Goal: Task Accomplishment & Management: Use online tool/utility

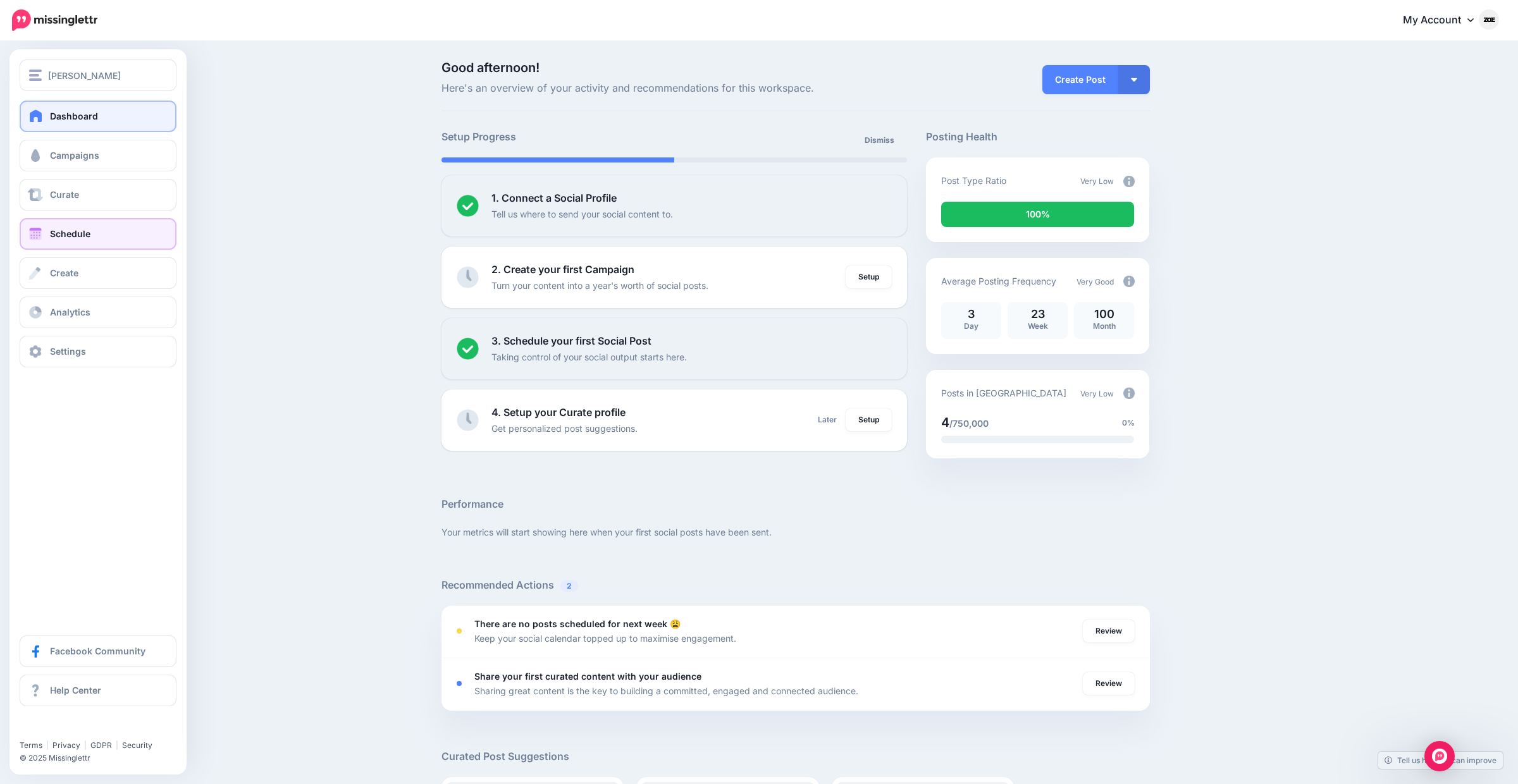
click at [70, 242] on link "Schedule" at bounding box center [98, 234] width 157 height 32
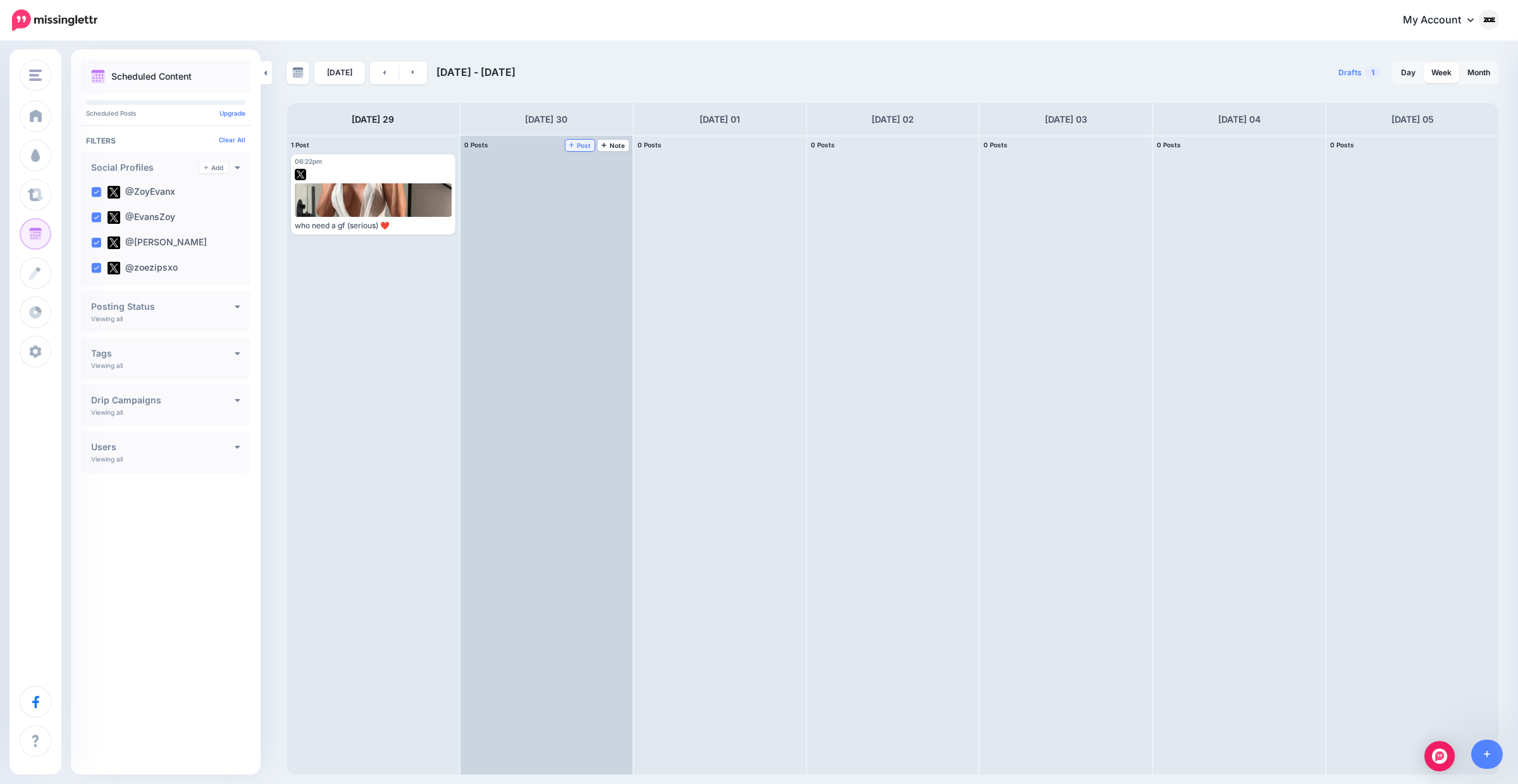
click at [583, 145] on span "Post" at bounding box center [581, 145] width 22 height 7
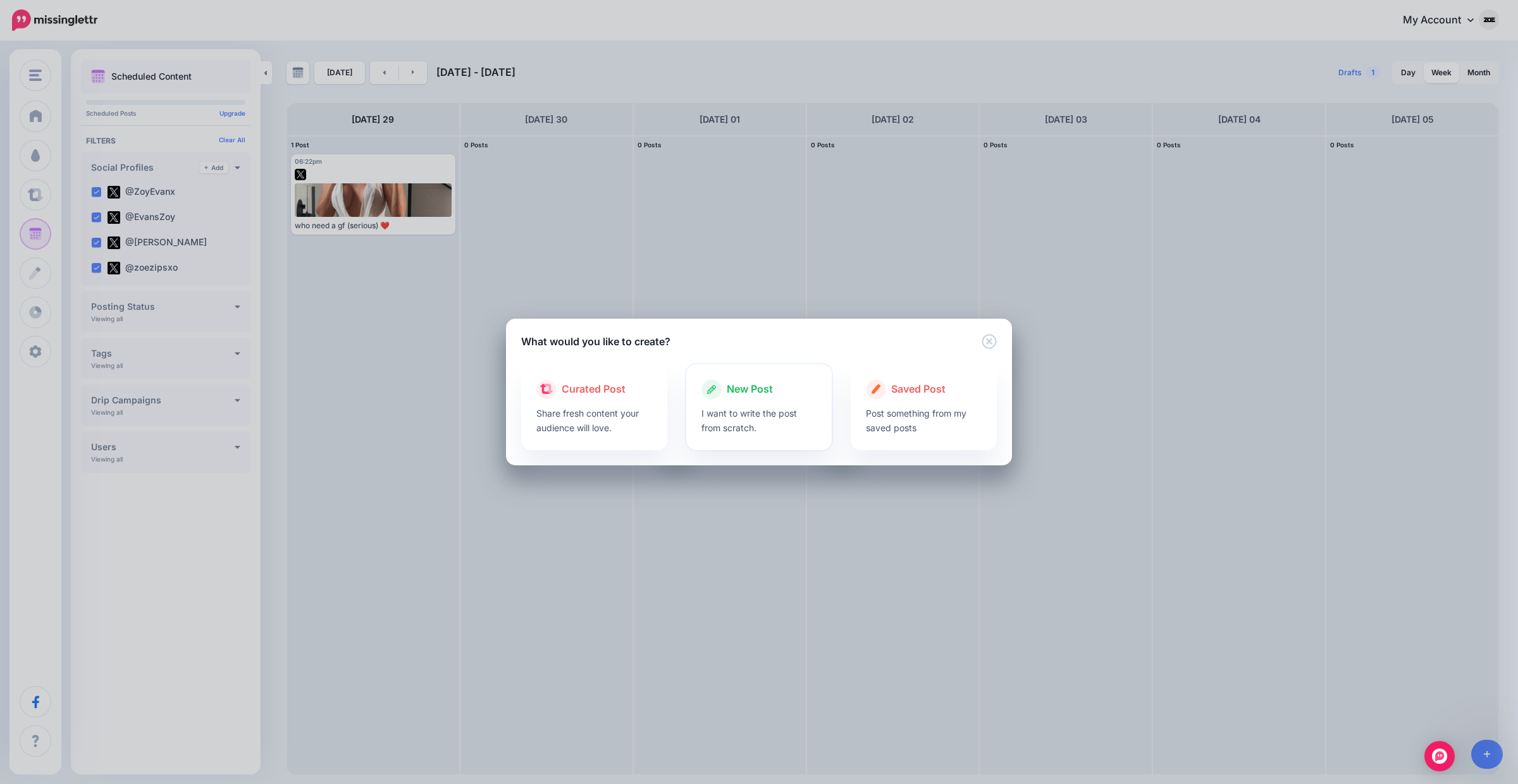
click at [758, 417] on p "I want to write the post from scratch." at bounding box center [759, 420] width 116 height 29
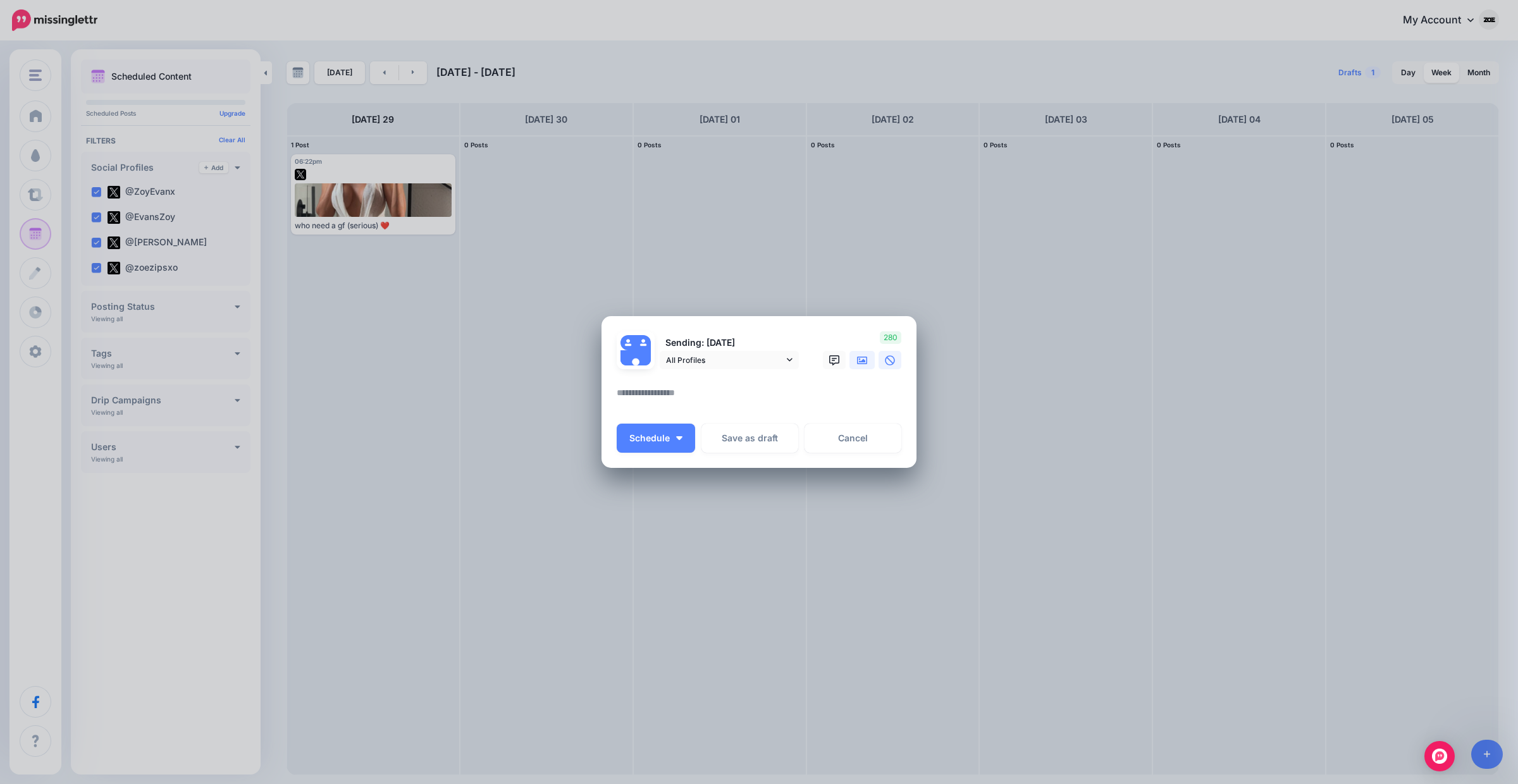
click at [862, 364] on icon at bounding box center [863, 361] width 10 height 10
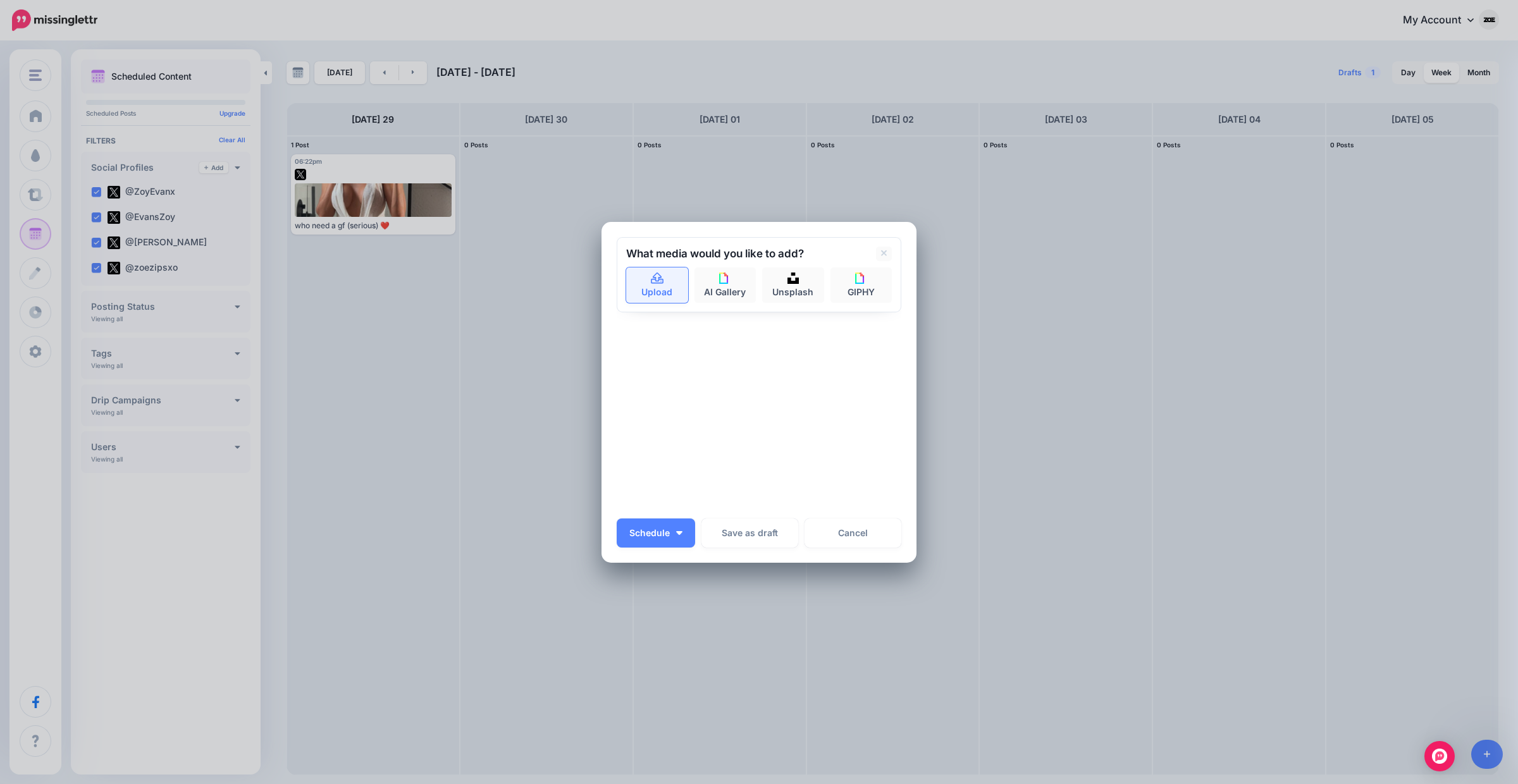
click at [669, 296] on link "Upload" at bounding box center [658, 285] width 62 height 36
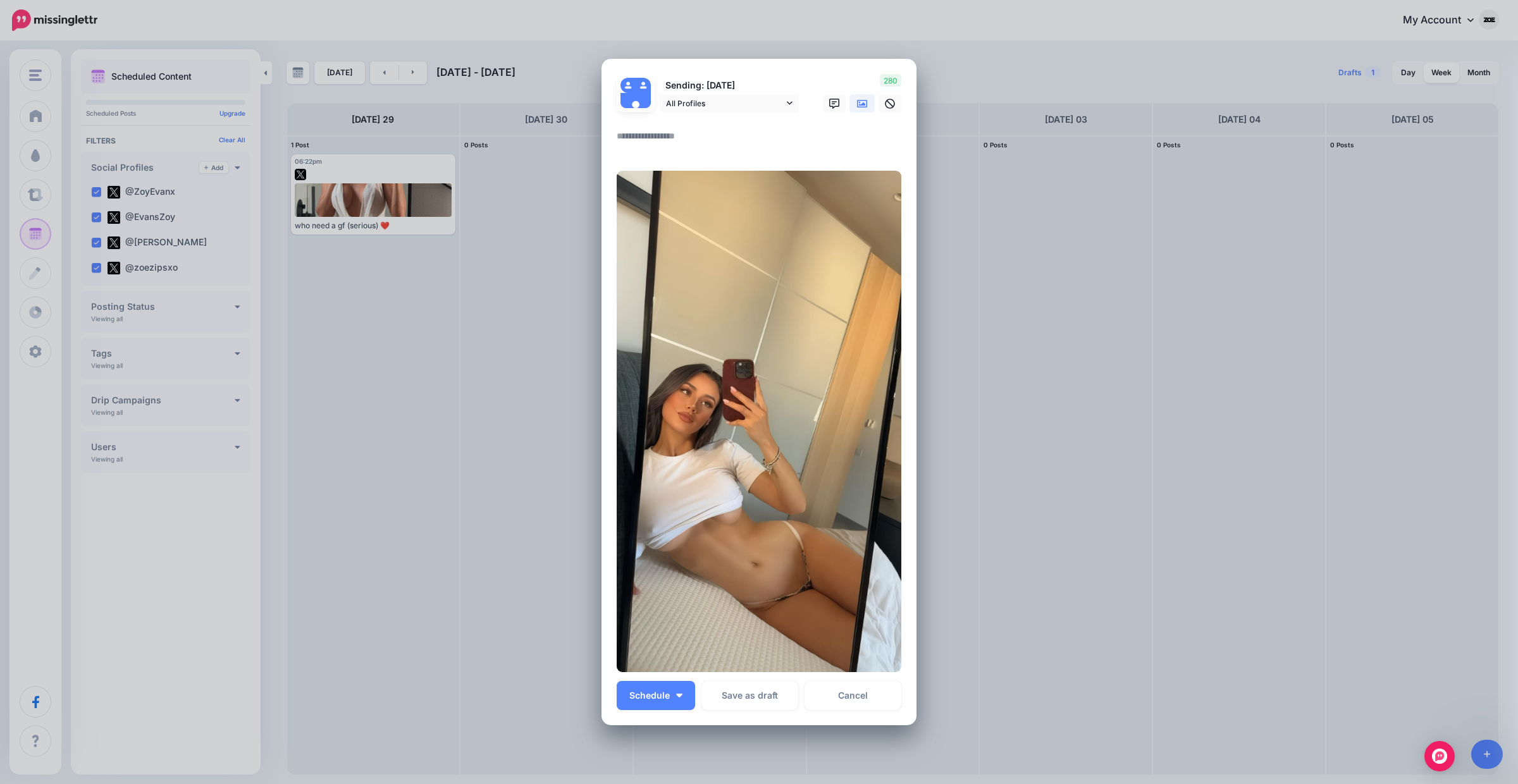
click at [667, 152] on textarea at bounding box center [762, 140] width 291 height 24
click at [667, 150] on textarea at bounding box center [762, 140] width 291 height 24
paste textarea "**********"
type textarea "**********"
click at [688, 689] on button "Schedule" at bounding box center [656, 695] width 78 height 29
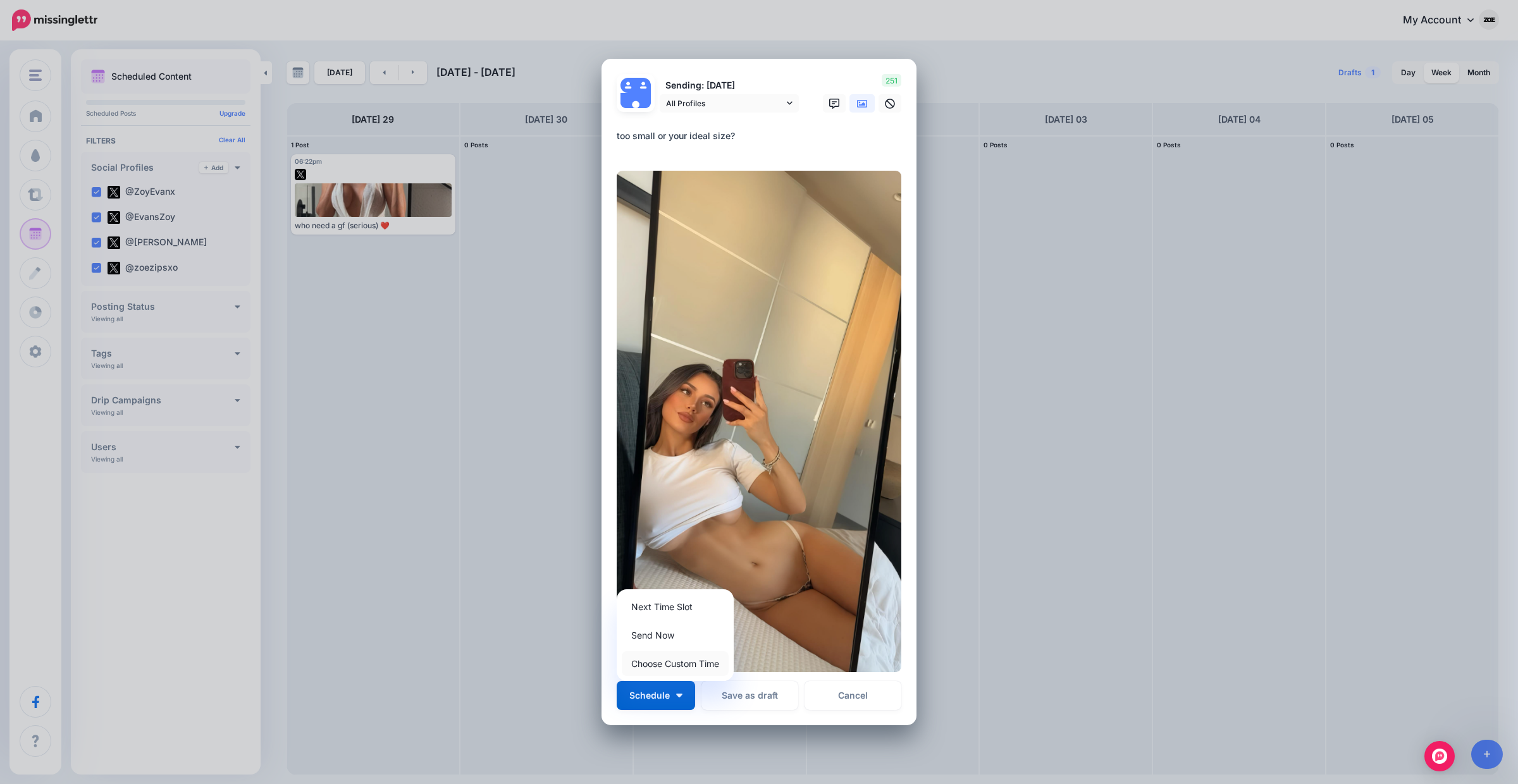
click at [688, 663] on link "Choose Custom Time" at bounding box center [675, 663] width 107 height 24
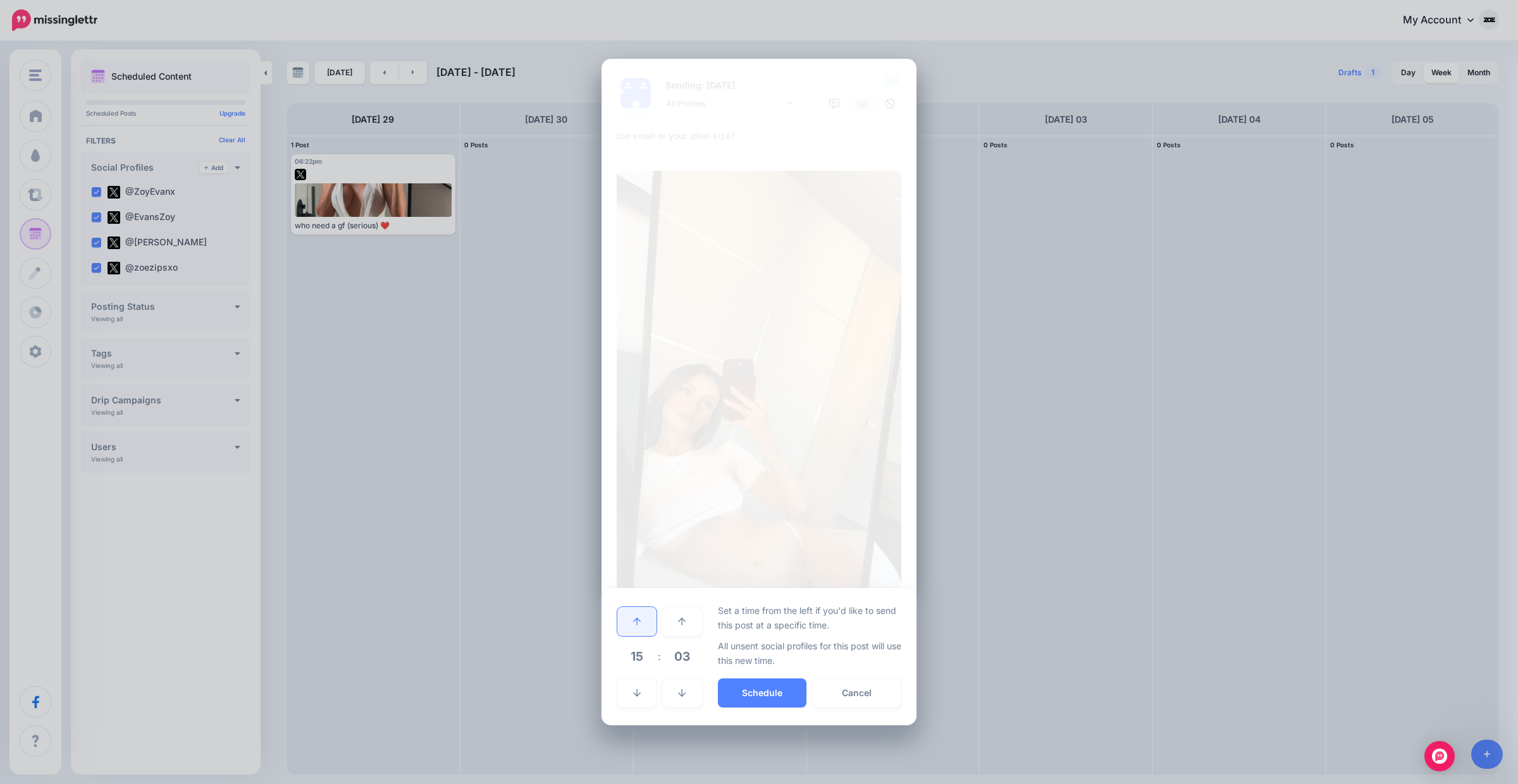
click at [653, 629] on link at bounding box center [637, 621] width 39 height 29
click at [638, 690] on icon at bounding box center [637, 693] width 7 height 9
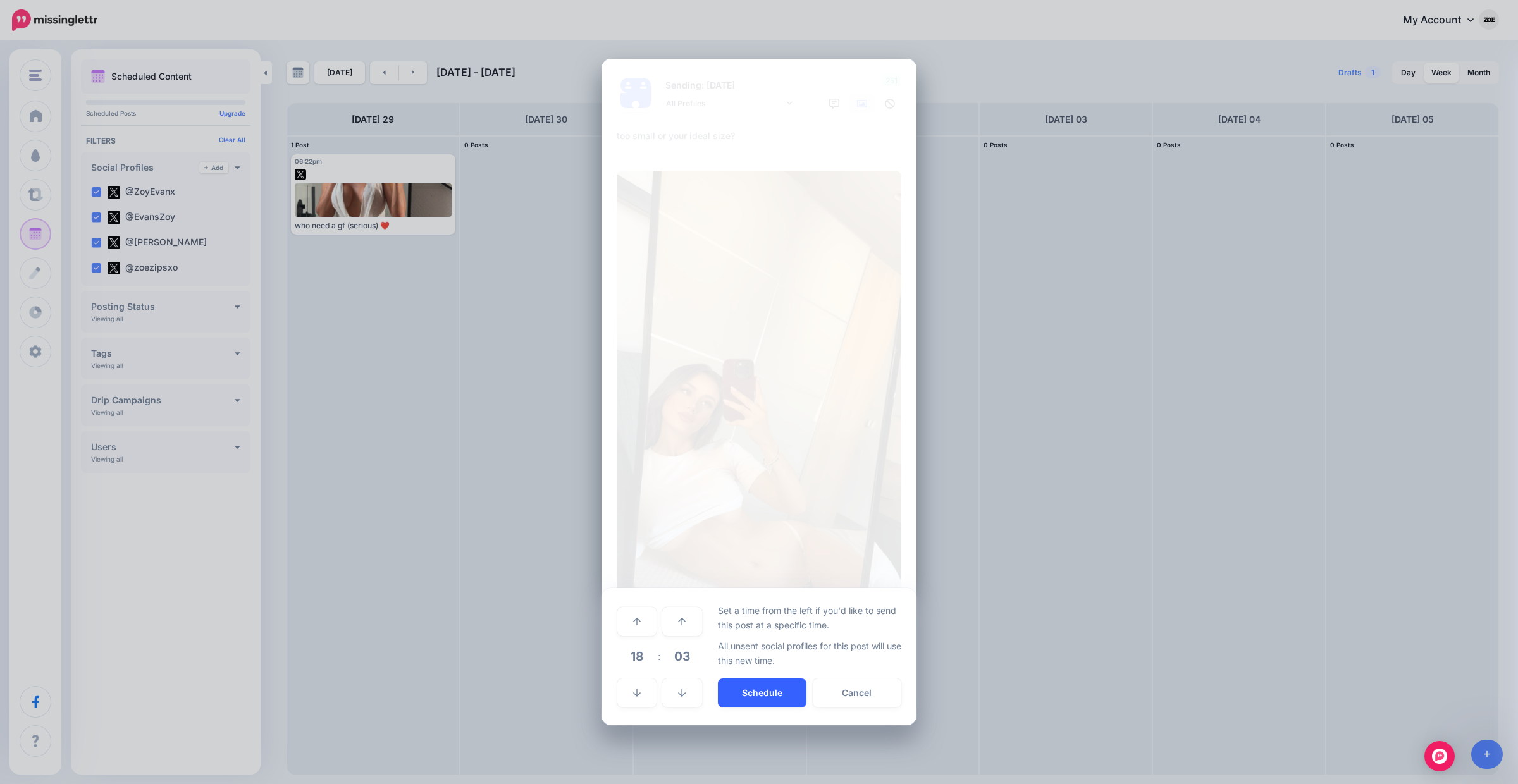
click at [739, 696] on button "Schedule" at bounding box center [763, 693] width 89 height 29
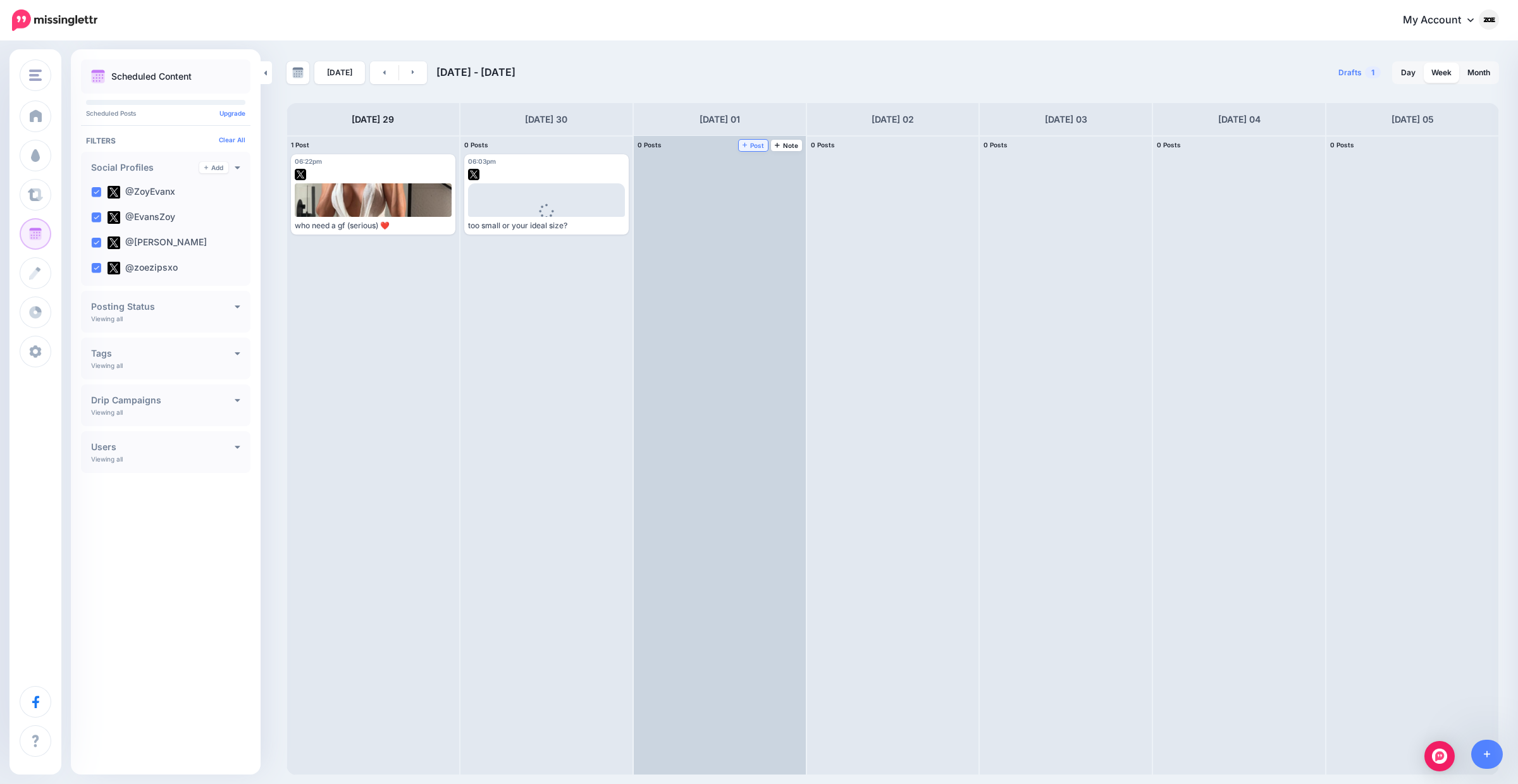
click at [745, 148] on span "Post" at bounding box center [754, 145] width 22 height 7
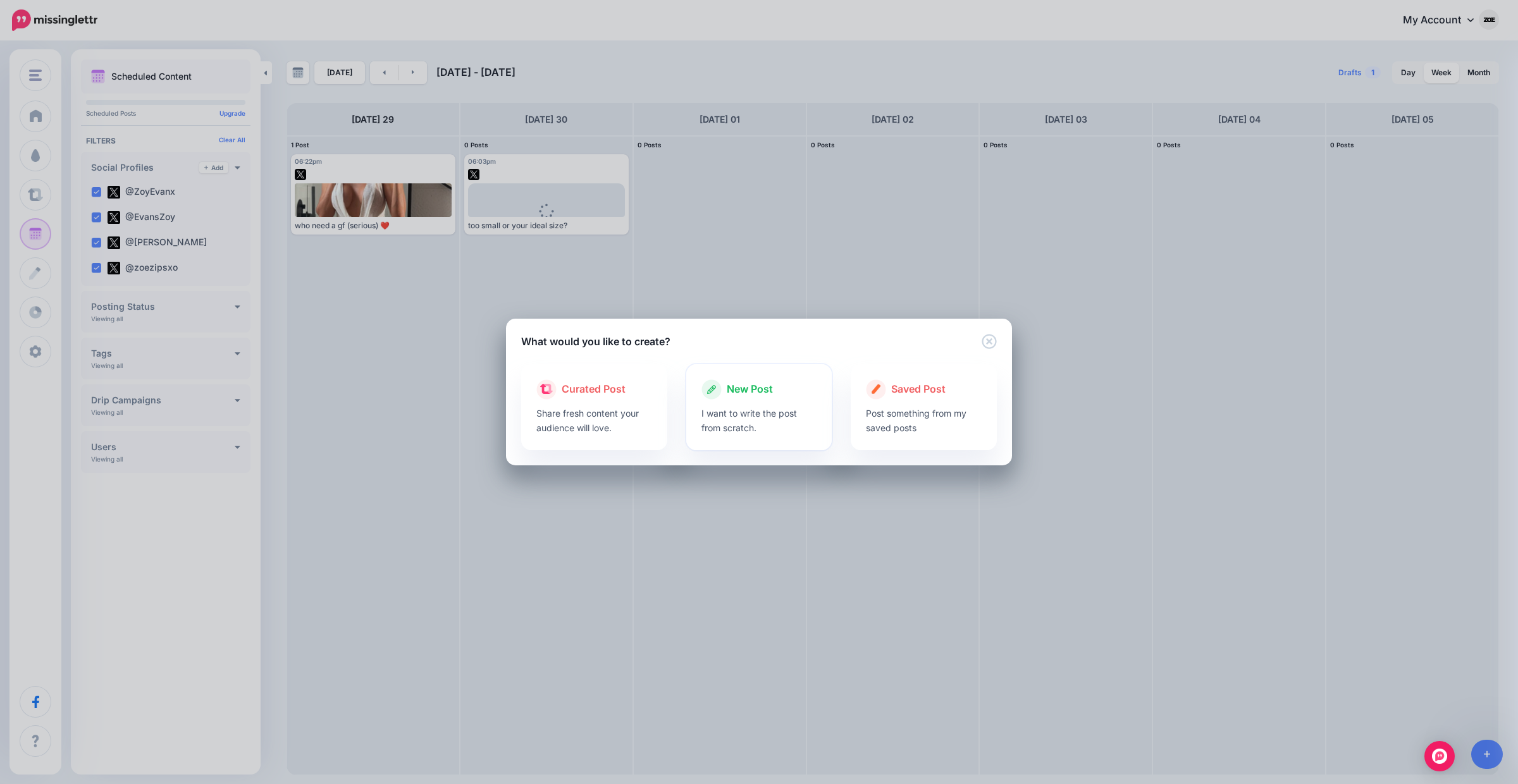
click at [771, 412] on p "I want to write the post from scratch." at bounding box center [759, 420] width 116 height 29
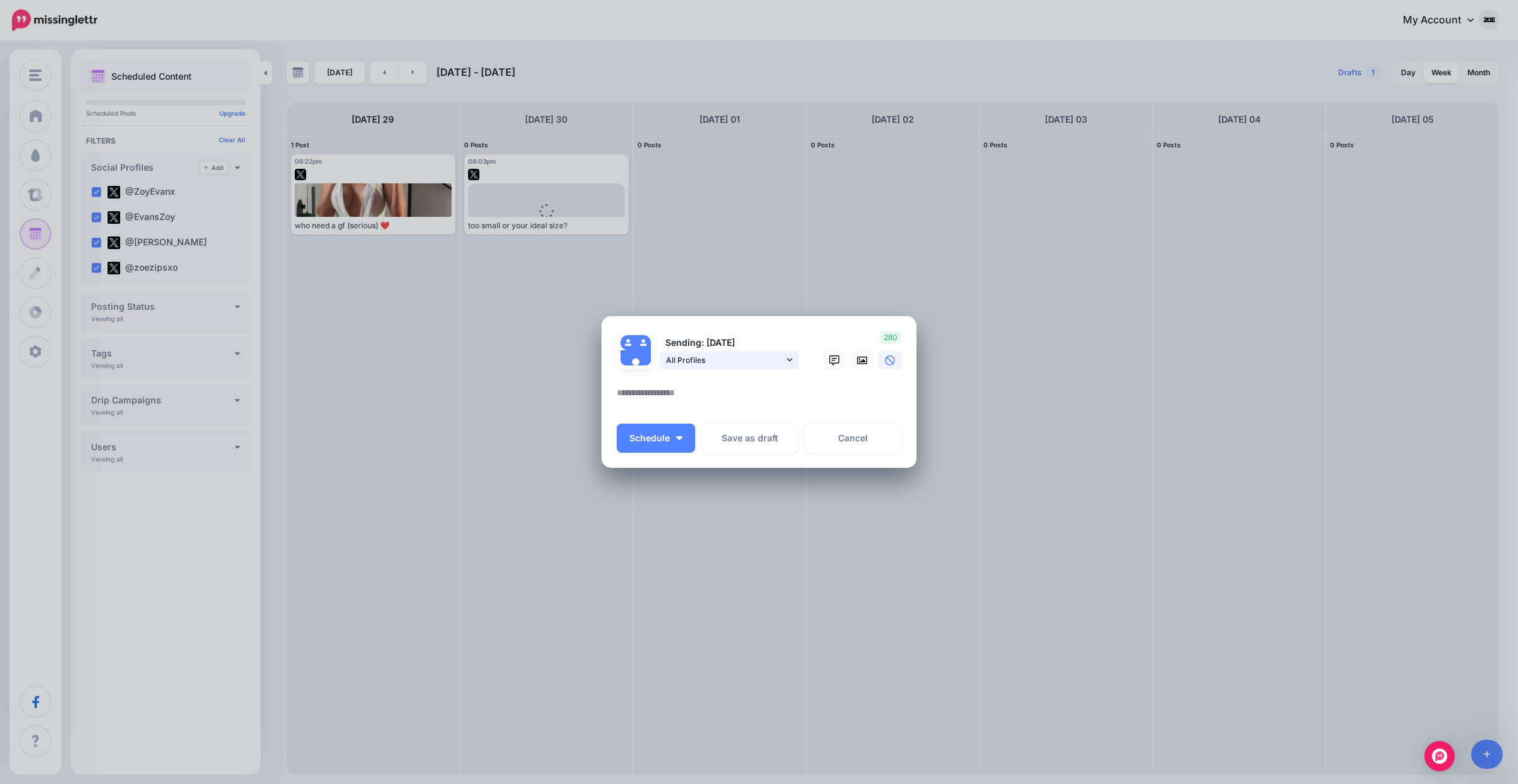
click at [690, 366] on span "All Profiles" at bounding box center [725, 361] width 118 height 13
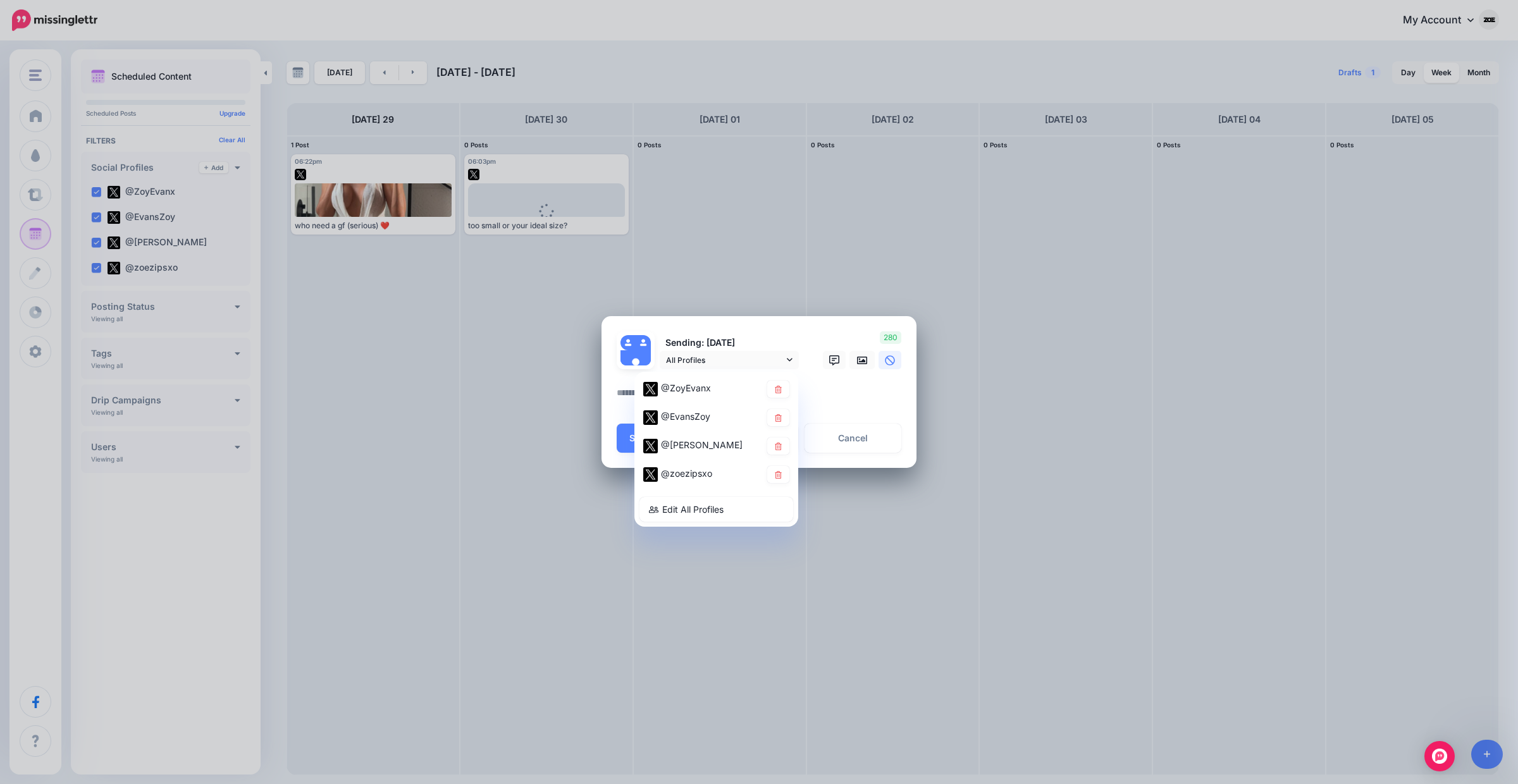
click at [857, 403] on textarea at bounding box center [762, 397] width 291 height 24
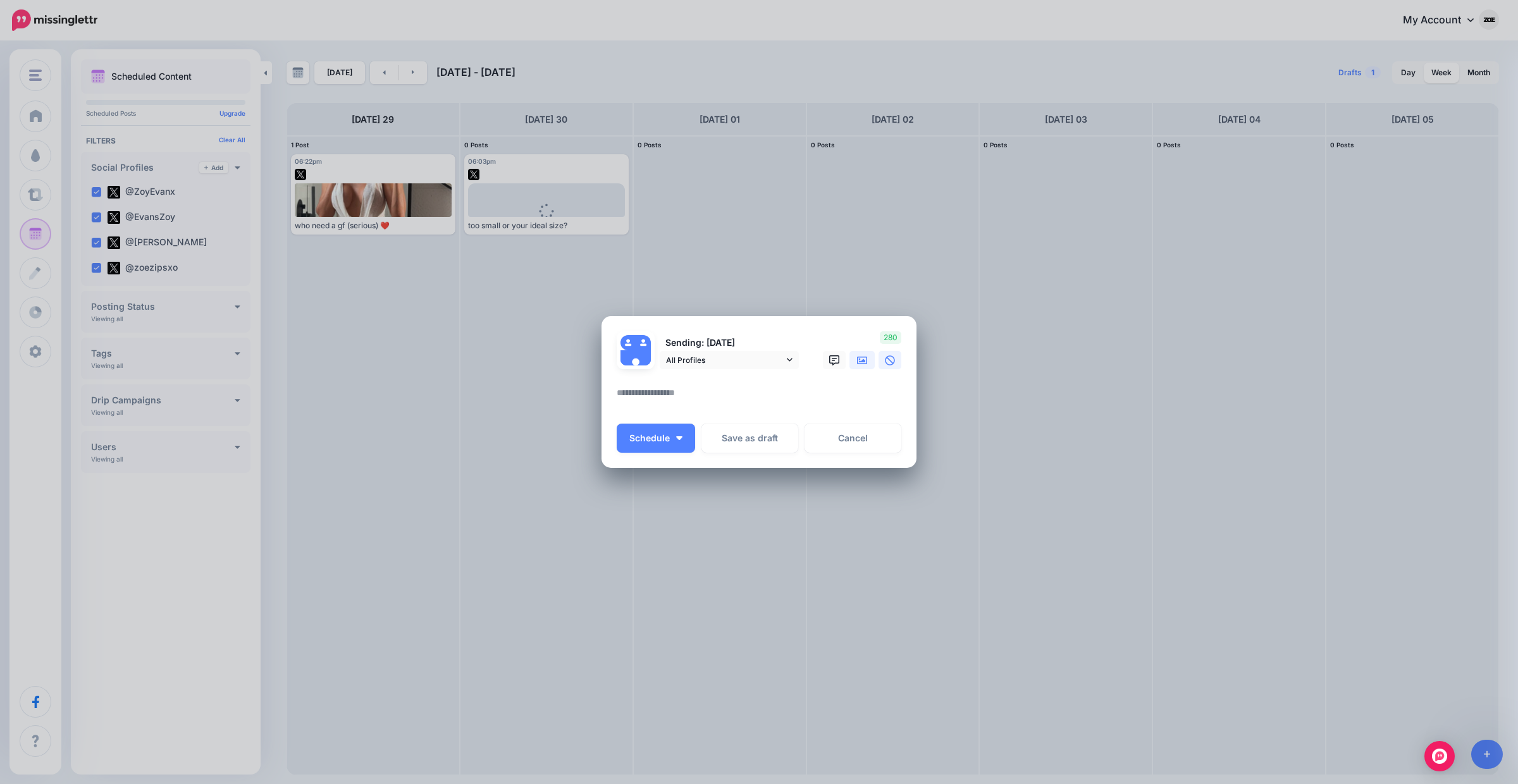
click at [857, 355] on icon at bounding box center [863, 361] width 10 height 10
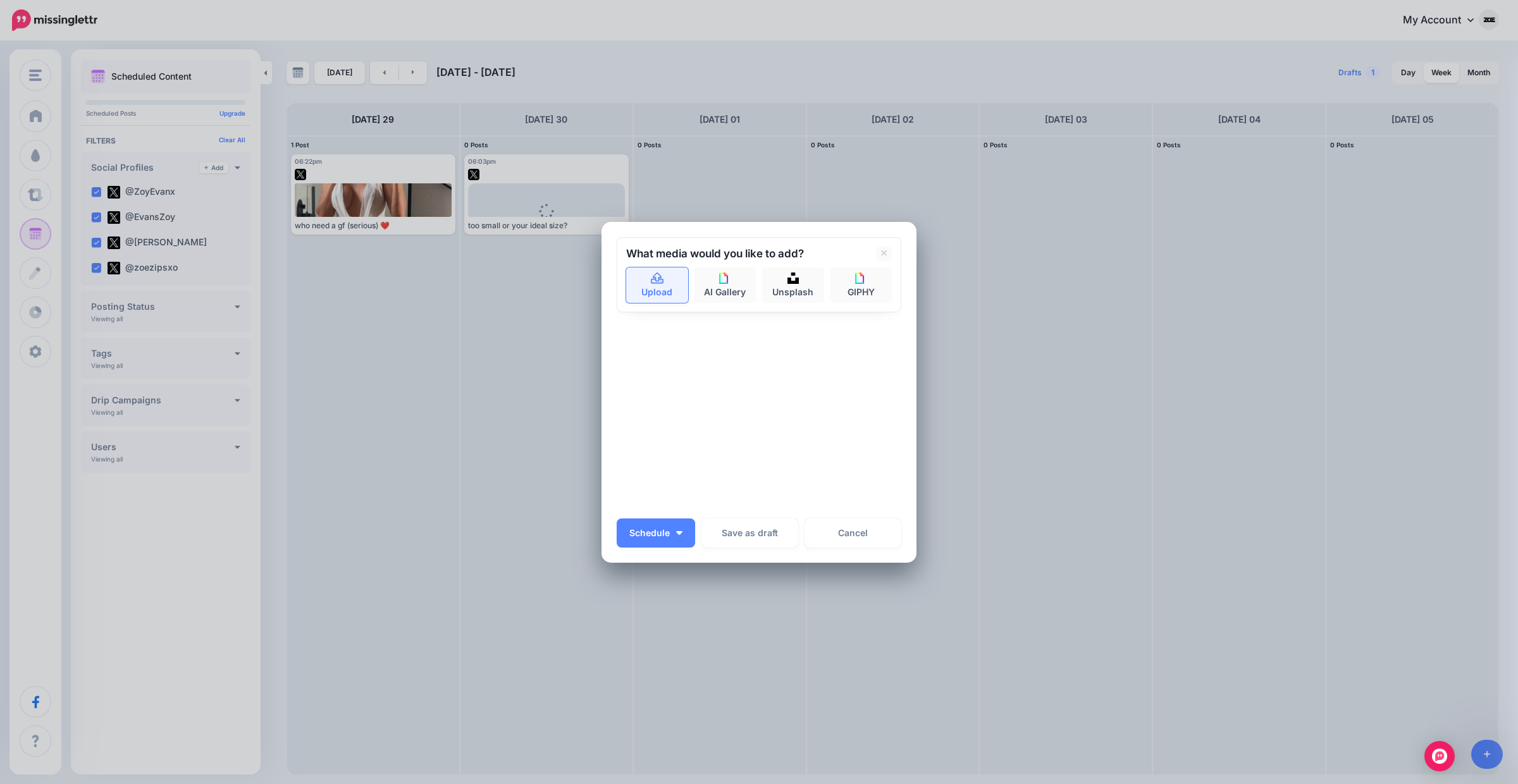
click at [666, 281] on link "Upload" at bounding box center [658, 285] width 62 height 36
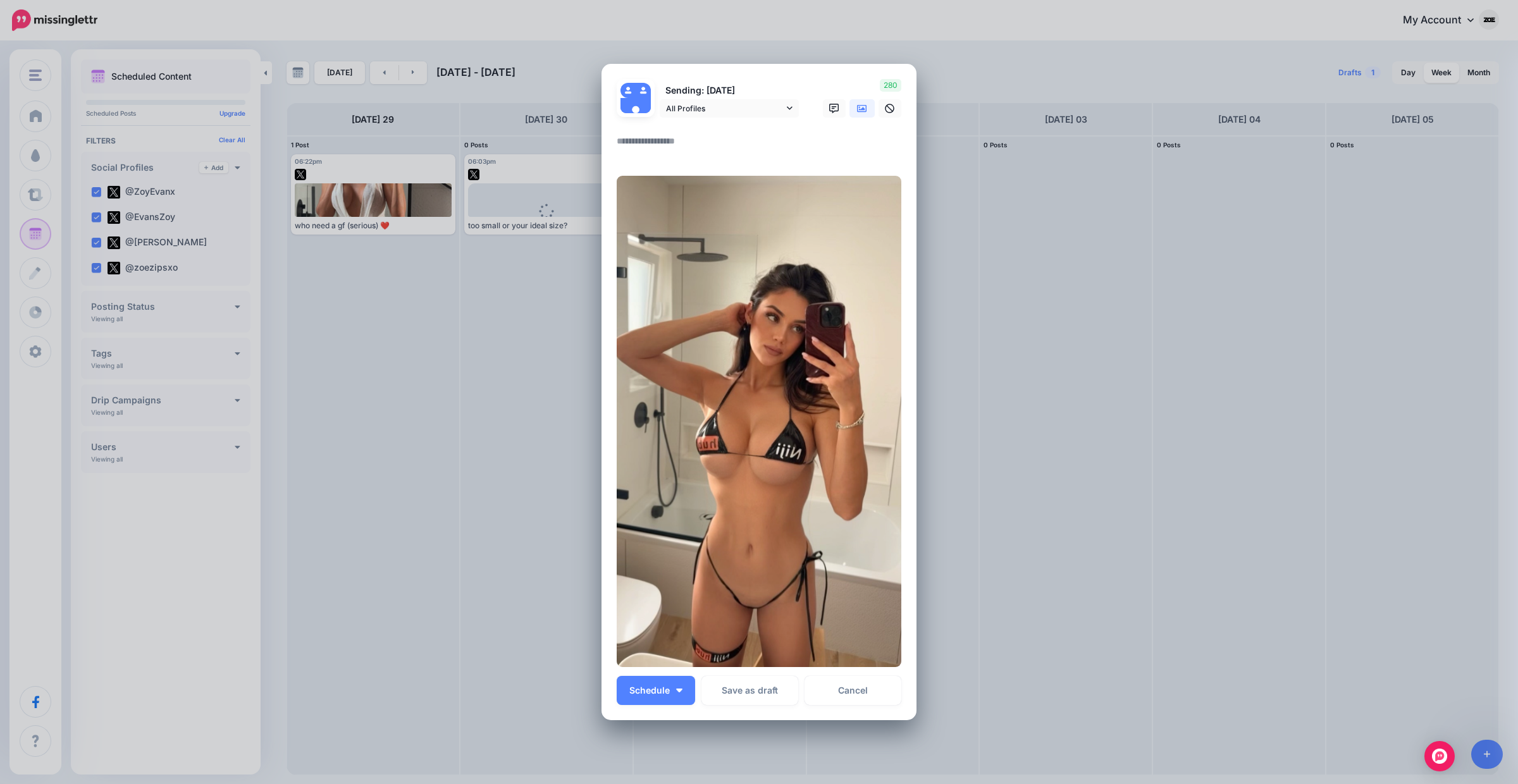
click at [680, 154] on textarea at bounding box center [762, 145] width 291 height 24
paste textarea "**********"
type textarea "**********"
click at [669, 699] on button "Schedule" at bounding box center [656, 690] width 78 height 29
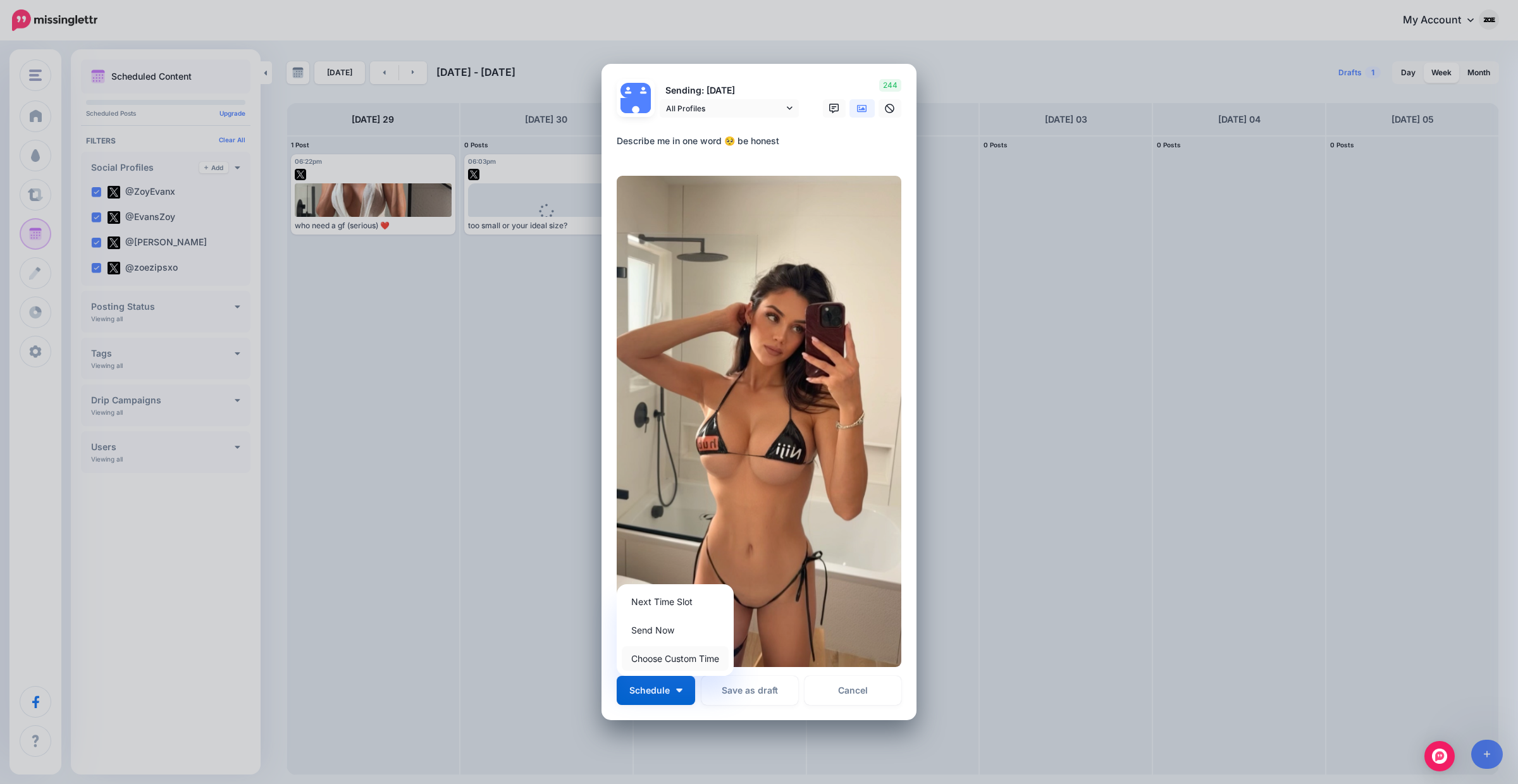
click at [672, 654] on link "Choose Custom Time" at bounding box center [675, 658] width 107 height 24
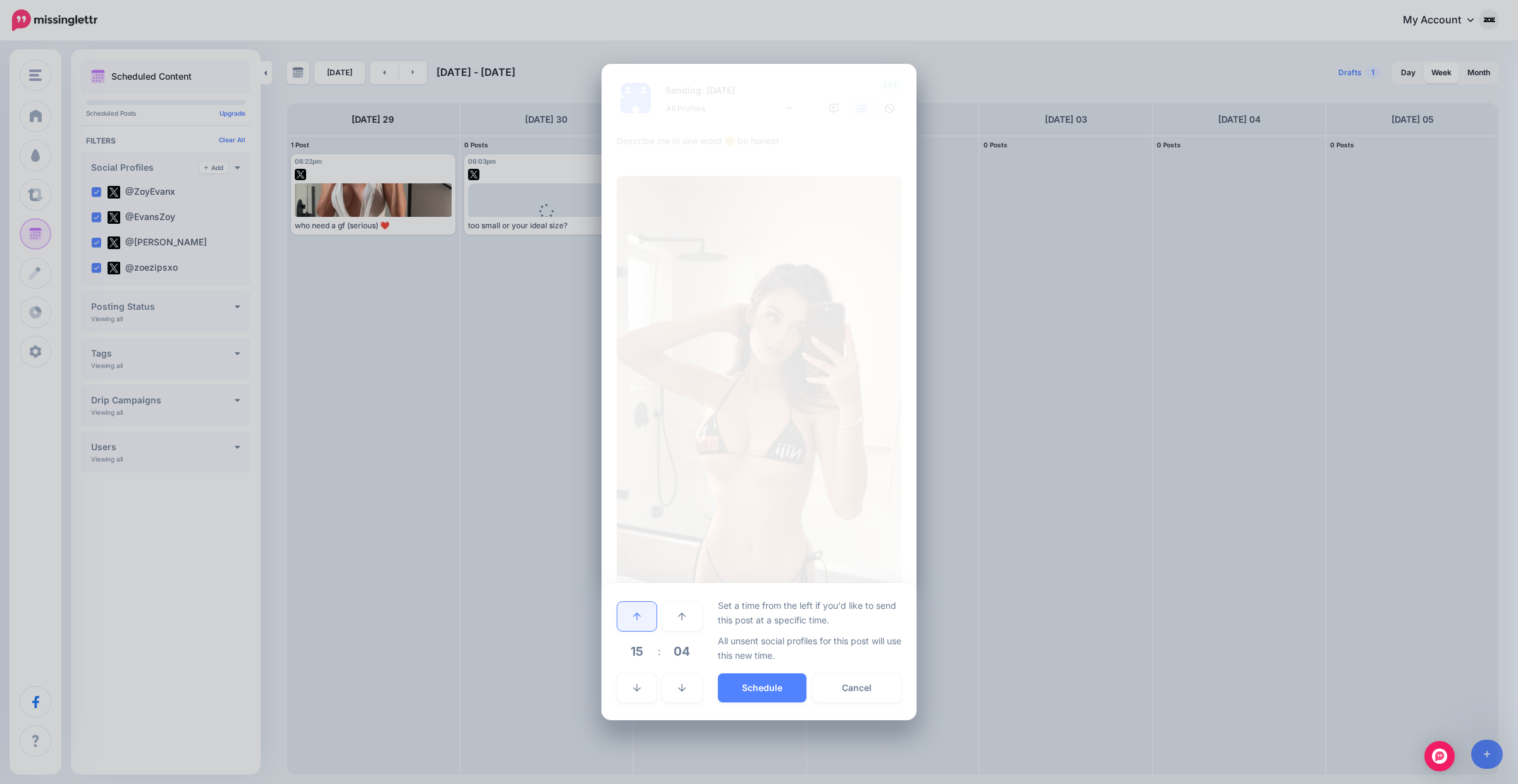
click at [641, 614] on icon at bounding box center [637, 617] width 7 height 9
click at [743, 683] on button "Schedule" at bounding box center [763, 688] width 89 height 29
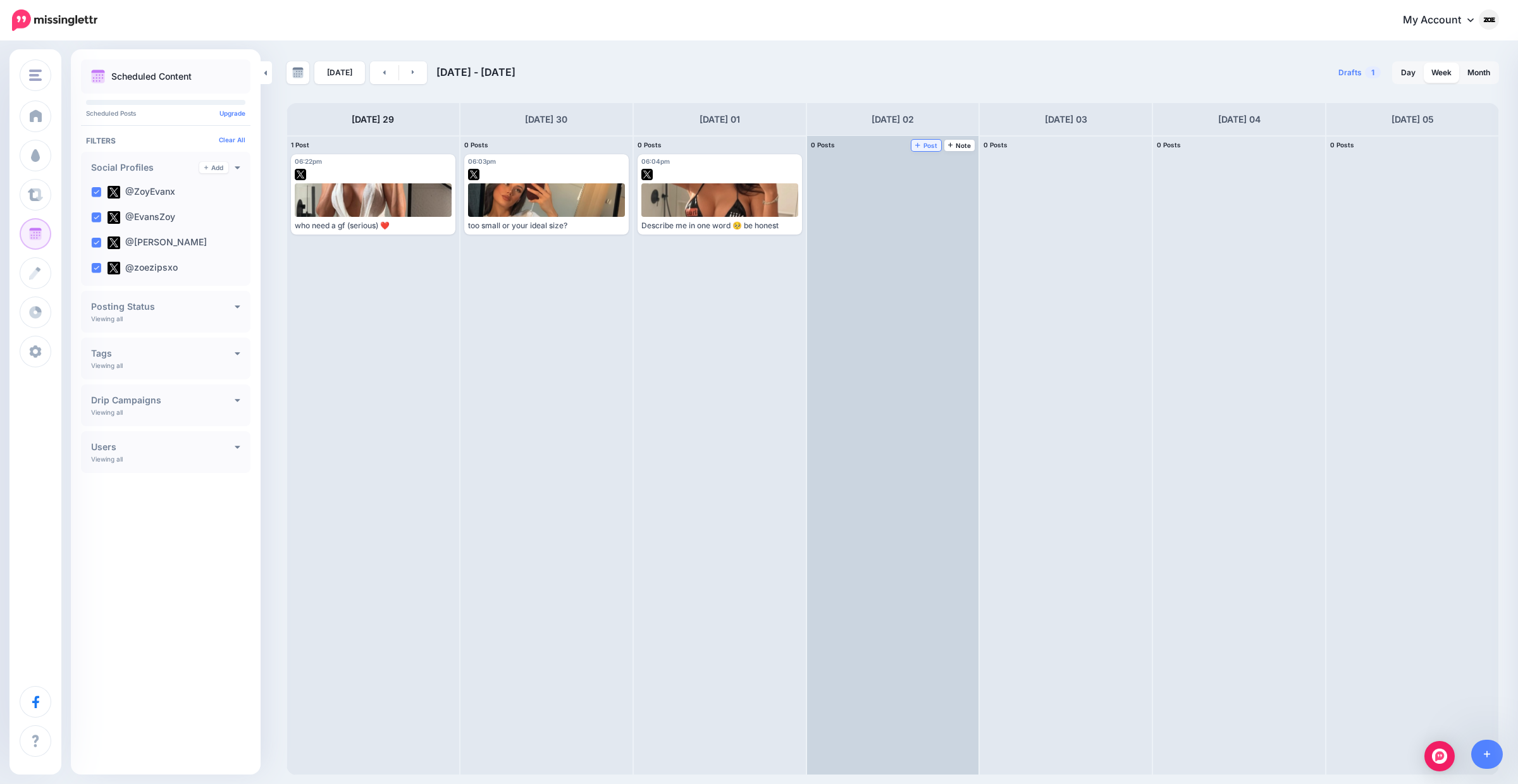
click at [923, 150] on link "Post" at bounding box center [926, 145] width 30 height 11
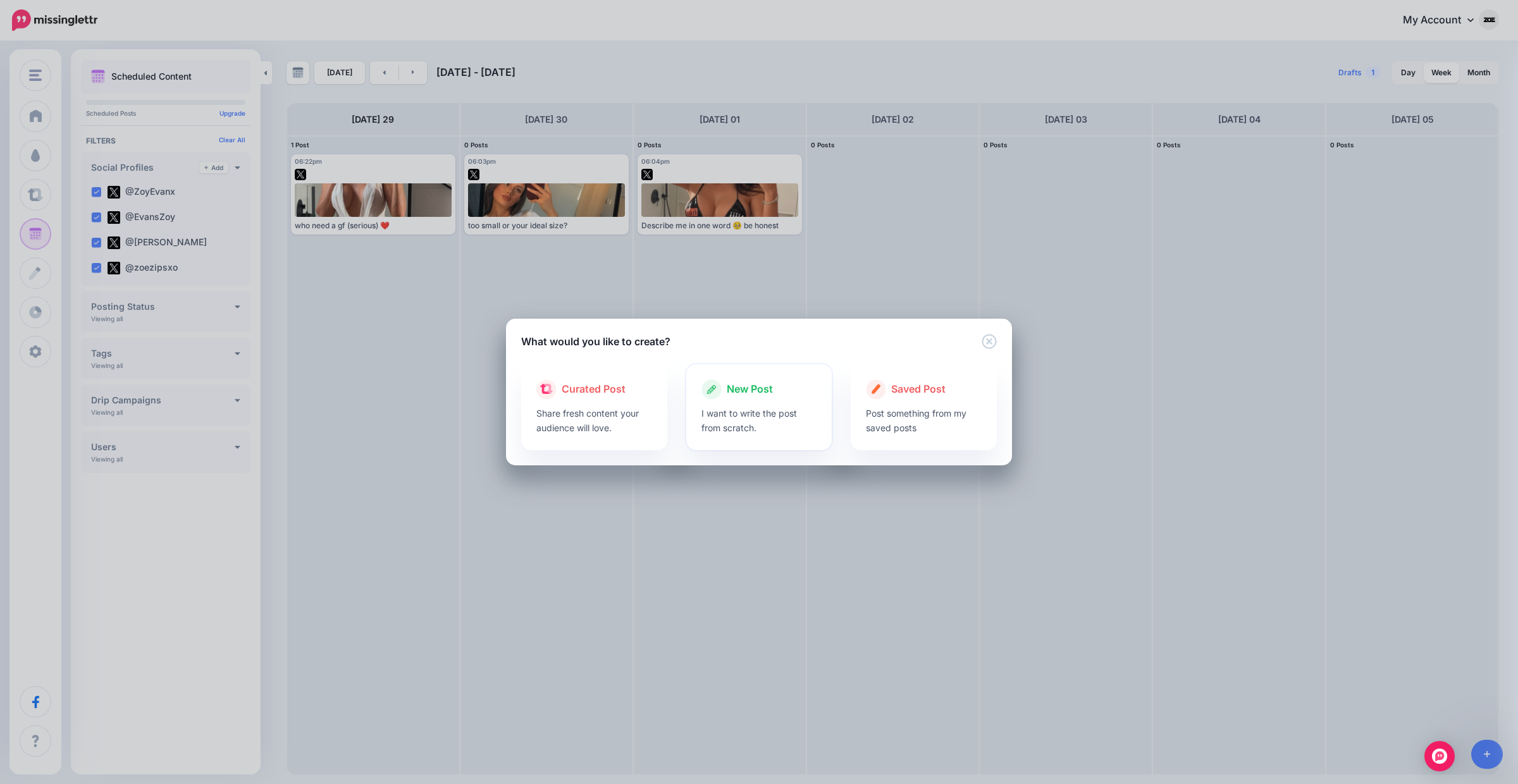
click at [807, 395] on div "New Post" at bounding box center [759, 389] width 116 height 20
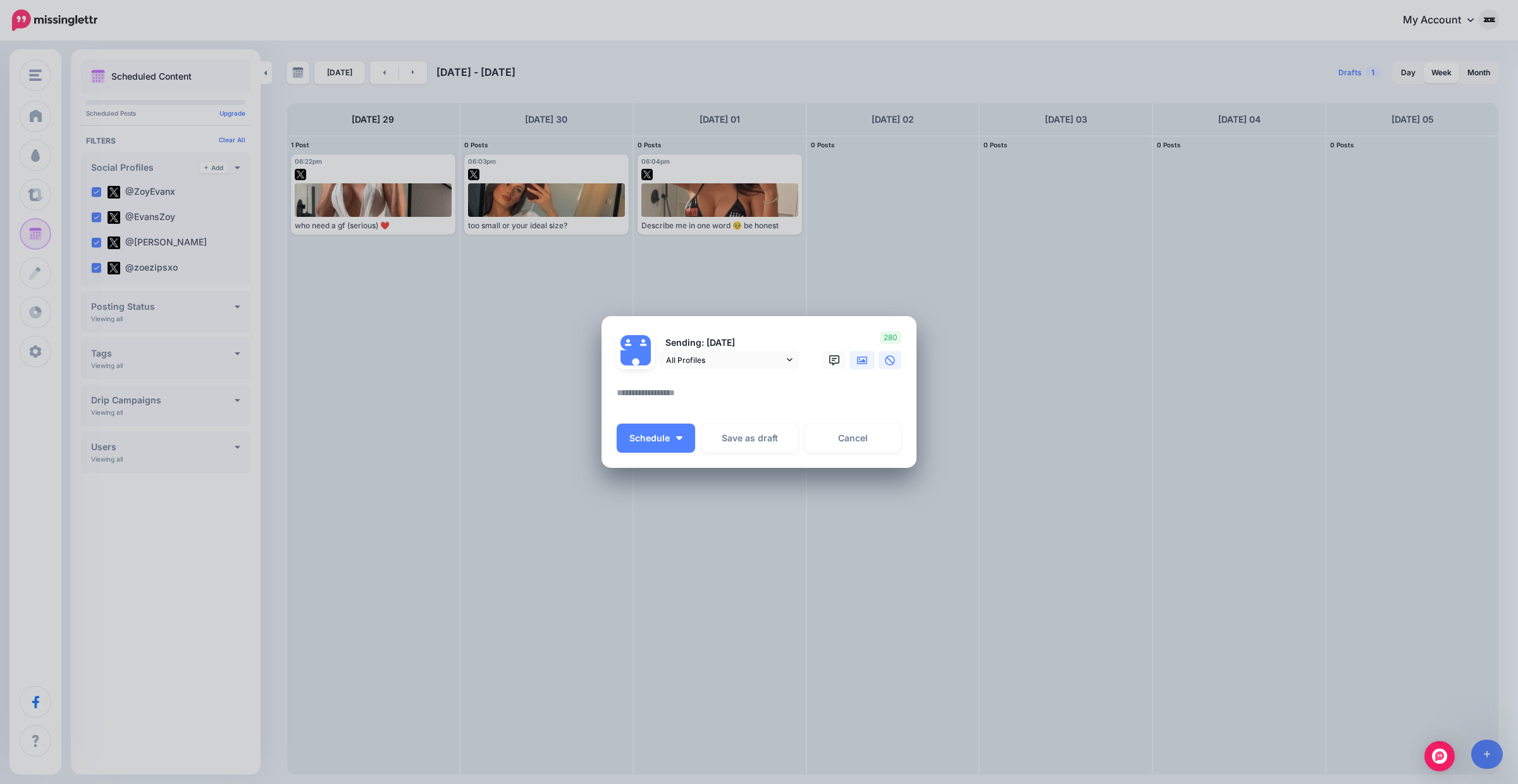
click at [866, 358] on icon at bounding box center [863, 361] width 10 height 10
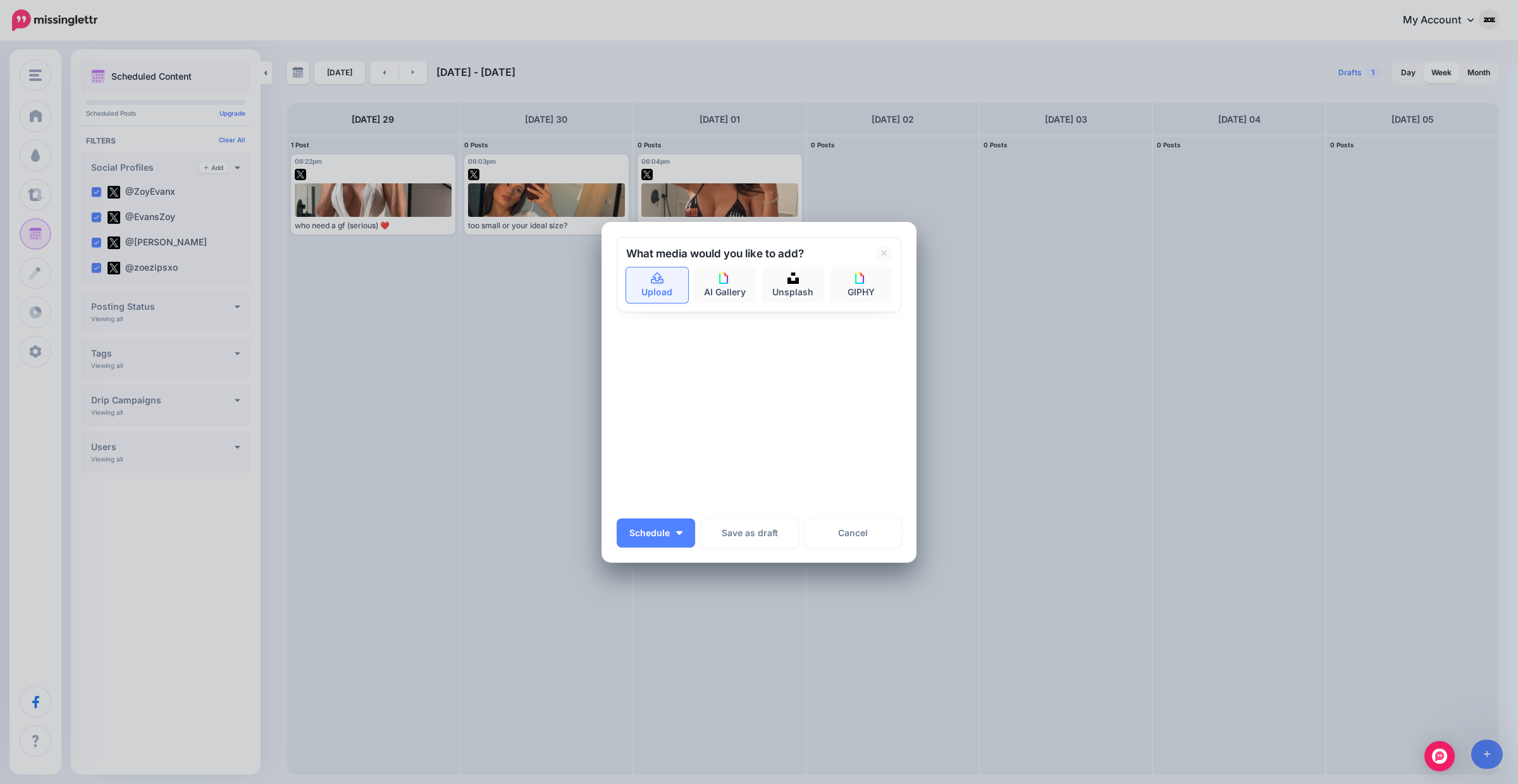
click at [650, 282] on icon at bounding box center [658, 278] width 15 height 11
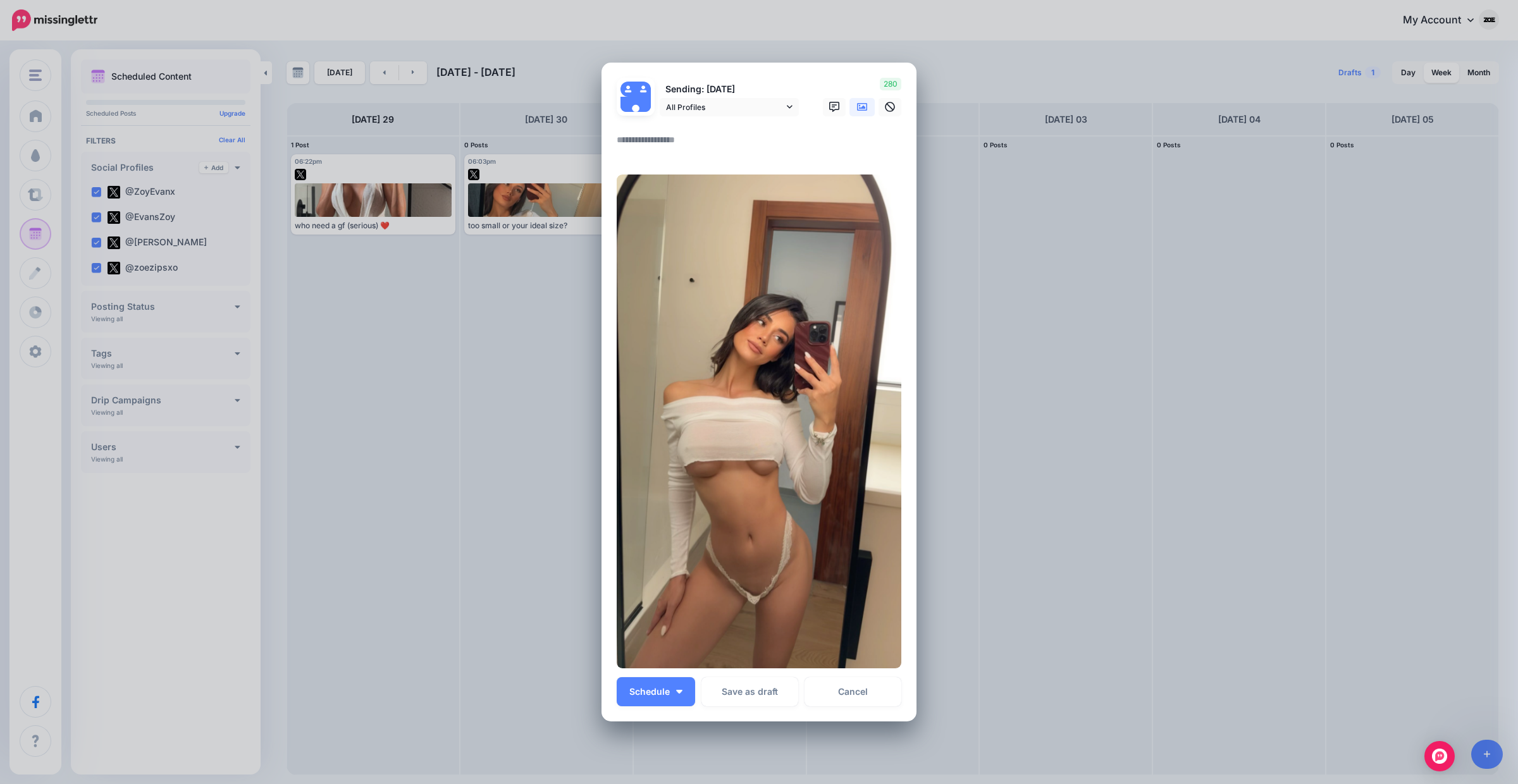
click at [691, 162] on form "Sending: [DATE] All Profiles @ZoyEvanx" at bounding box center [759, 373] width 284 height 591
click at [681, 141] on textarea at bounding box center [762, 144] width 291 height 24
paste textarea "**********"
type textarea "**********"
click at [686, 685] on button "Schedule" at bounding box center [656, 691] width 78 height 29
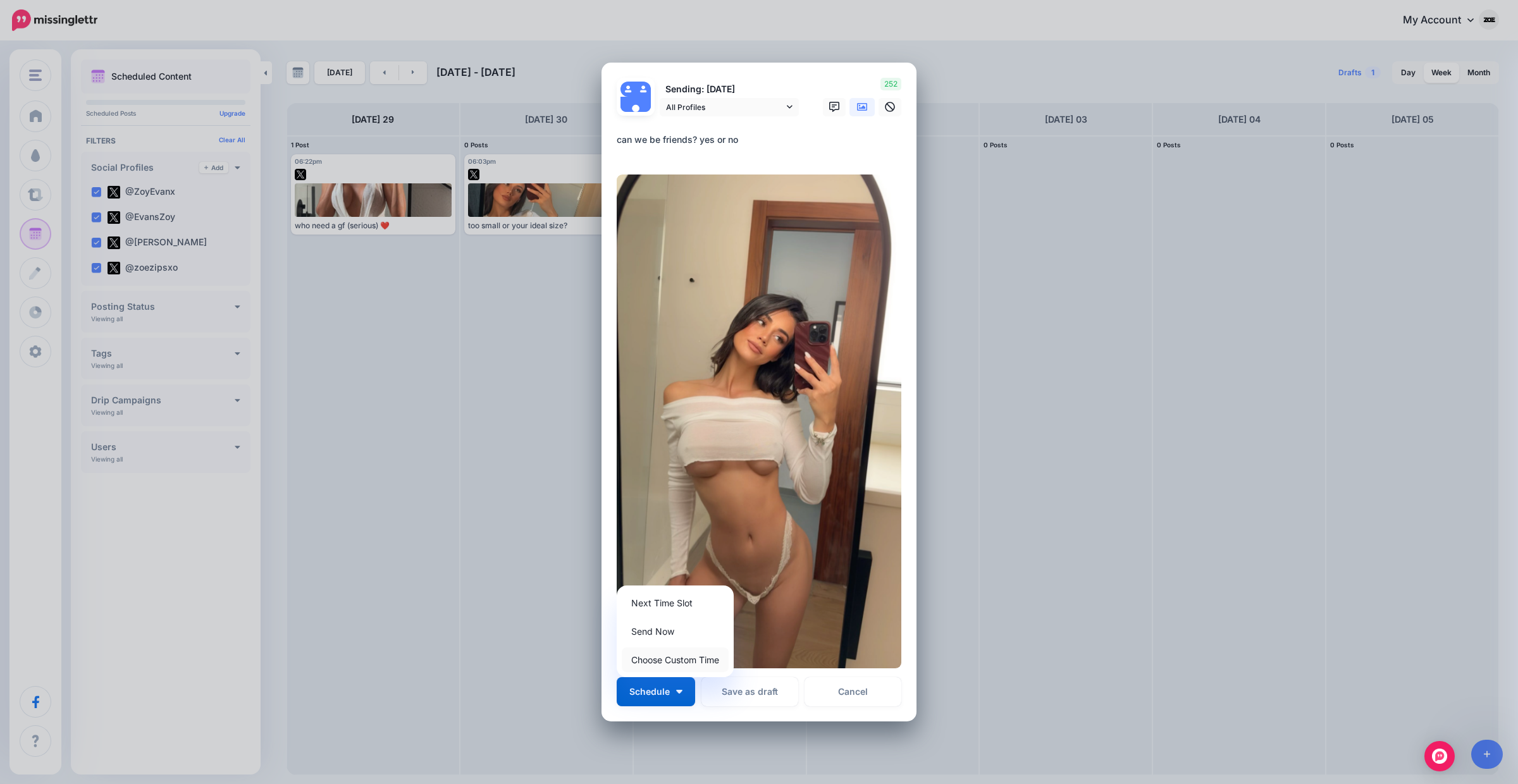
click at [689, 651] on link "Choose Custom Time" at bounding box center [675, 660] width 107 height 24
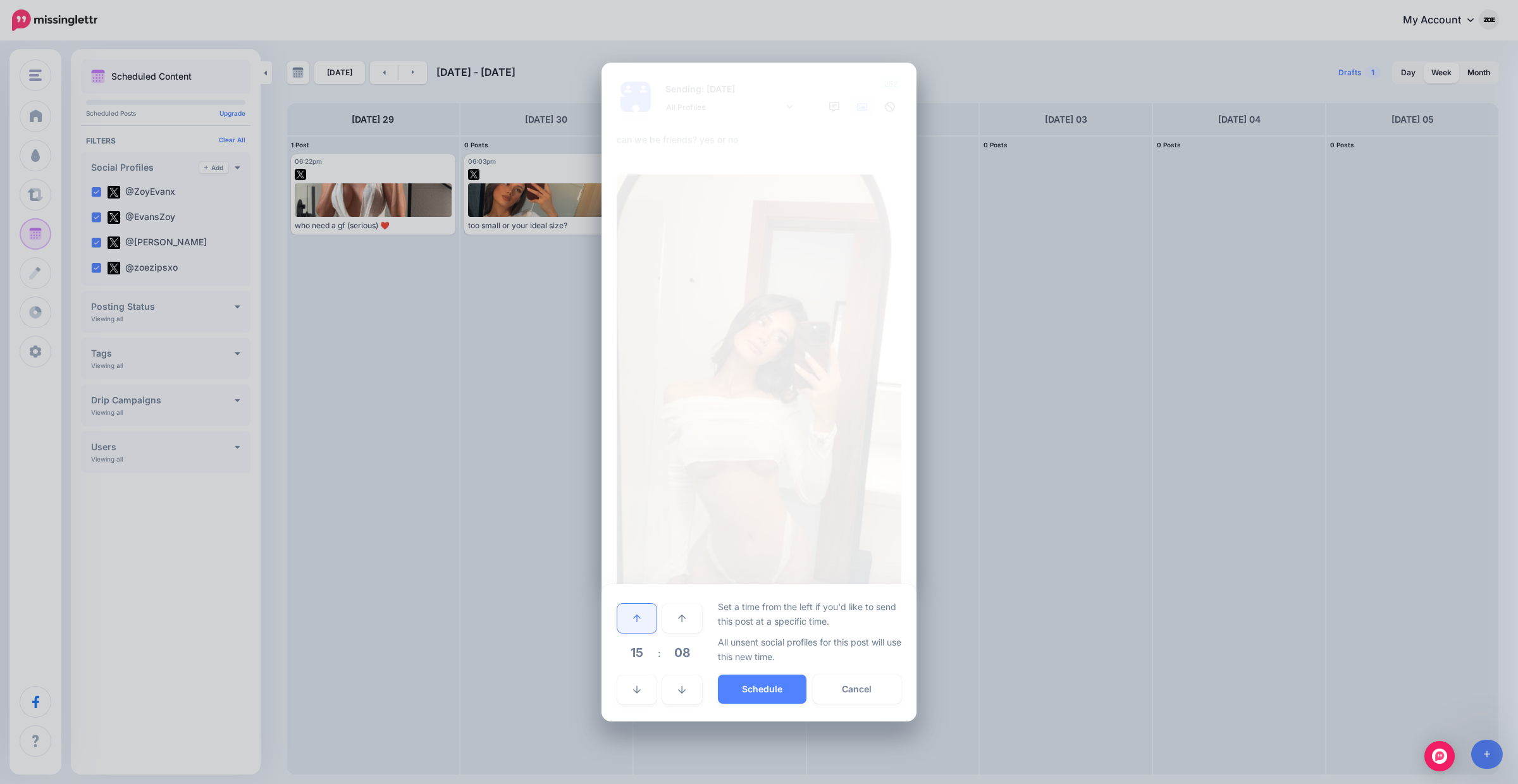
click at [648, 620] on link at bounding box center [637, 618] width 39 height 29
click at [767, 683] on button "Schedule" at bounding box center [763, 689] width 89 height 29
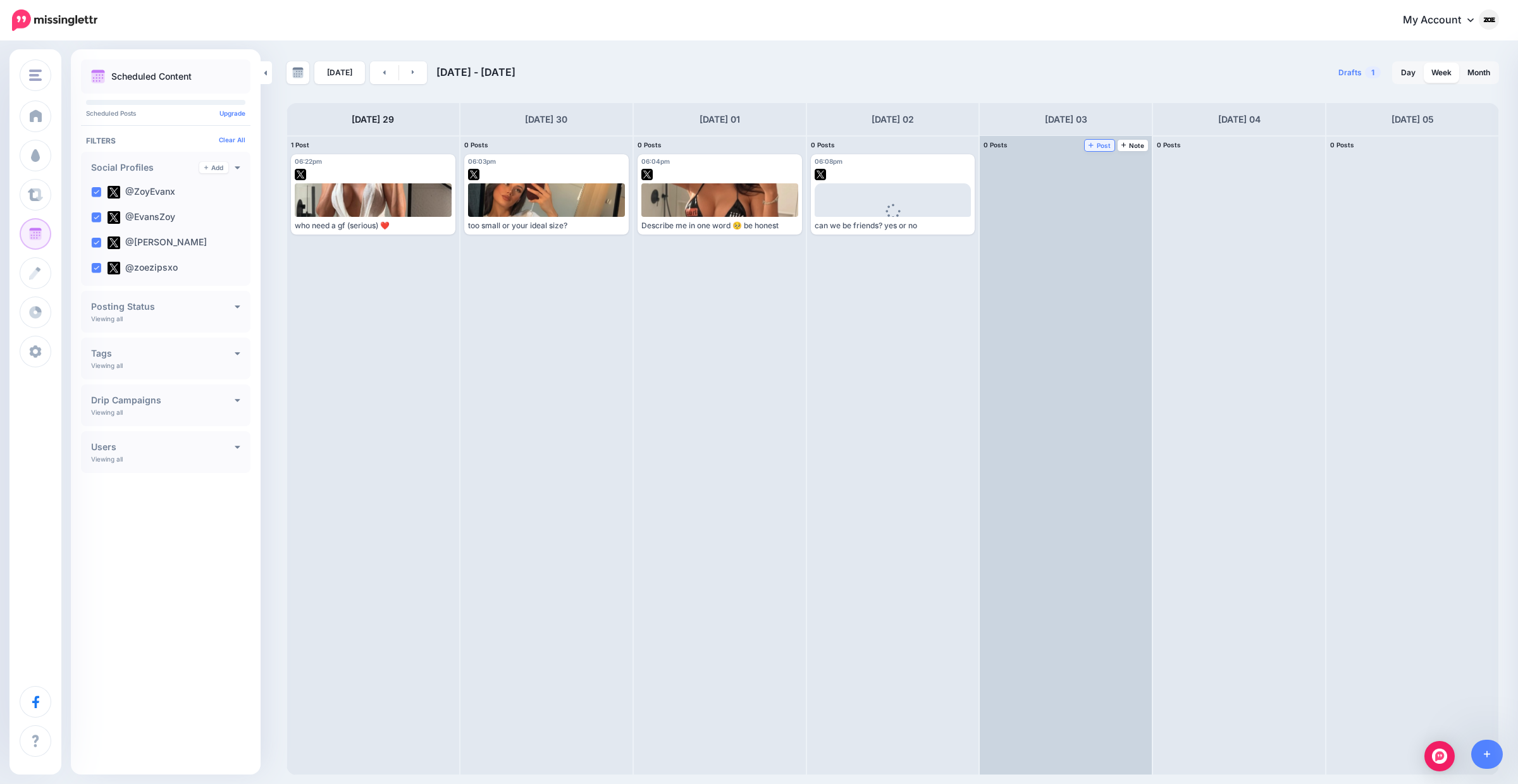
click at [1089, 147] on icon at bounding box center [1091, 144] width 5 height 7
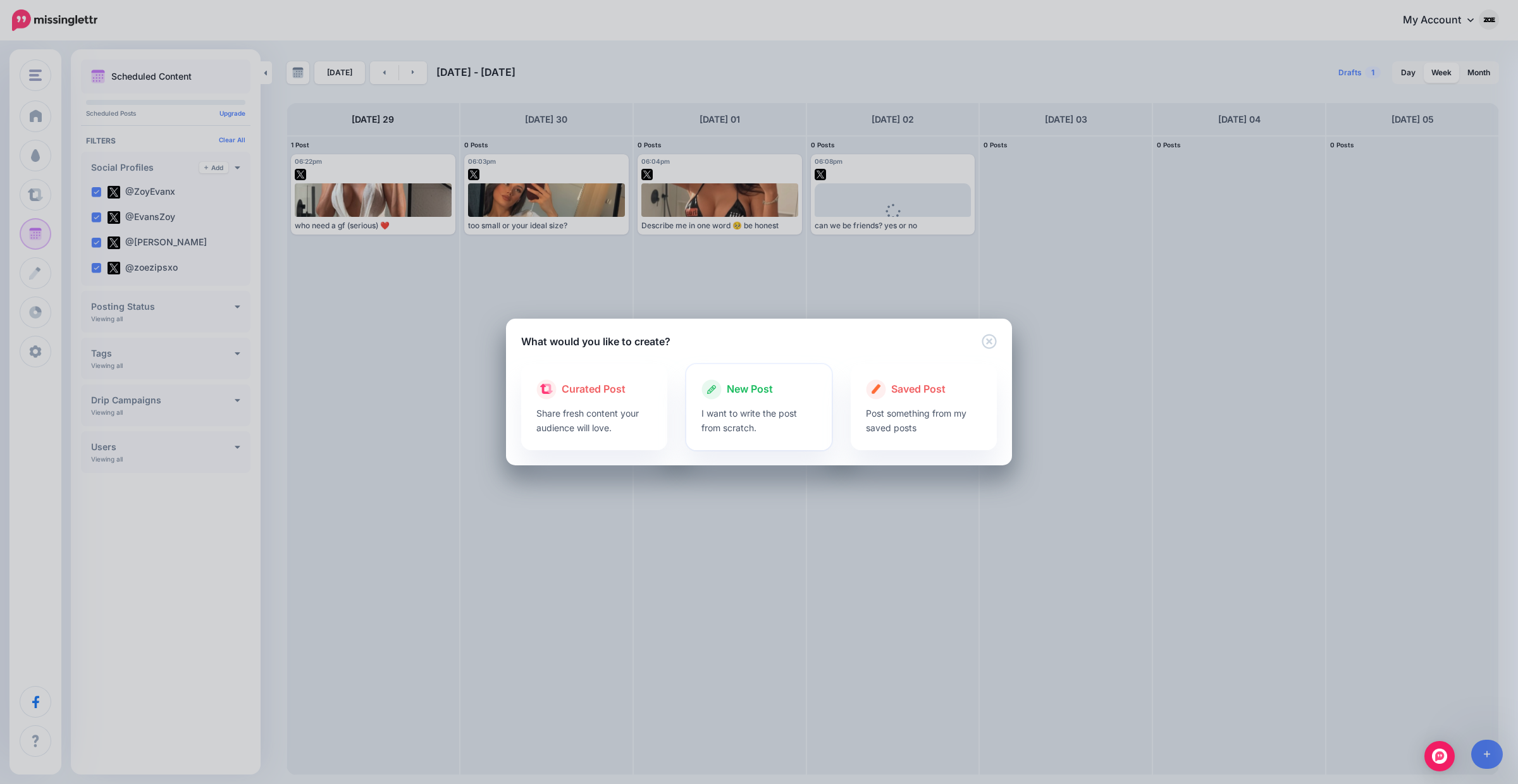
click at [785, 397] on div "New Post" at bounding box center [759, 389] width 116 height 20
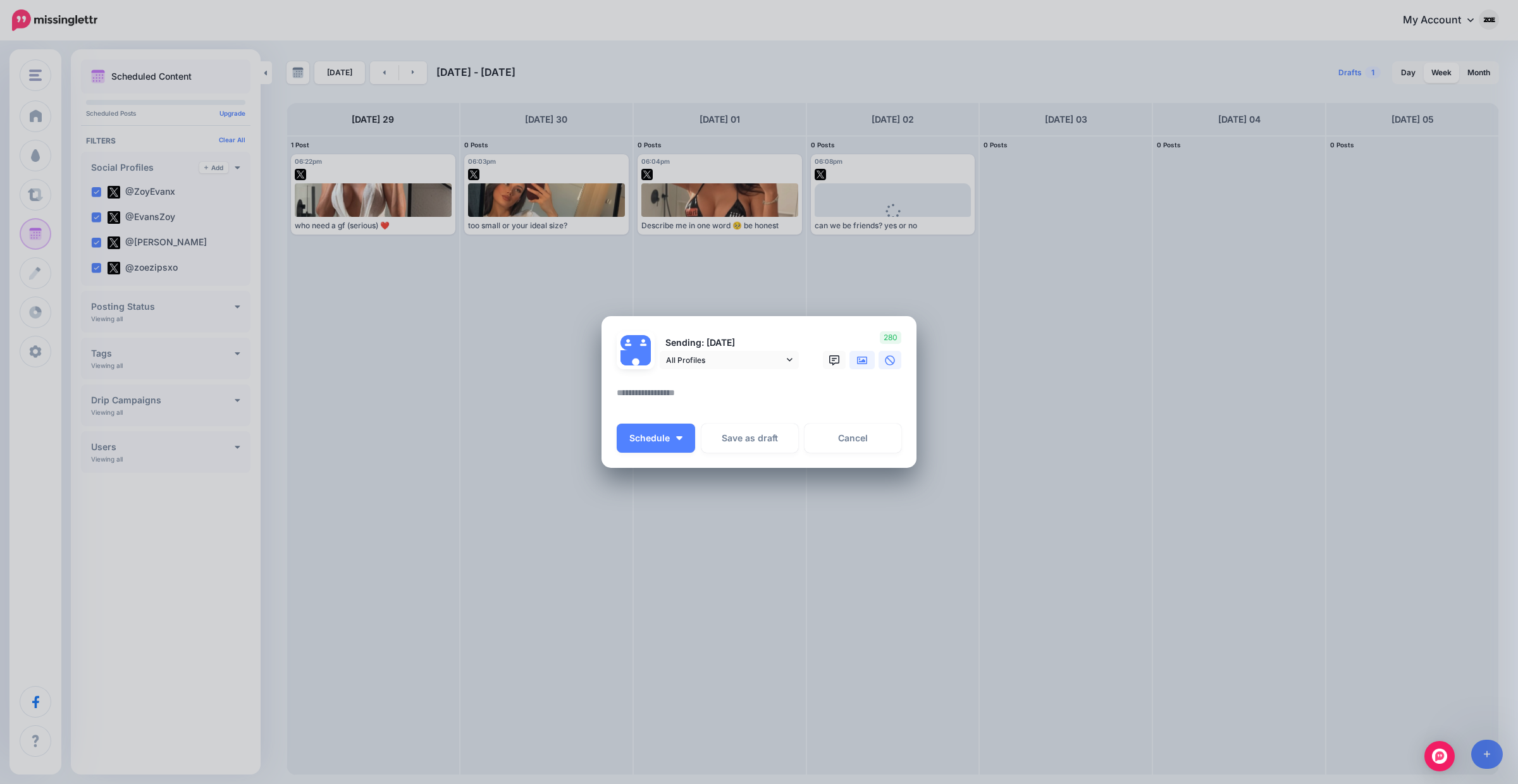
click at [863, 358] on icon at bounding box center [863, 361] width 10 height 10
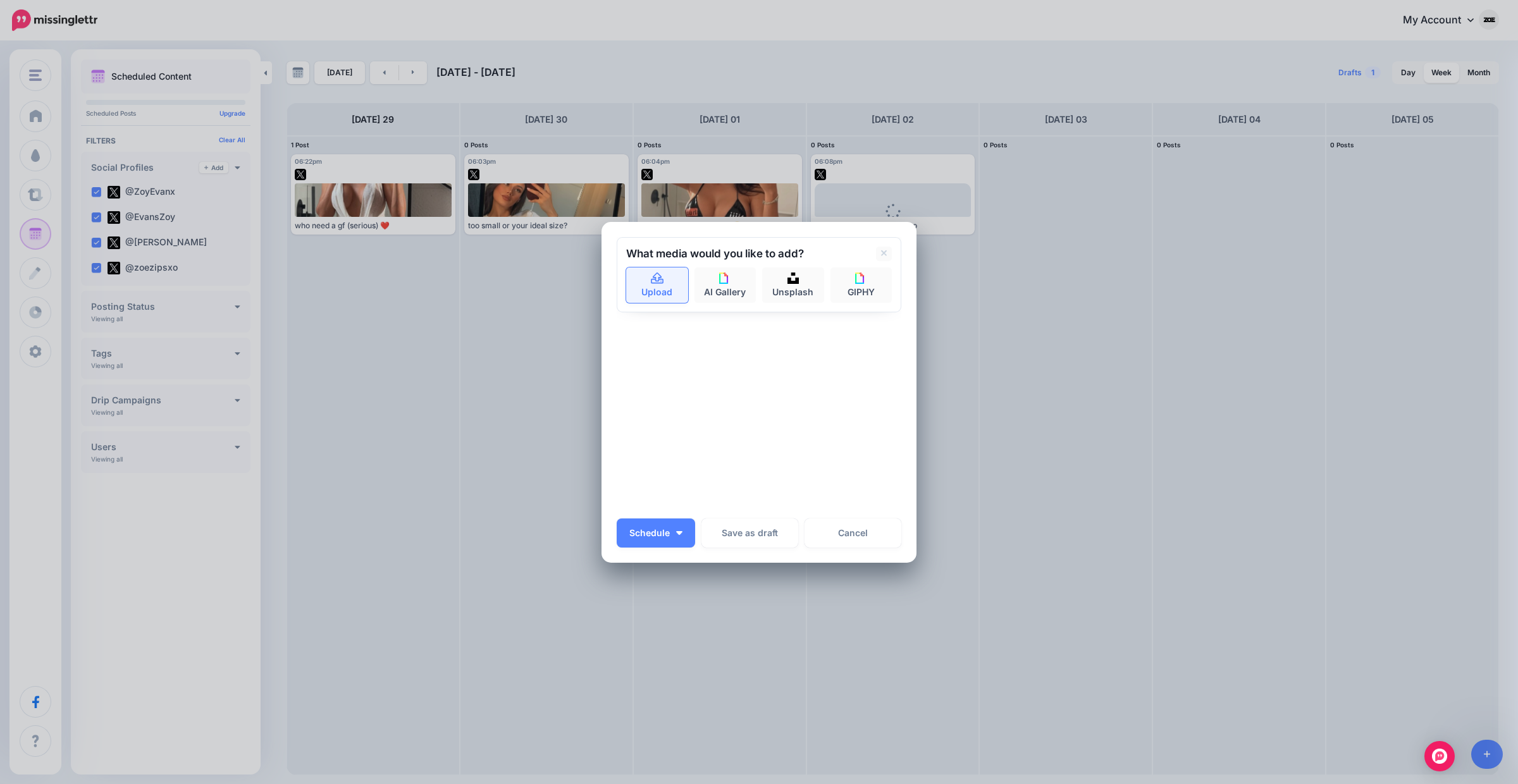
click at [663, 298] on link "Upload" at bounding box center [658, 285] width 62 height 36
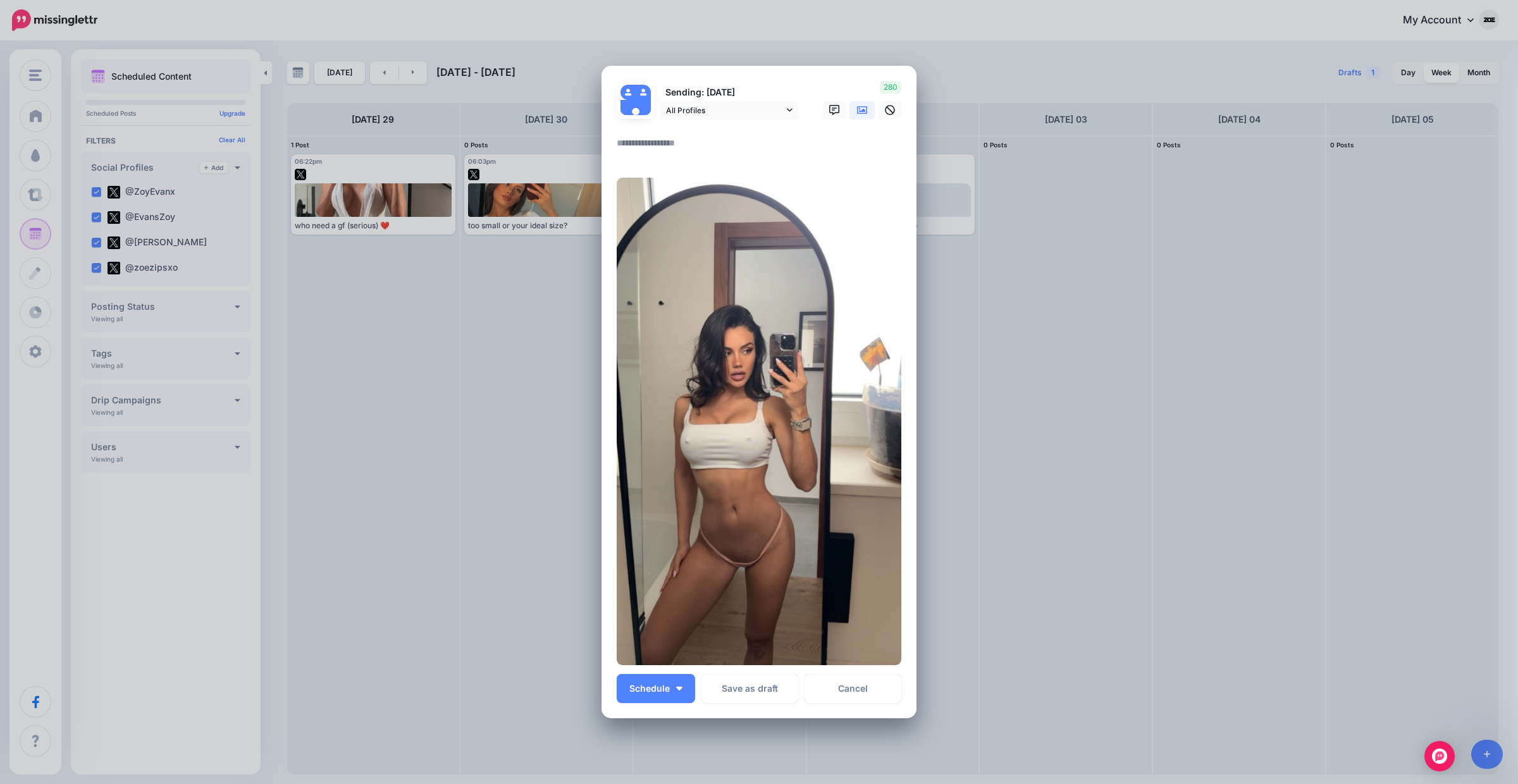
click at [669, 153] on textarea at bounding box center [762, 147] width 291 height 24
paste textarea "**********"
type textarea "**********"
click at [664, 701] on button "Schedule" at bounding box center [656, 688] width 78 height 29
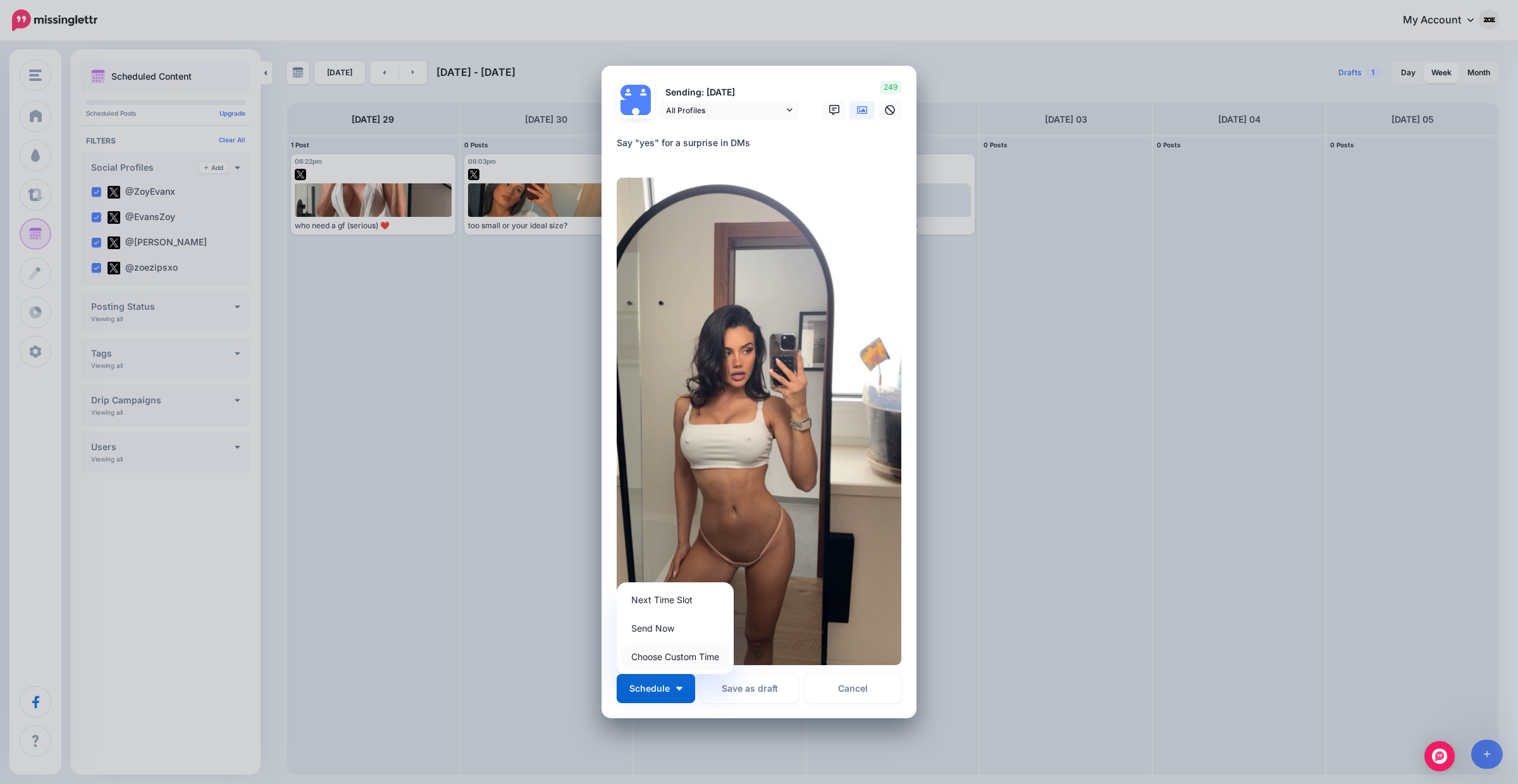
click at [670, 662] on link "Choose Custom Time" at bounding box center [675, 657] width 107 height 24
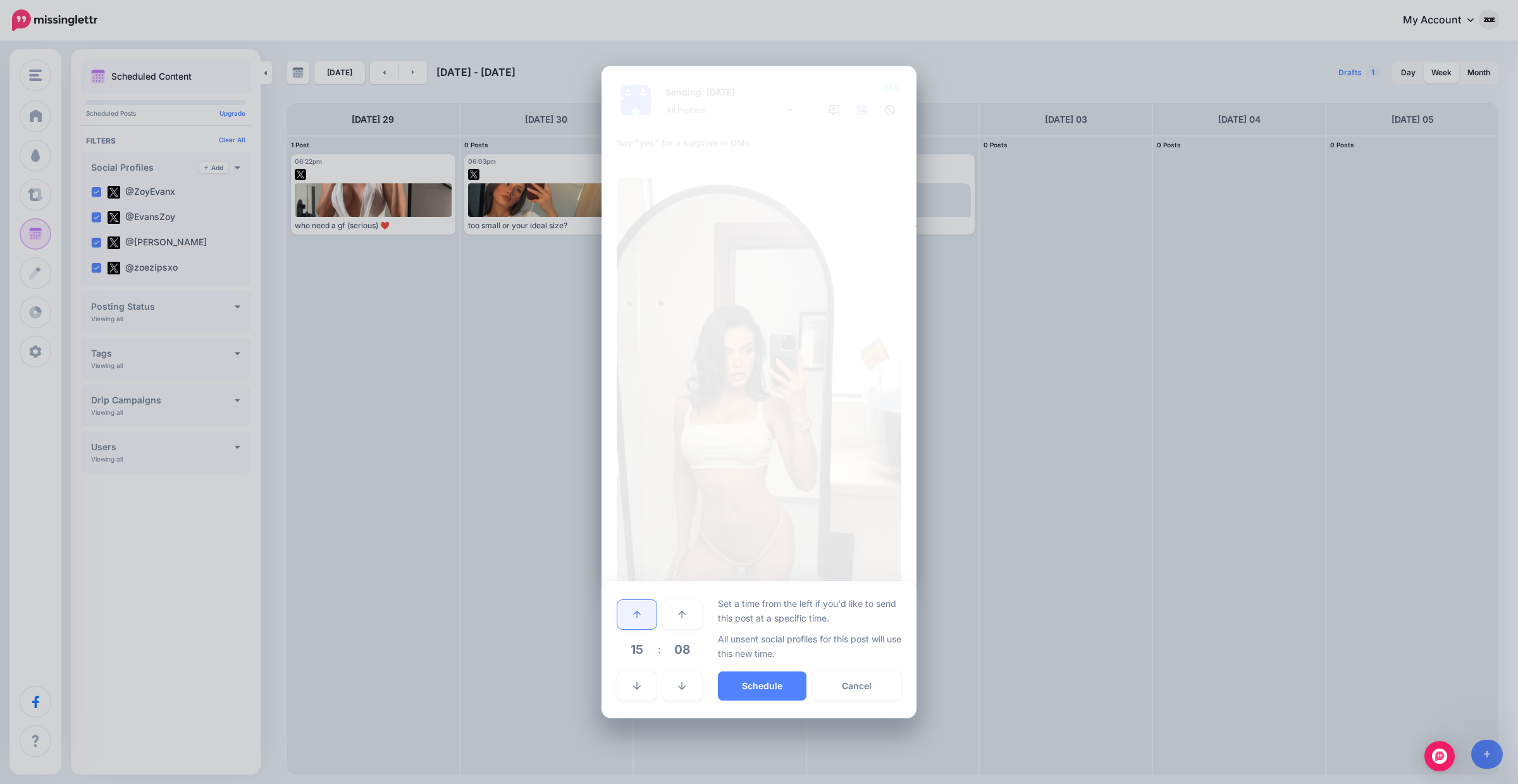
click at [652, 626] on link at bounding box center [637, 614] width 39 height 29
click at [762, 689] on button "Schedule" at bounding box center [763, 686] width 89 height 29
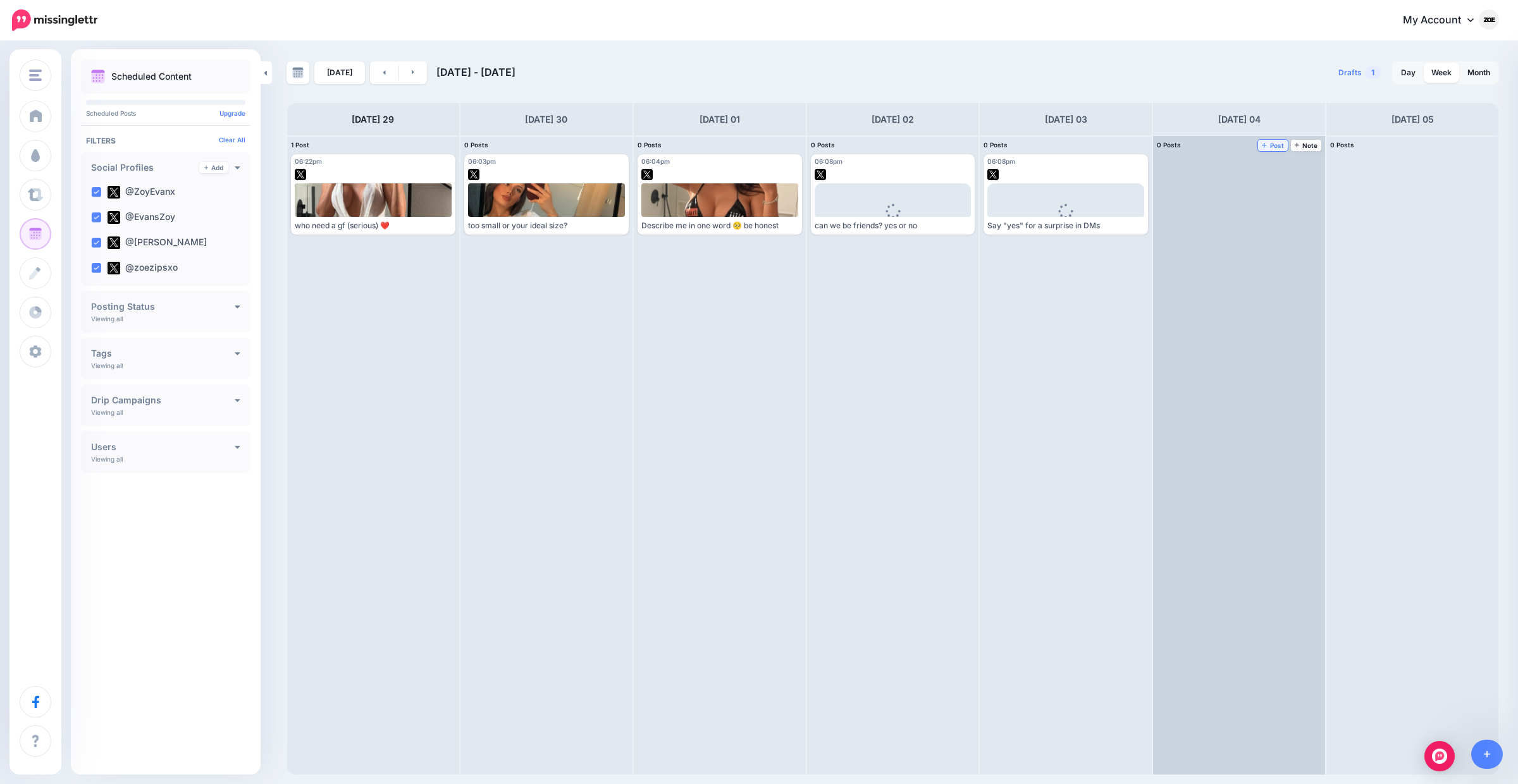
click at [1271, 149] on span "Post" at bounding box center [1273, 145] width 22 height 7
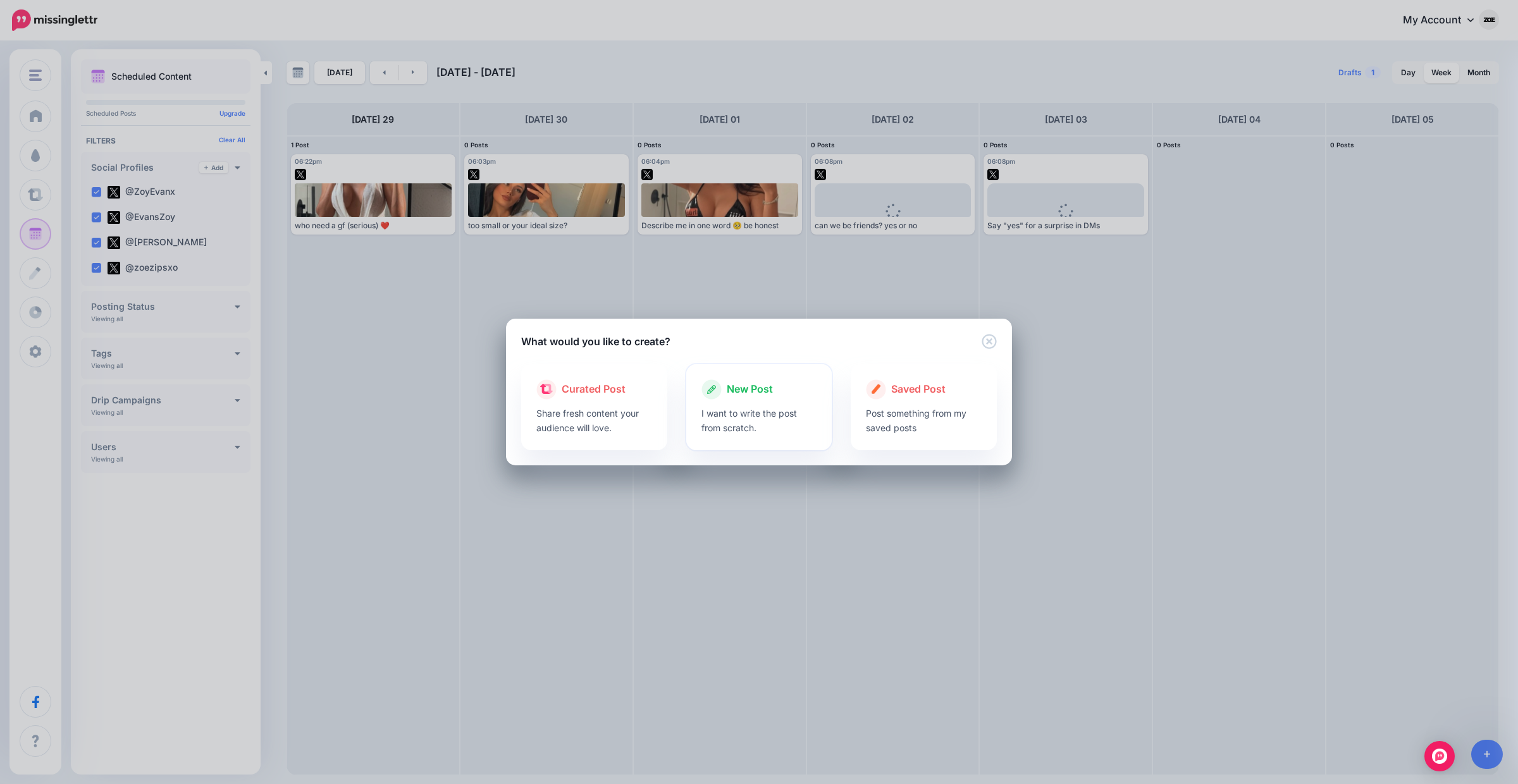
click at [742, 413] on p "I want to write the post from scratch." at bounding box center [759, 420] width 116 height 29
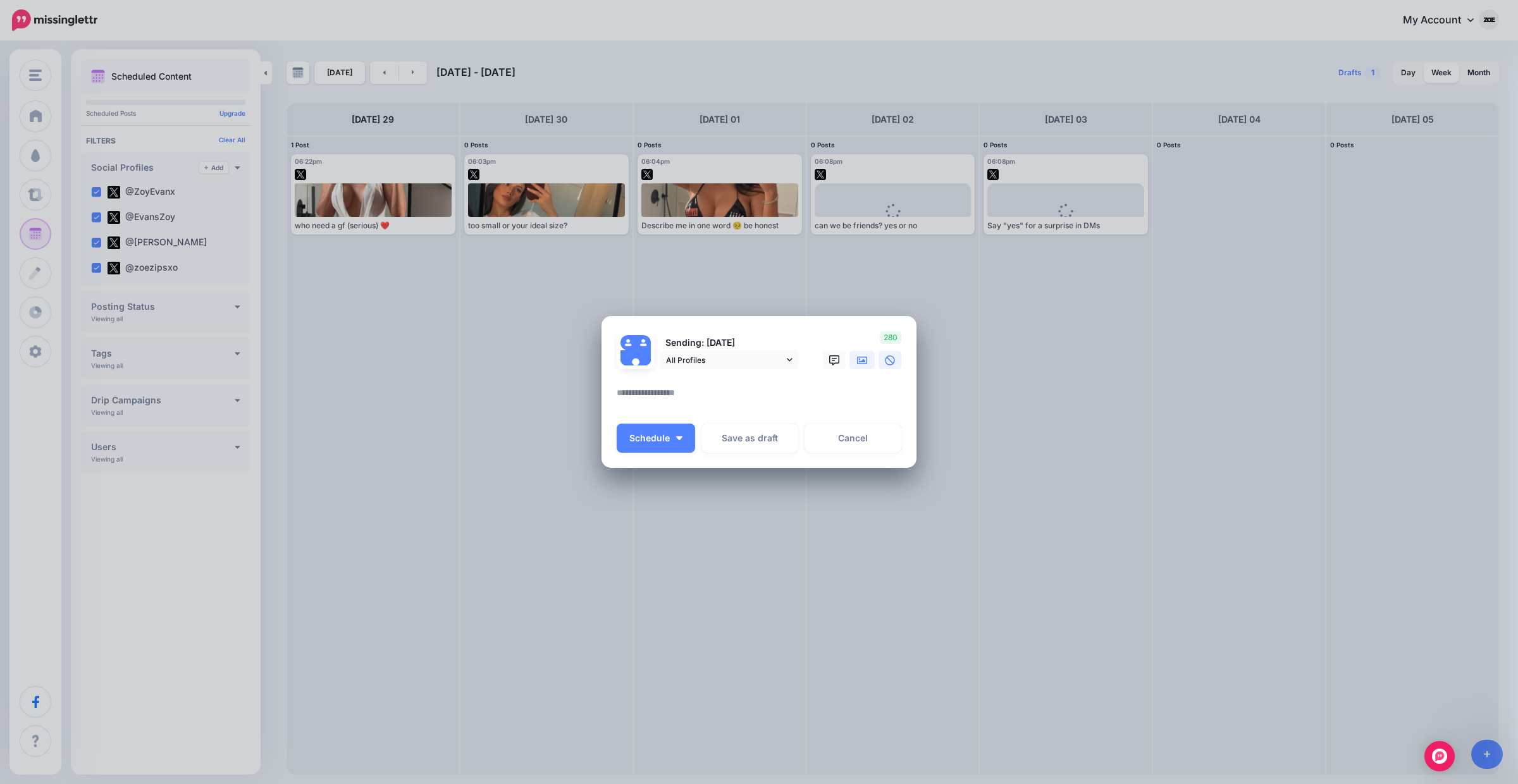
click at [860, 356] on icon at bounding box center [863, 361] width 10 height 10
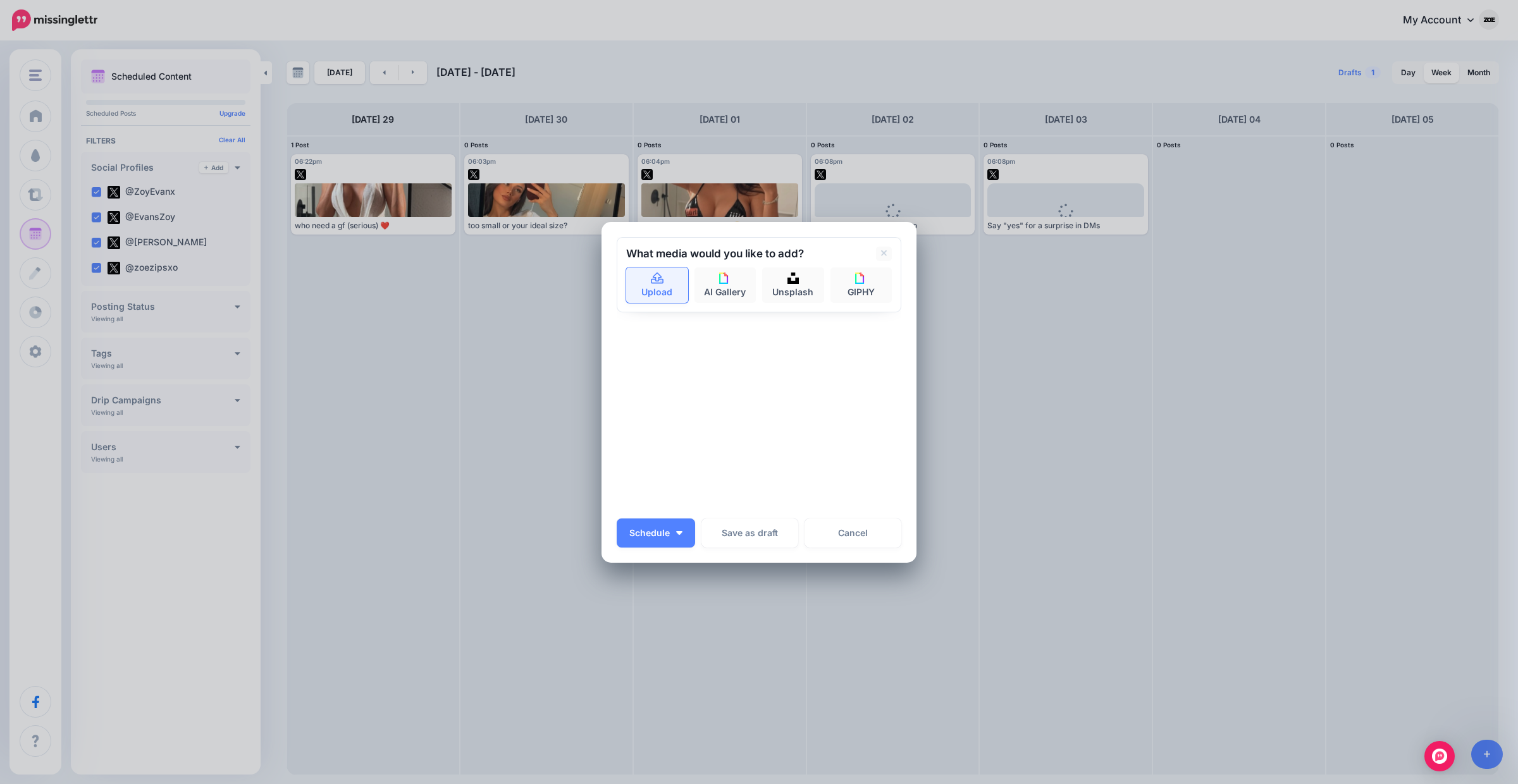
click at [655, 275] on icon at bounding box center [658, 278] width 15 height 11
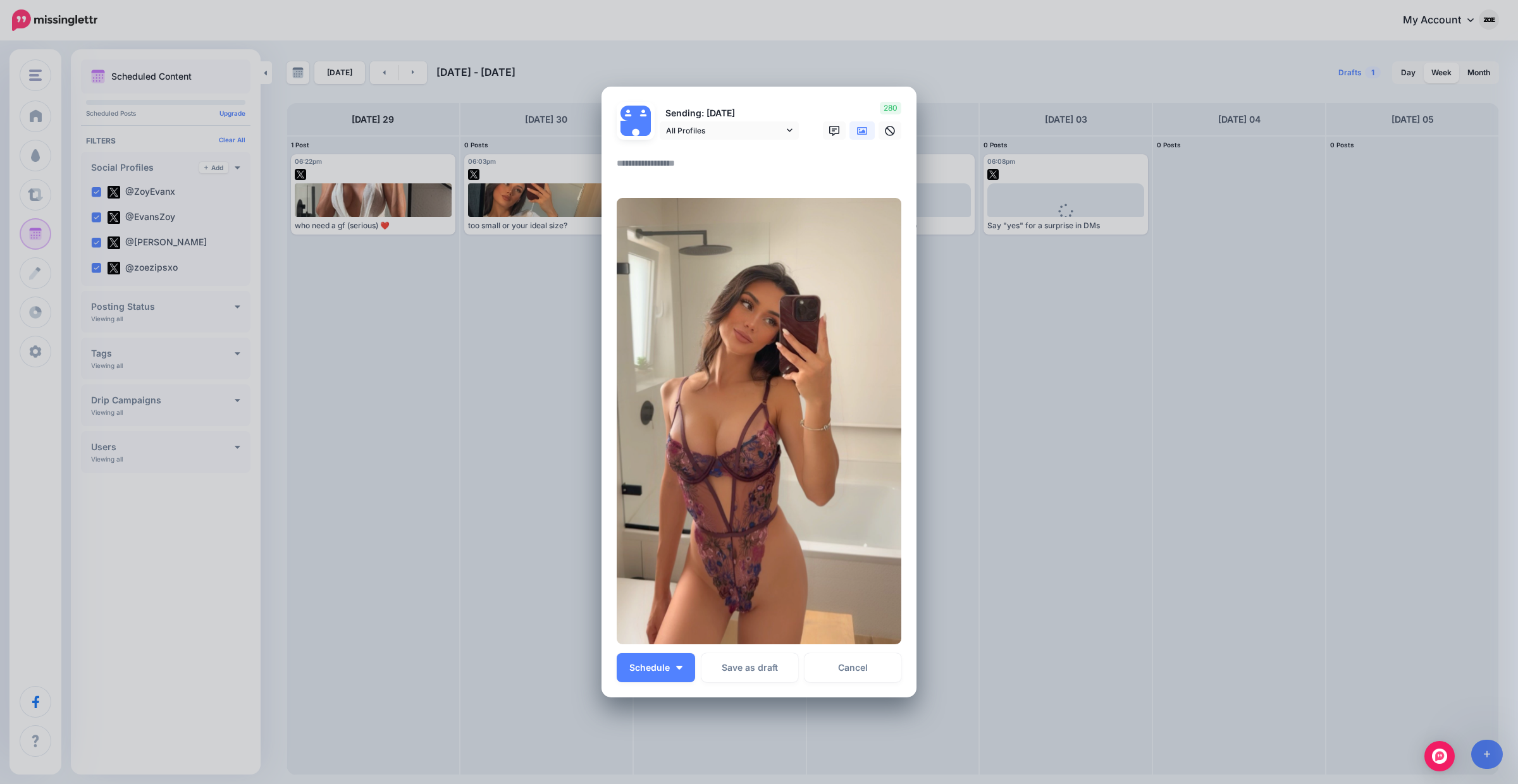
click at [701, 158] on textarea at bounding box center [762, 167] width 291 height 24
paste textarea "**********"
type textarea "**********"
click at [652, 657] on button "Schedule" at bounding box center [656, 668] width 78 height 29
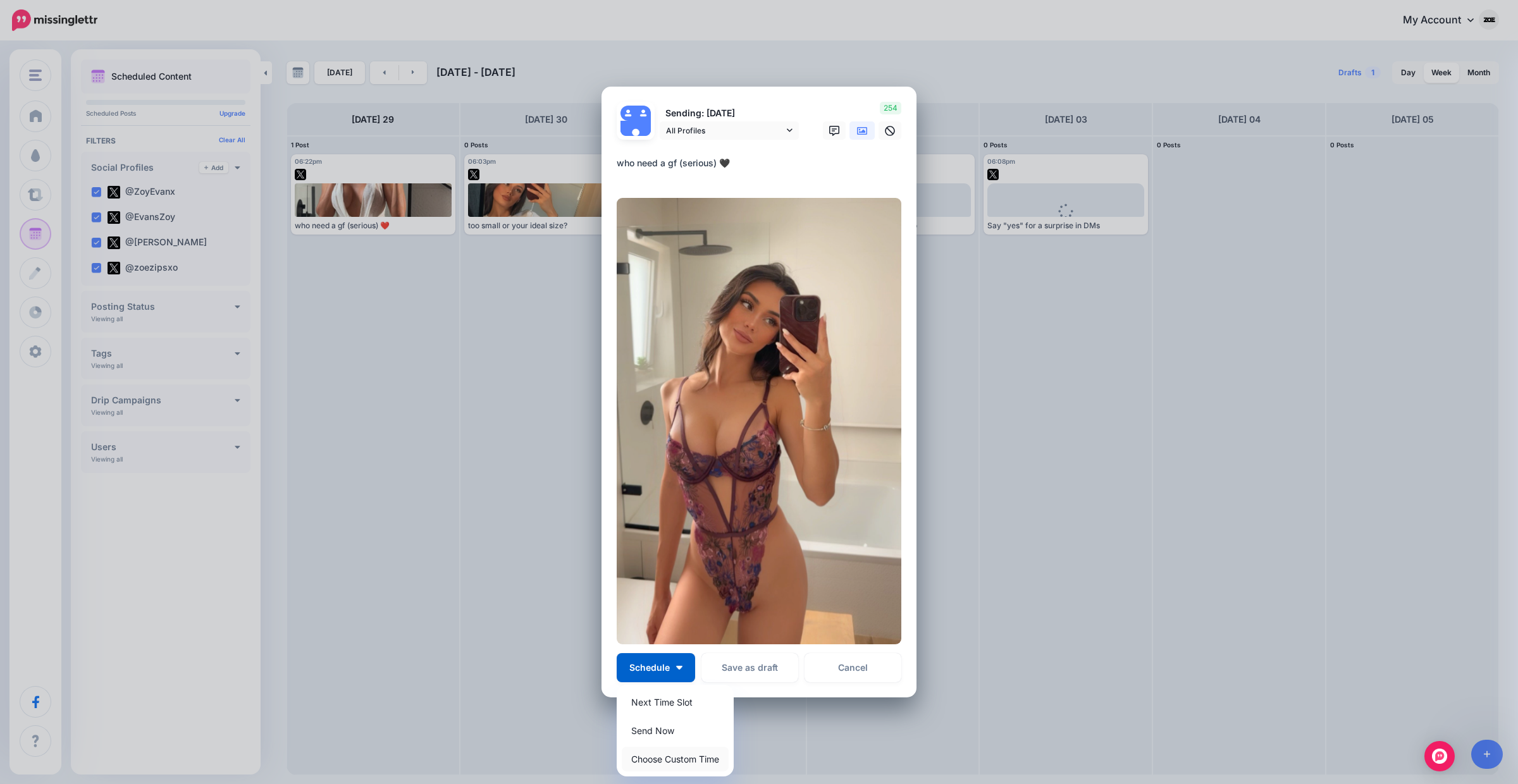
click at [695, 748] on link "Choose Custom Time" at bounding box center [675, 759] width 107 height 24
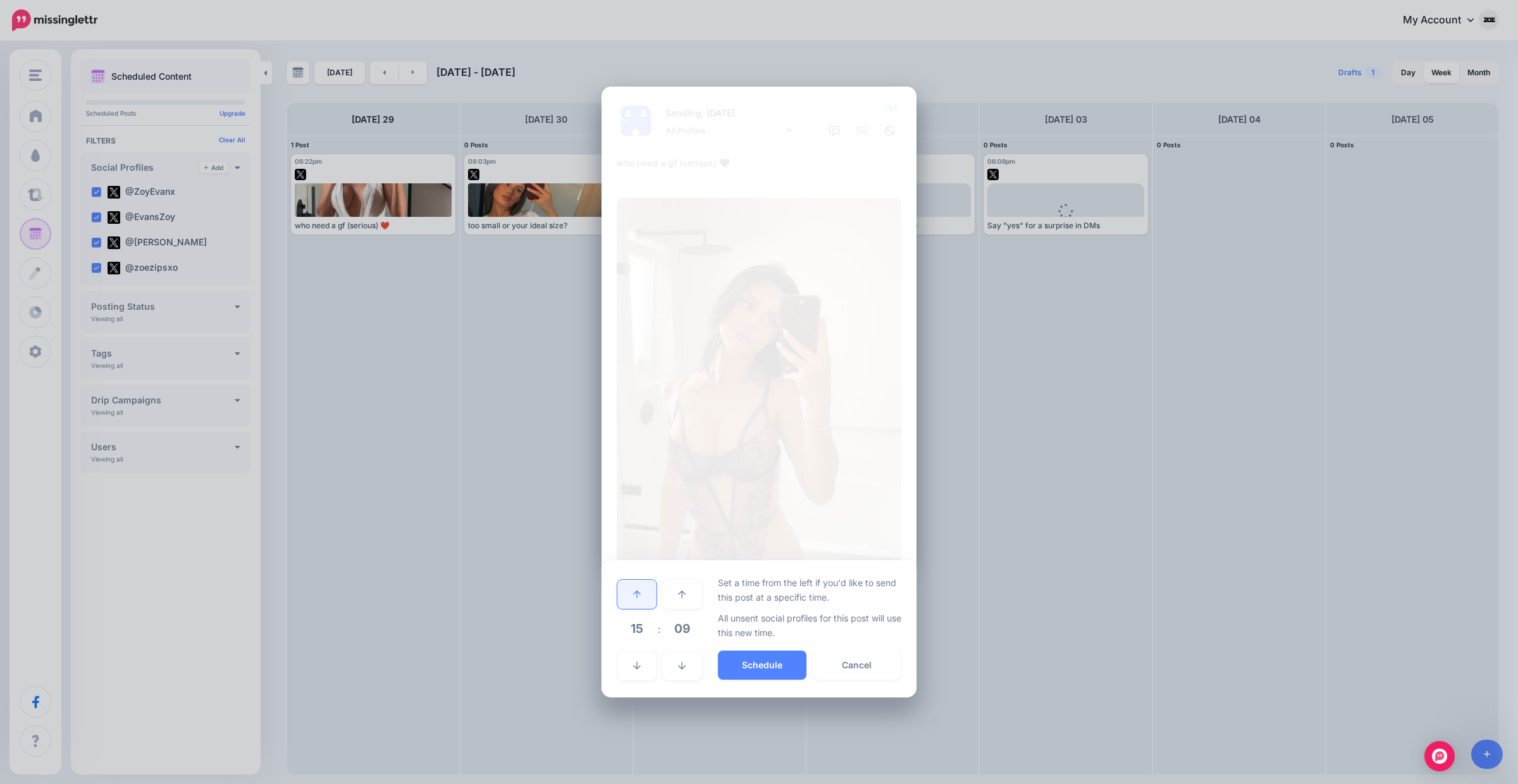
click at [643, 594] on link at bounding box center [637, 594] width 39 height 29
click at [743, 660] on button "Schedule" at bounding box center [763, 665] width 89 height 29
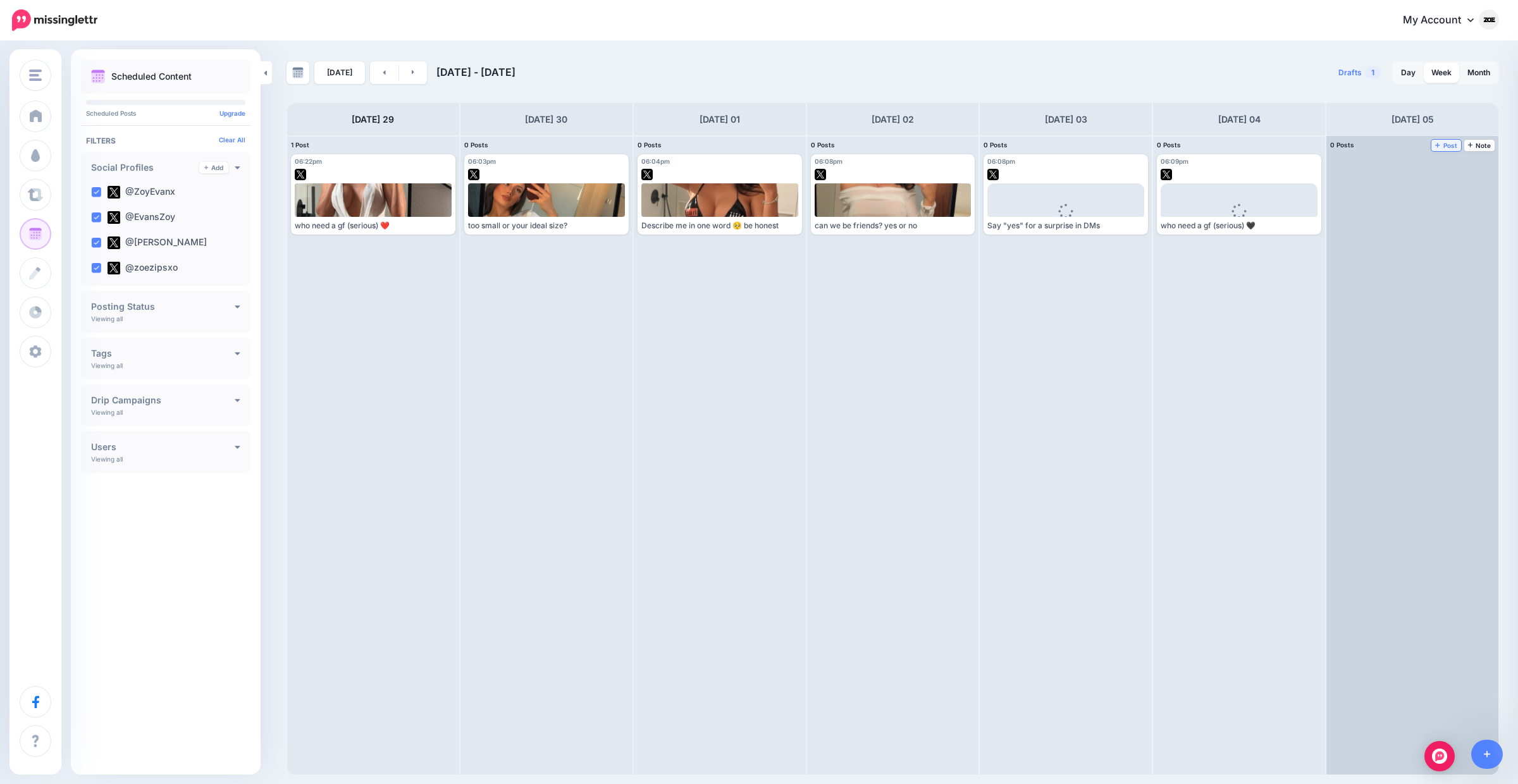
click at [1439, 146] on icon at bounding box center [1438, 144] width 5 height 7
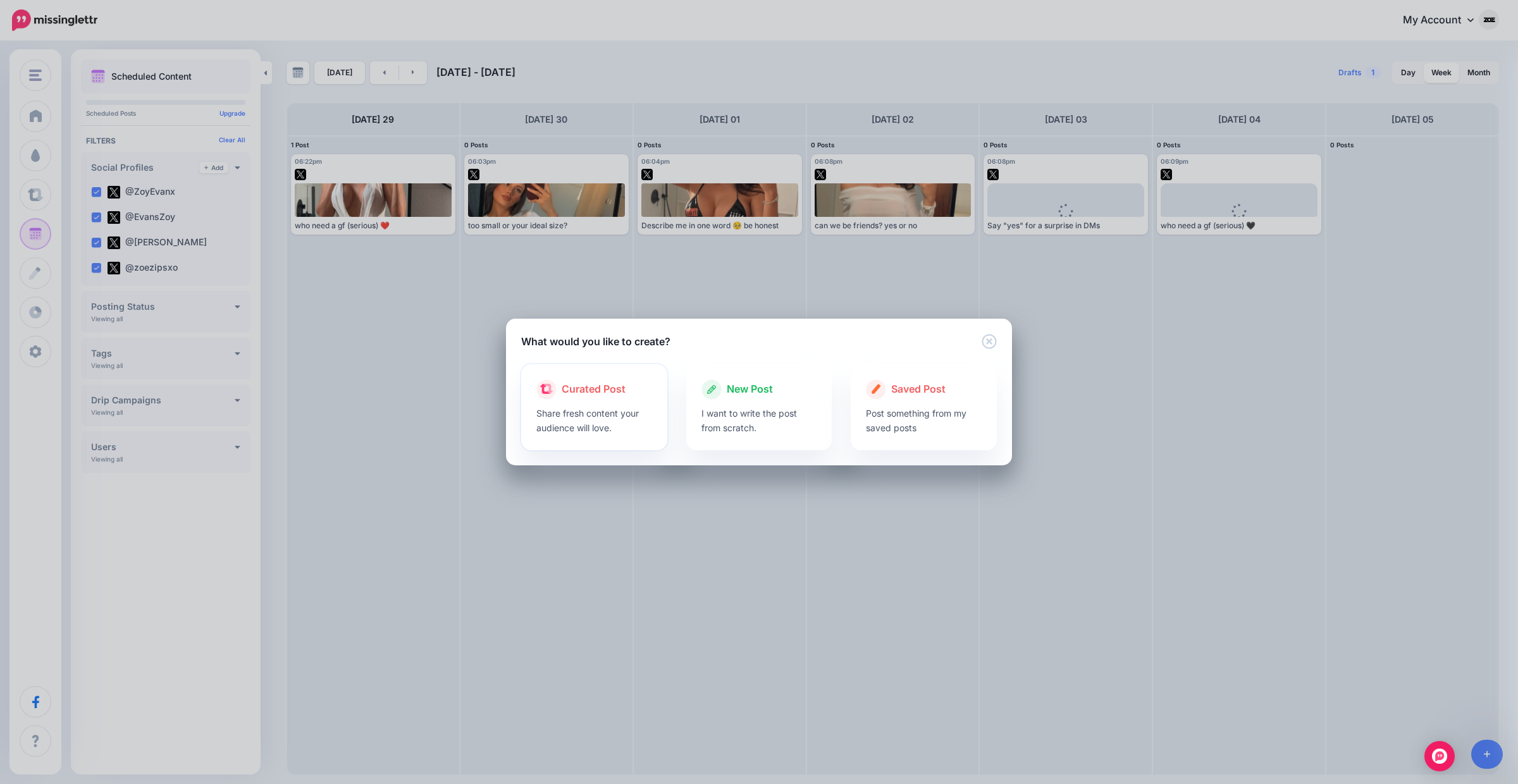
click at [611, 409] on p "Share fresh content your audience will love." at bounding box center [594, 420] width 116 height 29
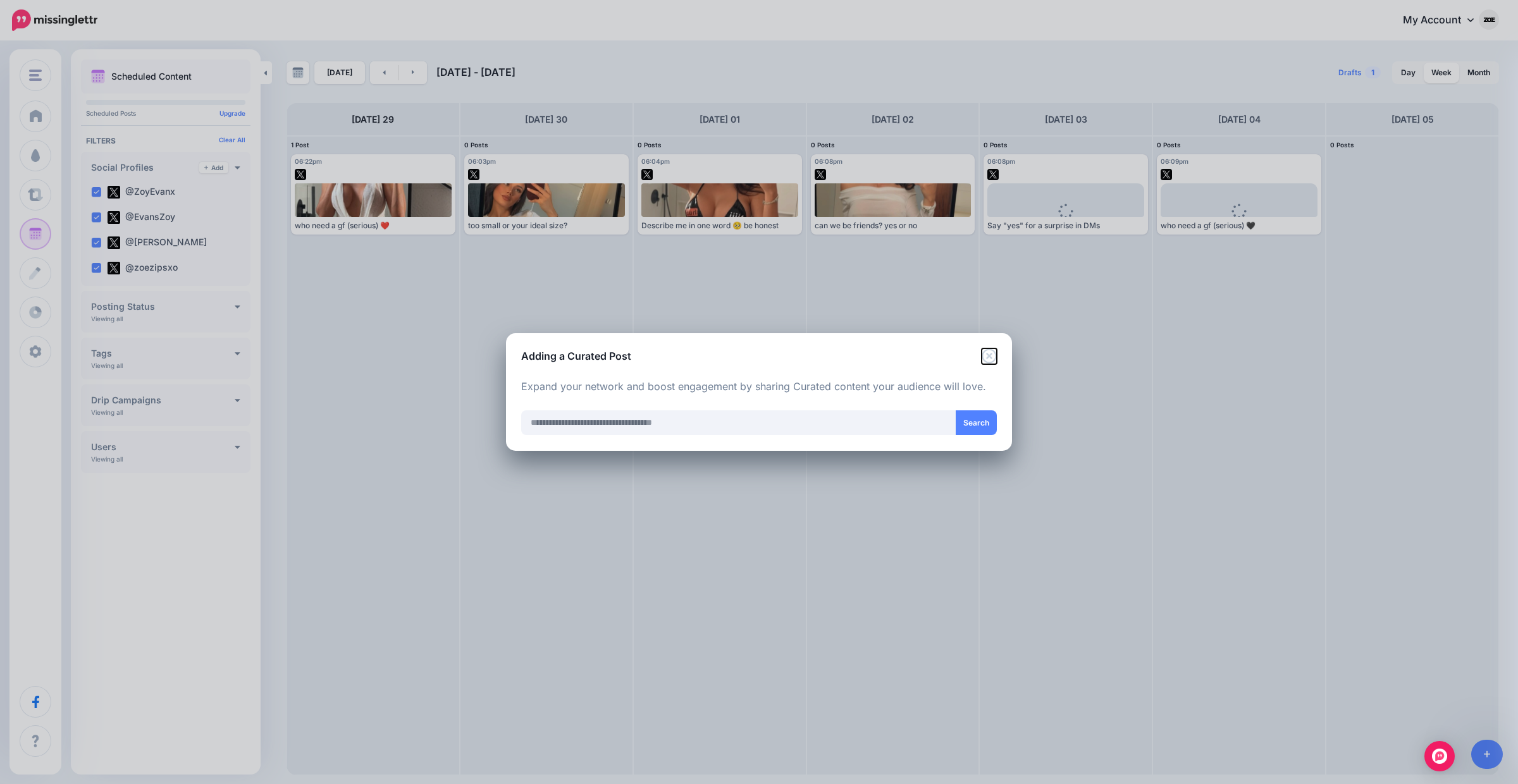
click at [992, 352] on icon "Close" at bounding box center [989, 356] width 16 height 16
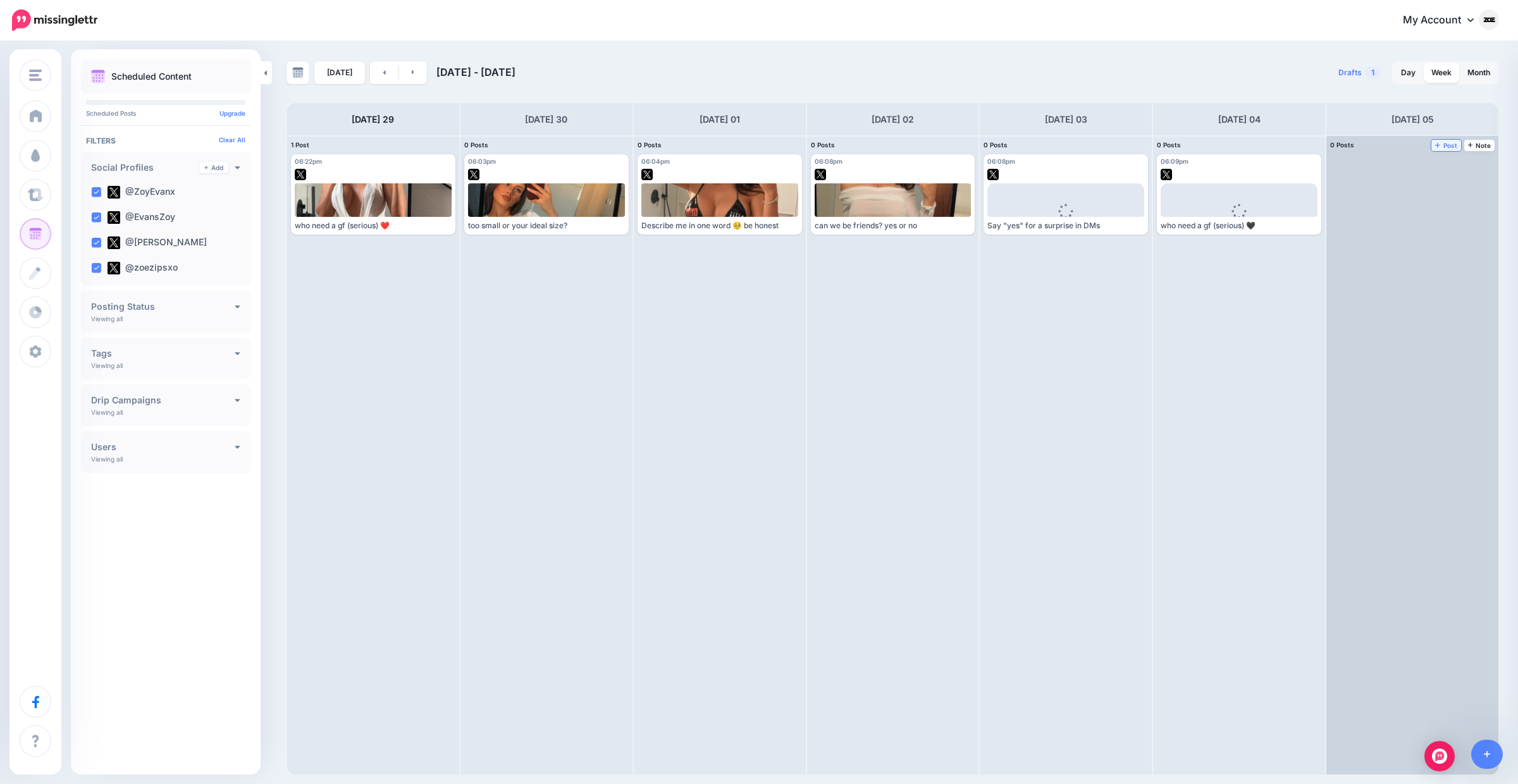
click at [1453, 147] on span "Post" at bounding box center [1447, 145] width 22 height 7
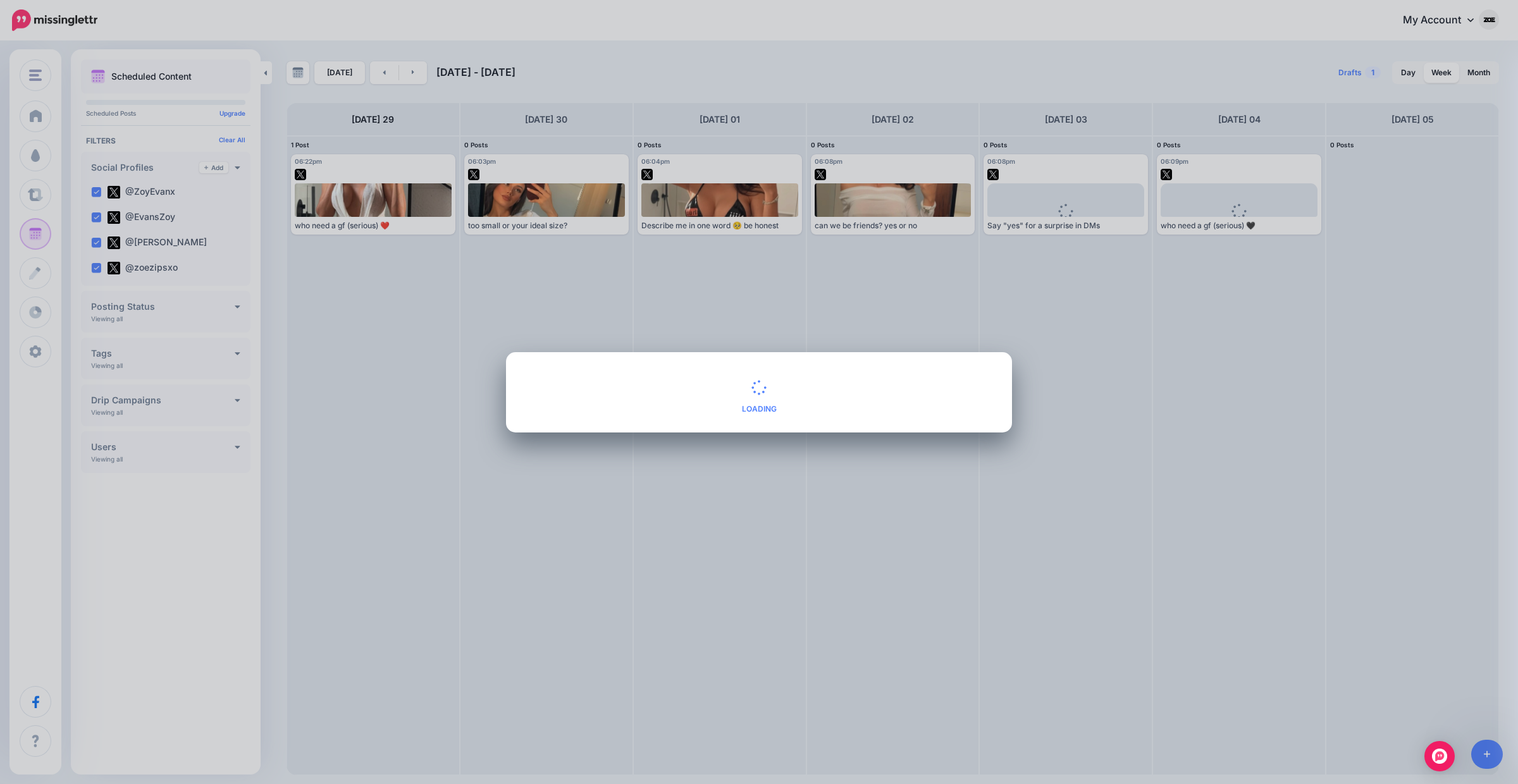
click at [966, 273] on div "What would you like to create? Loading Loading Curated Post Share fresh content…" at bounding box center [759, 392] width 1518 height 784
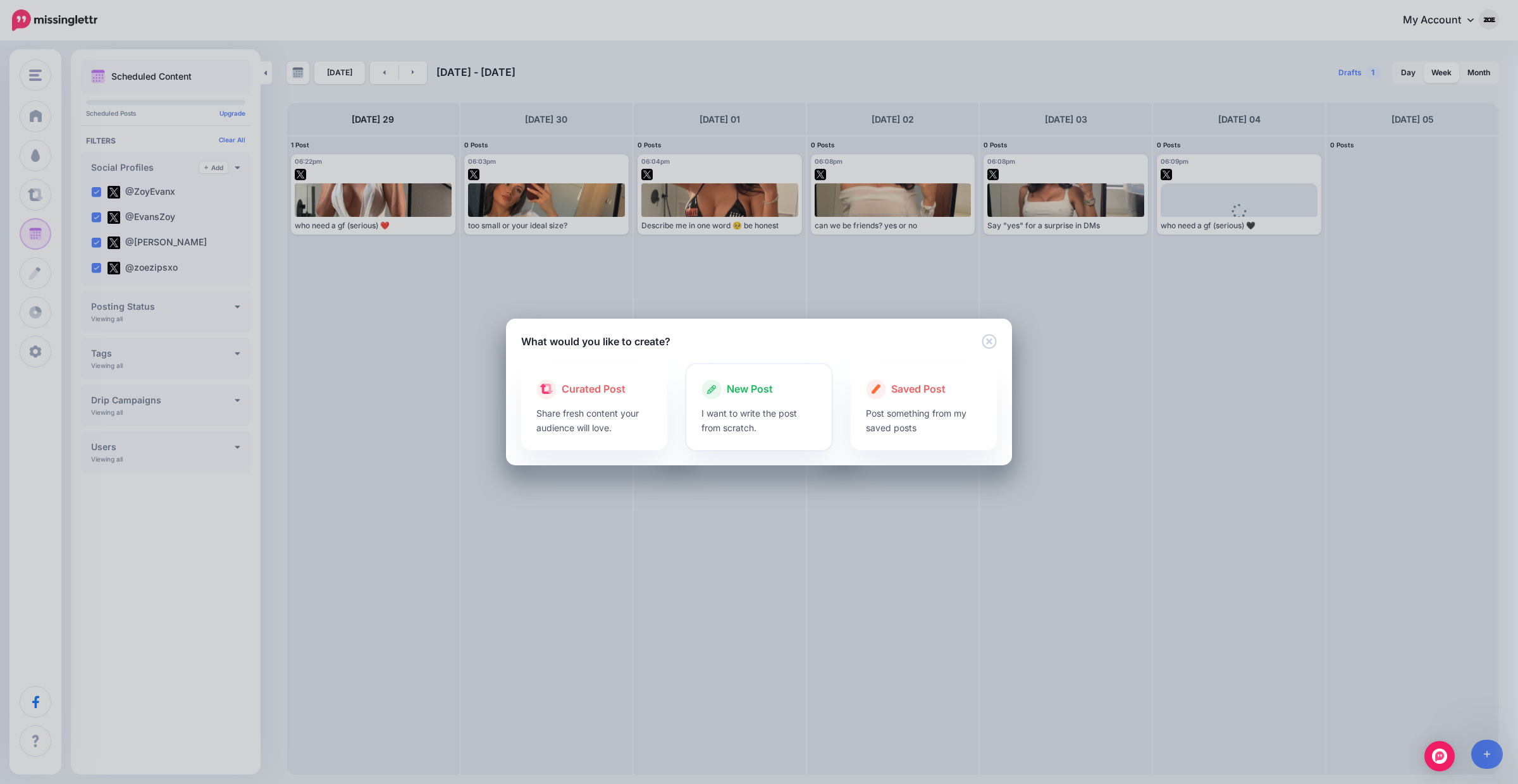
click at [799, 418] on p "I want to write the post from scratch." at bounding box center [759, 420] width 116 height 29
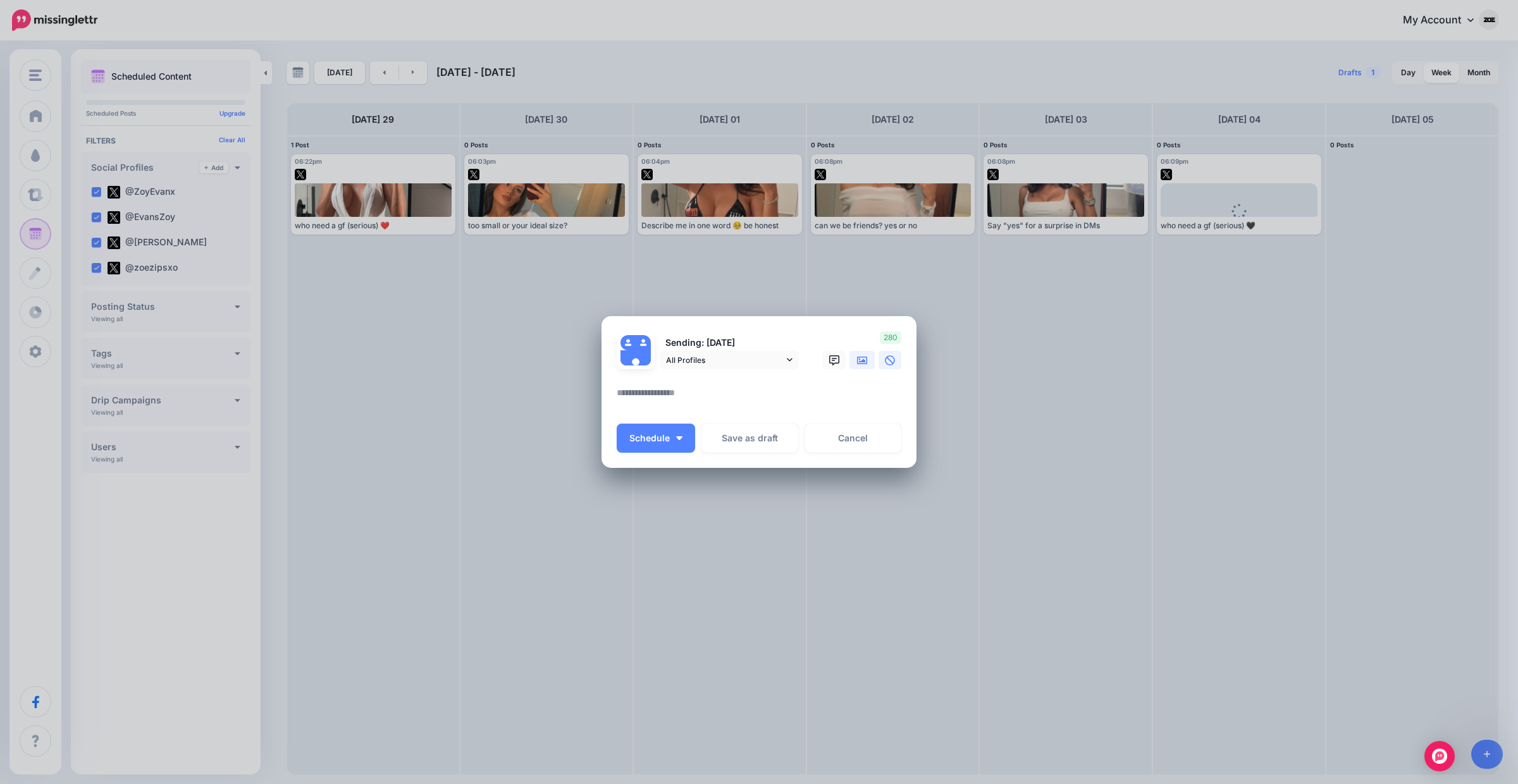
click at [856, 354] on link at bounding box center [862, 360] width 25 height 19
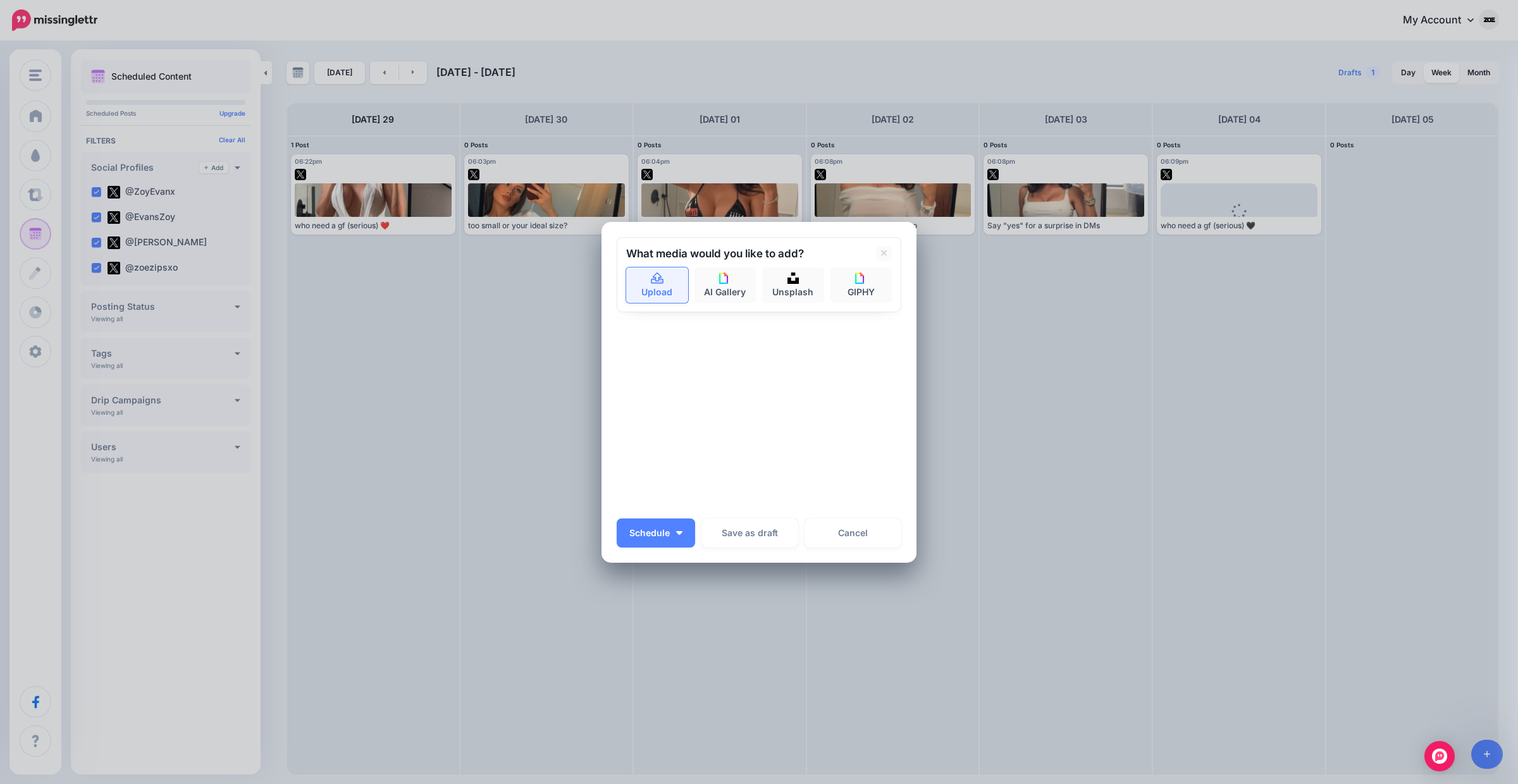
click at [632, 288] on link "Upload" at bounding box center [658, 285] width 62 height 36
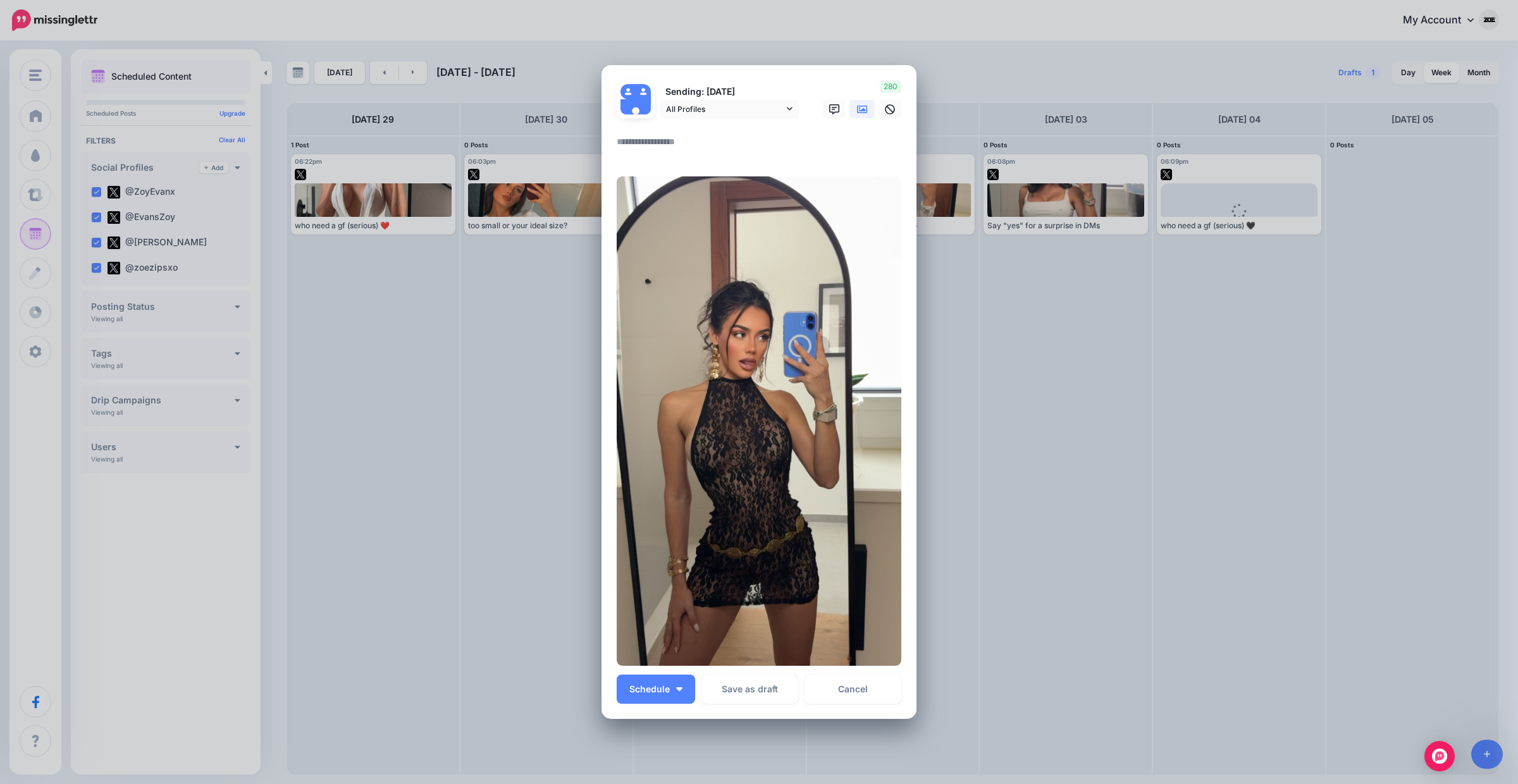
click at [695, 146] on textarea at bounding box center [762, 146] width 291 height 24
paste textarea "**********"
type textarea "**********"
click at [664, 690] on span "Schedule" at bounding box center [649, 689] width 41 height 9
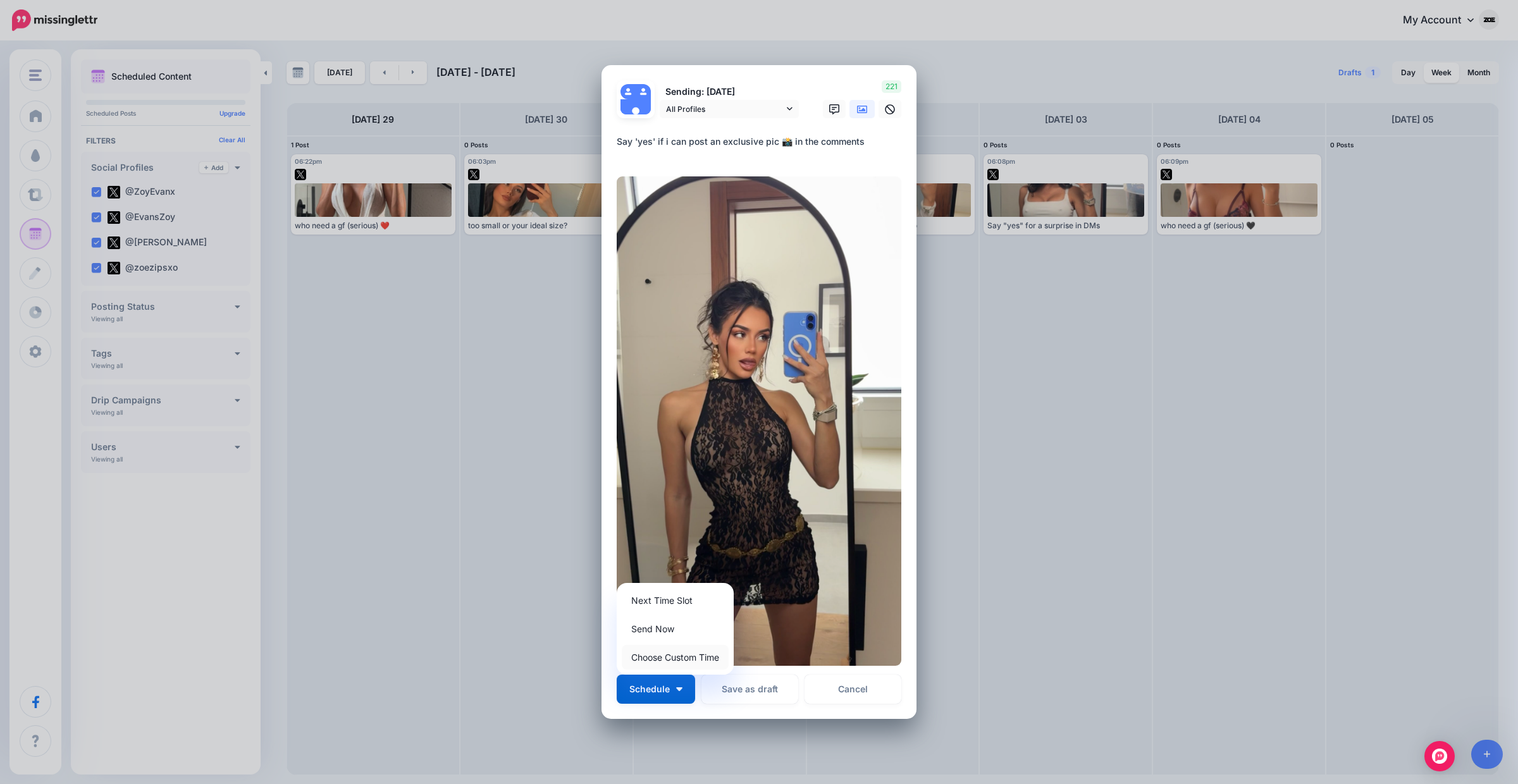
click at [689, 656] on link "Choose Custom Time" at bounding box center [675, 657] width 107 height 24
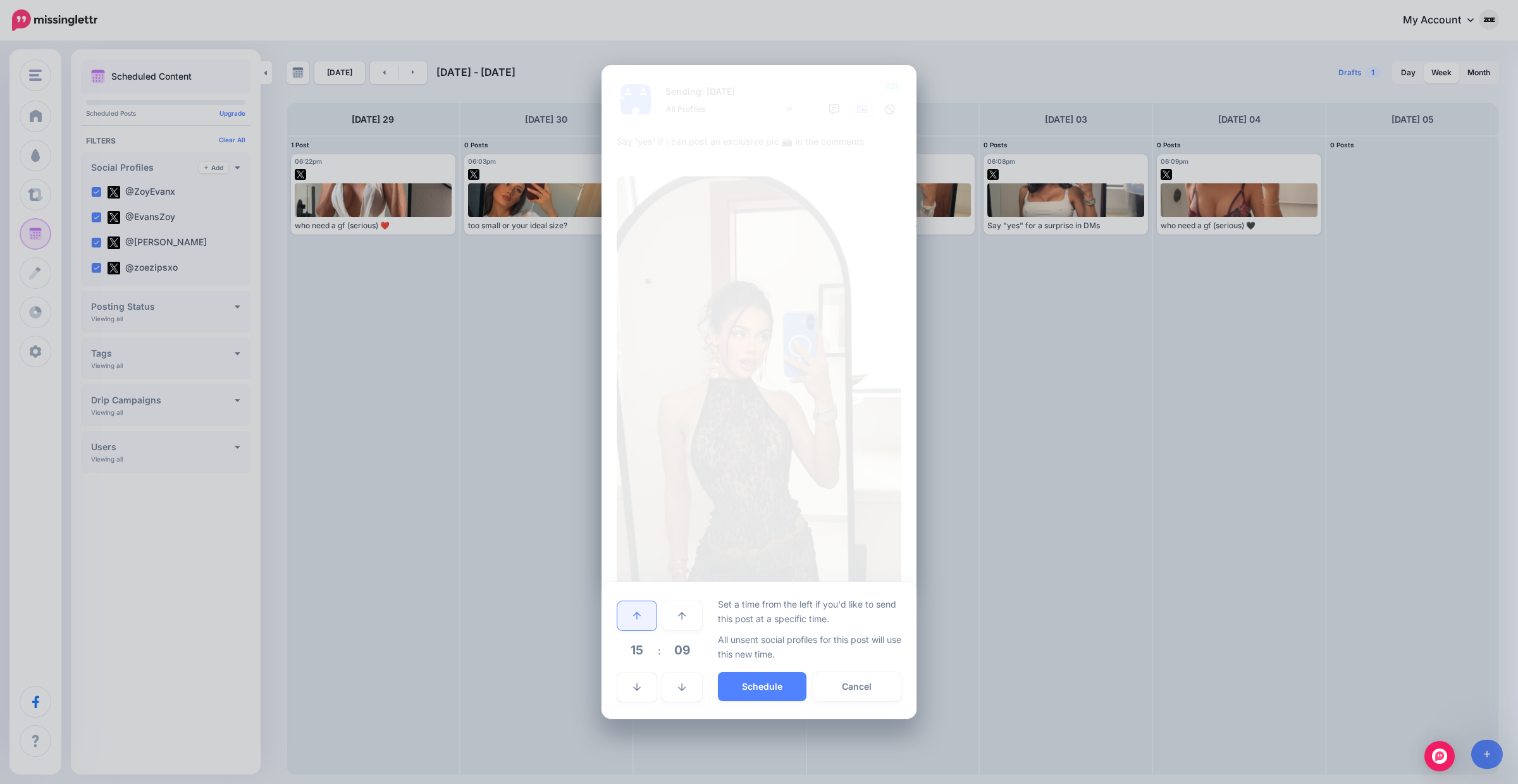
click at [645, 621] on link at bounding box center [637, 615] width 39 height 29
click at [752, 684] on button "Schedule" at bounding box center [763, 686] width 89 height 29
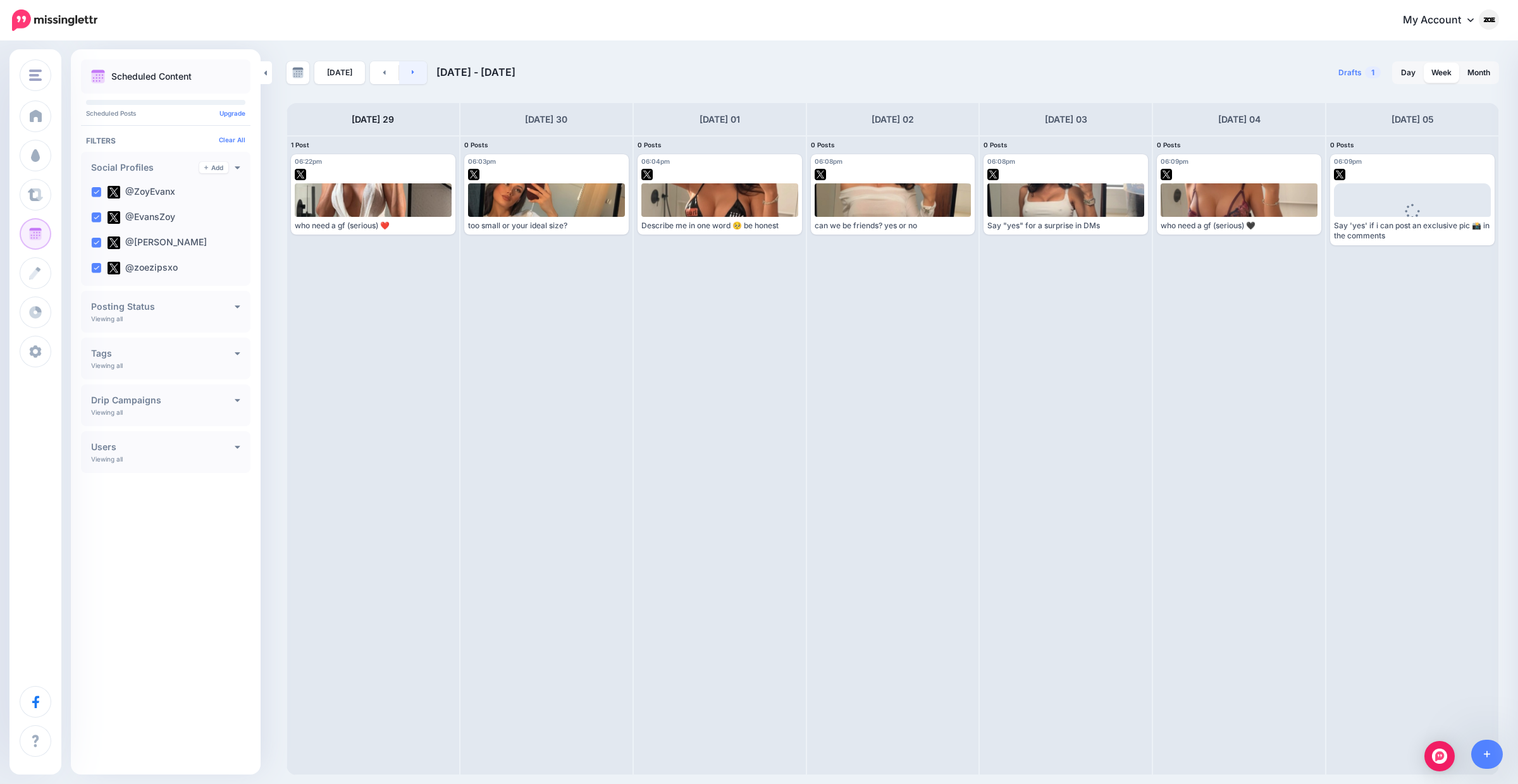
click at [412, 75] on icon at bounding box center [413, 72] width 3 height 7
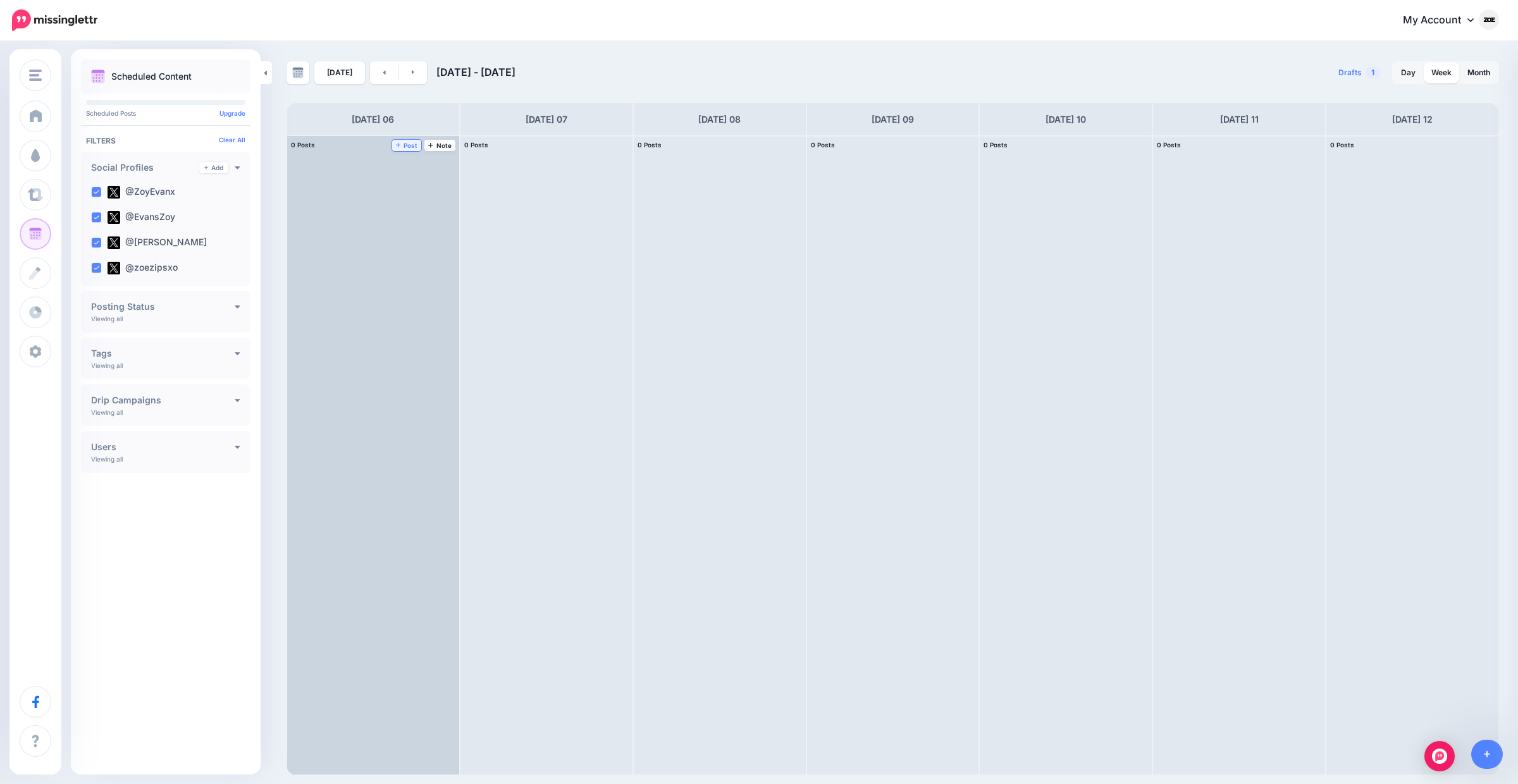
click at [415, 144] on span "Post" at bounding box center [407, 145] width 22 height 7
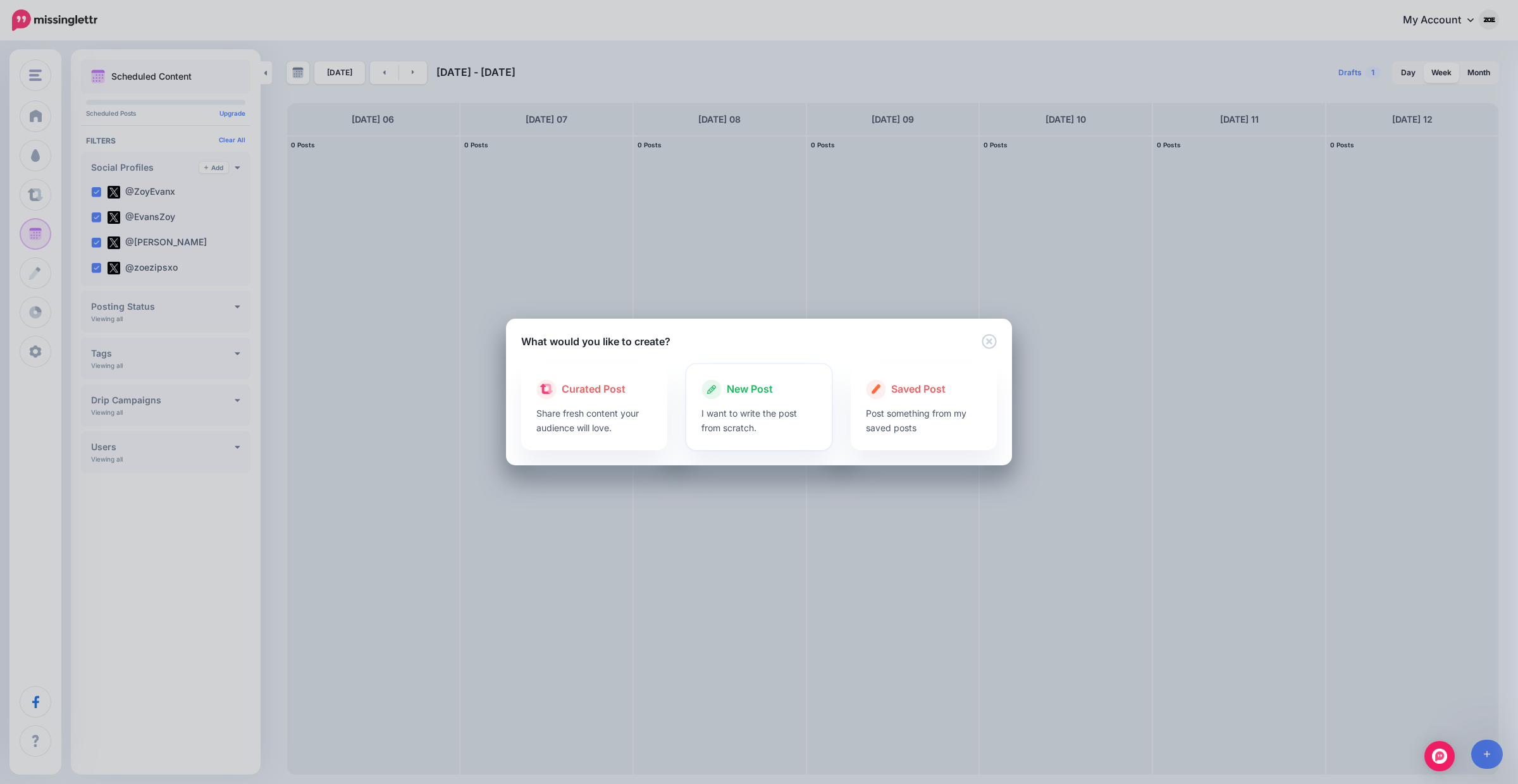
click at [775, 410] on p "I want to write the post from scratch." at bounding box center [759, 420] width 116 height 29
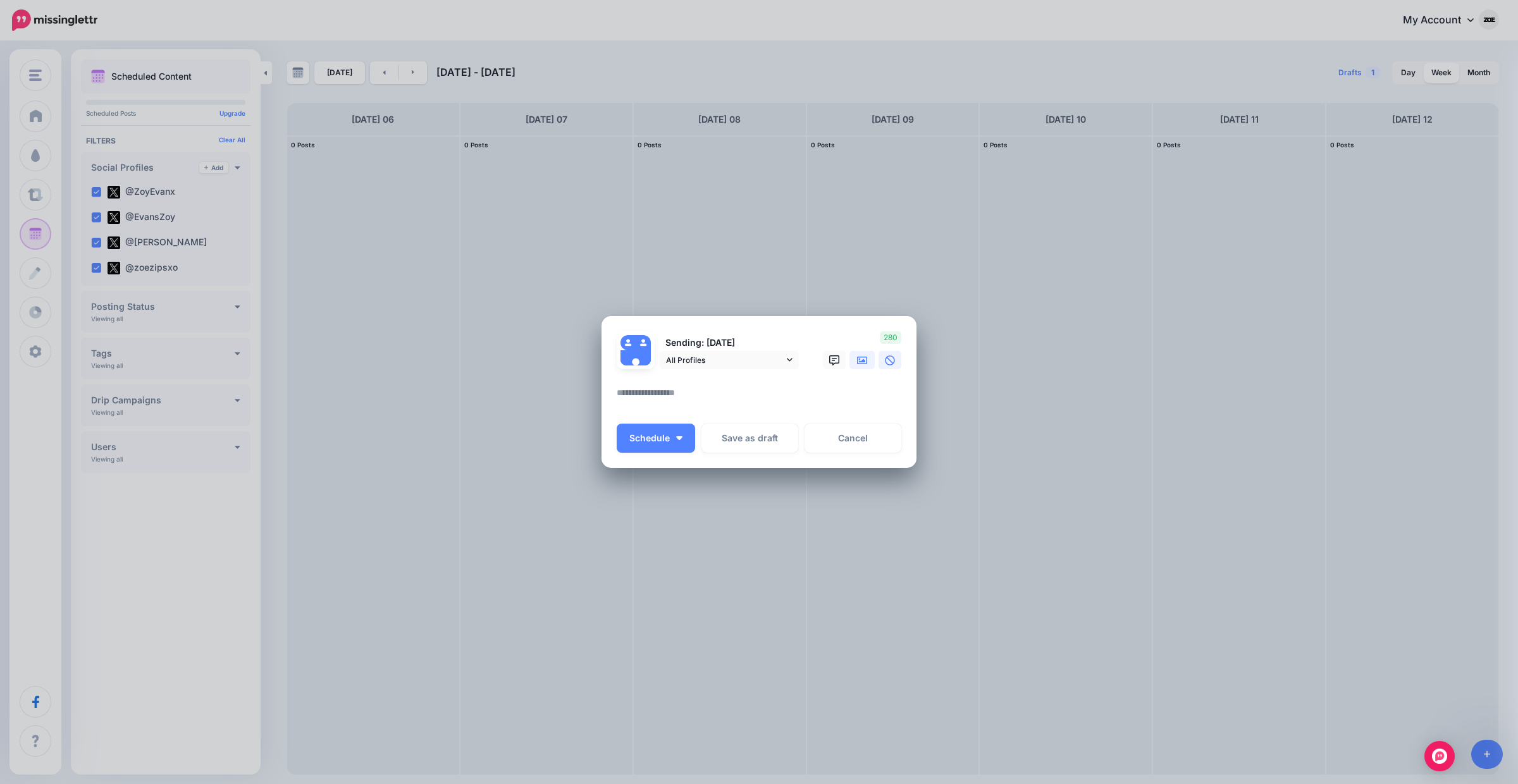
click at [855, 361] on link at bounding box center [862, 360] width 25 height 19
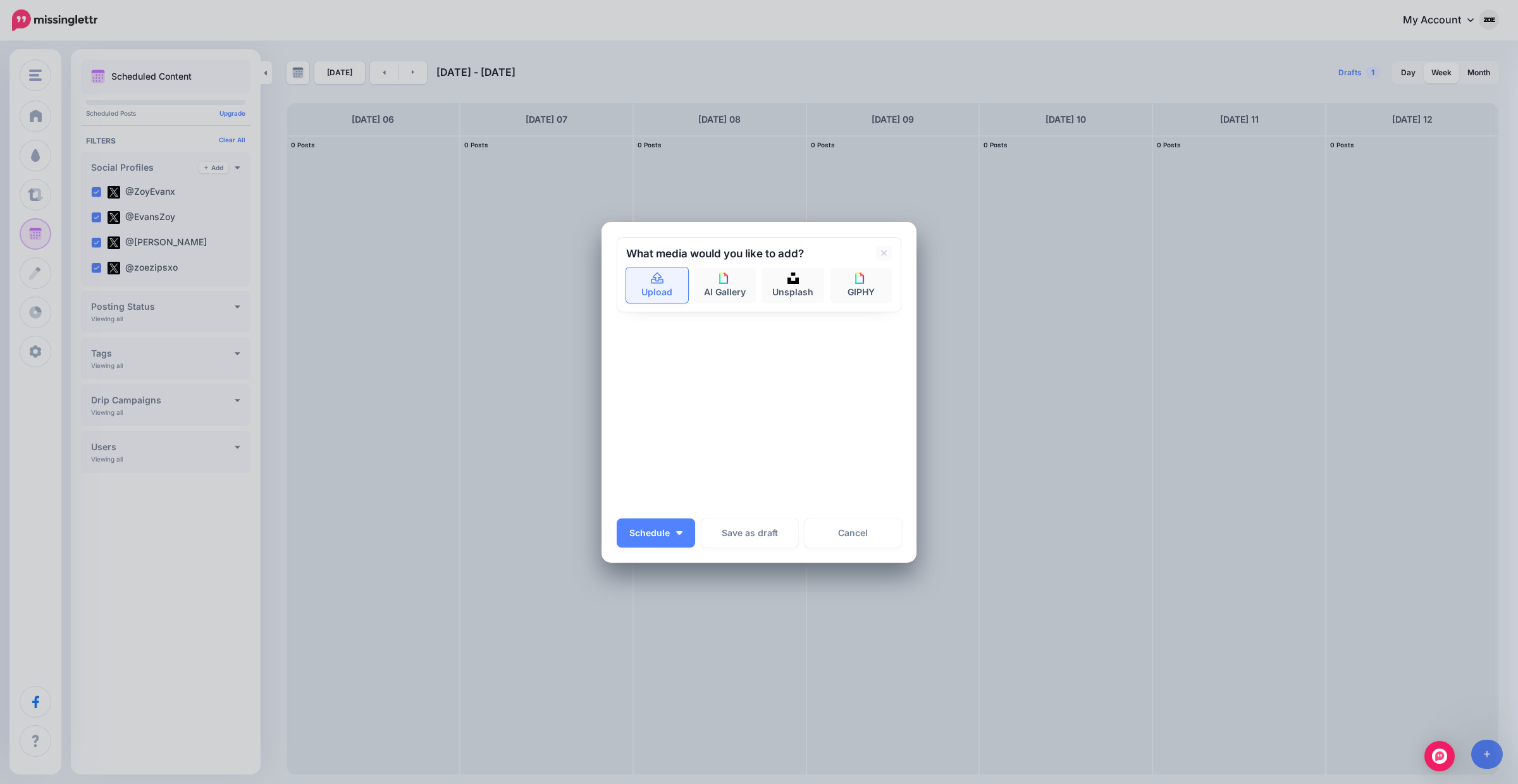
click at [660, 275] on icon at bounding box center [657, 277] width 13 height 11
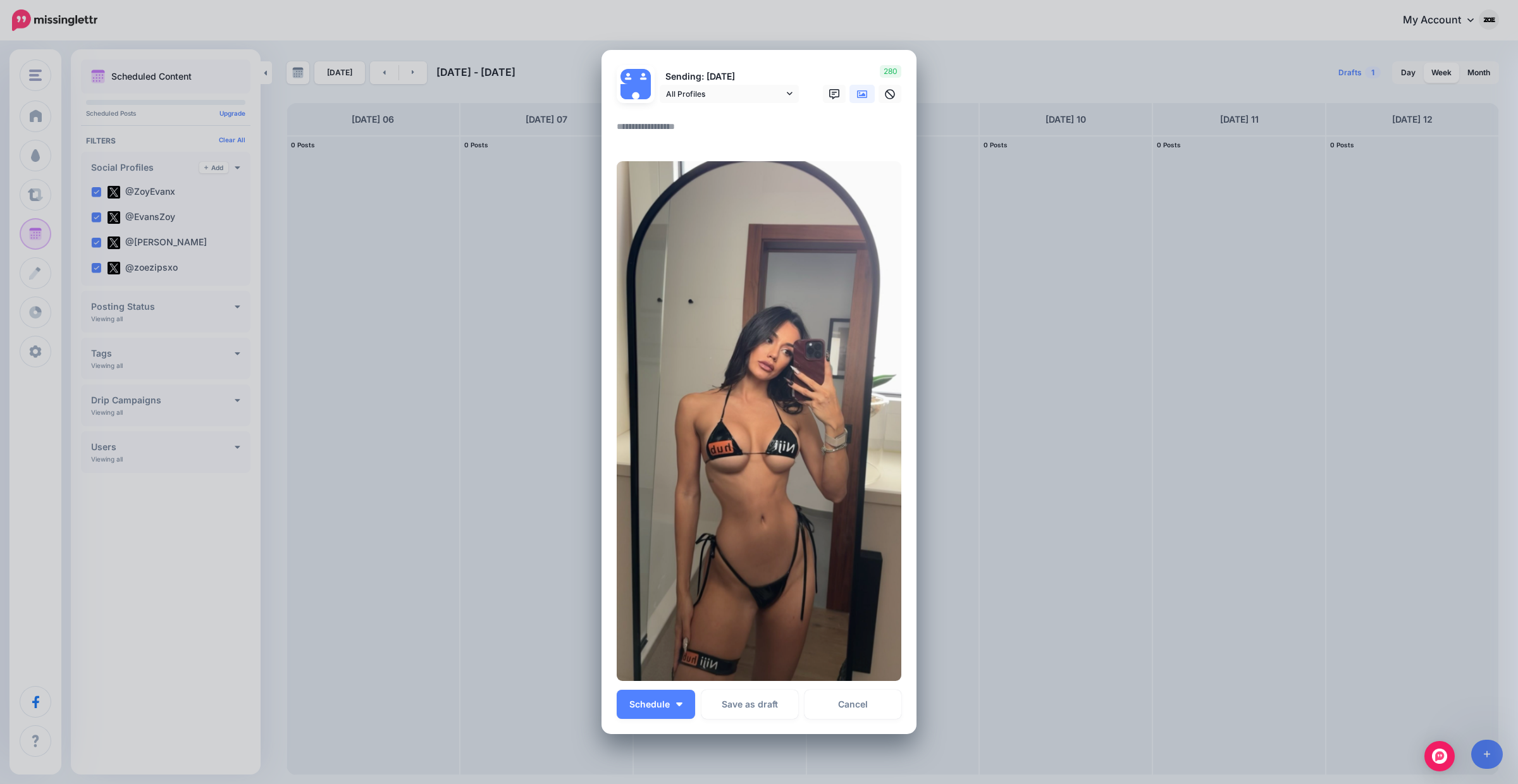
click at [663, 110] on div at bounding box center [759, 110] width 284 height 16
click at [654, 130] on textarea at bounding box center [762, 131] width 291 height 24
paste textarea "**********"
type textarea "**********"
click at [658, 708] on span "Schedule" at bounding box center [649, 705] width 41 height 9
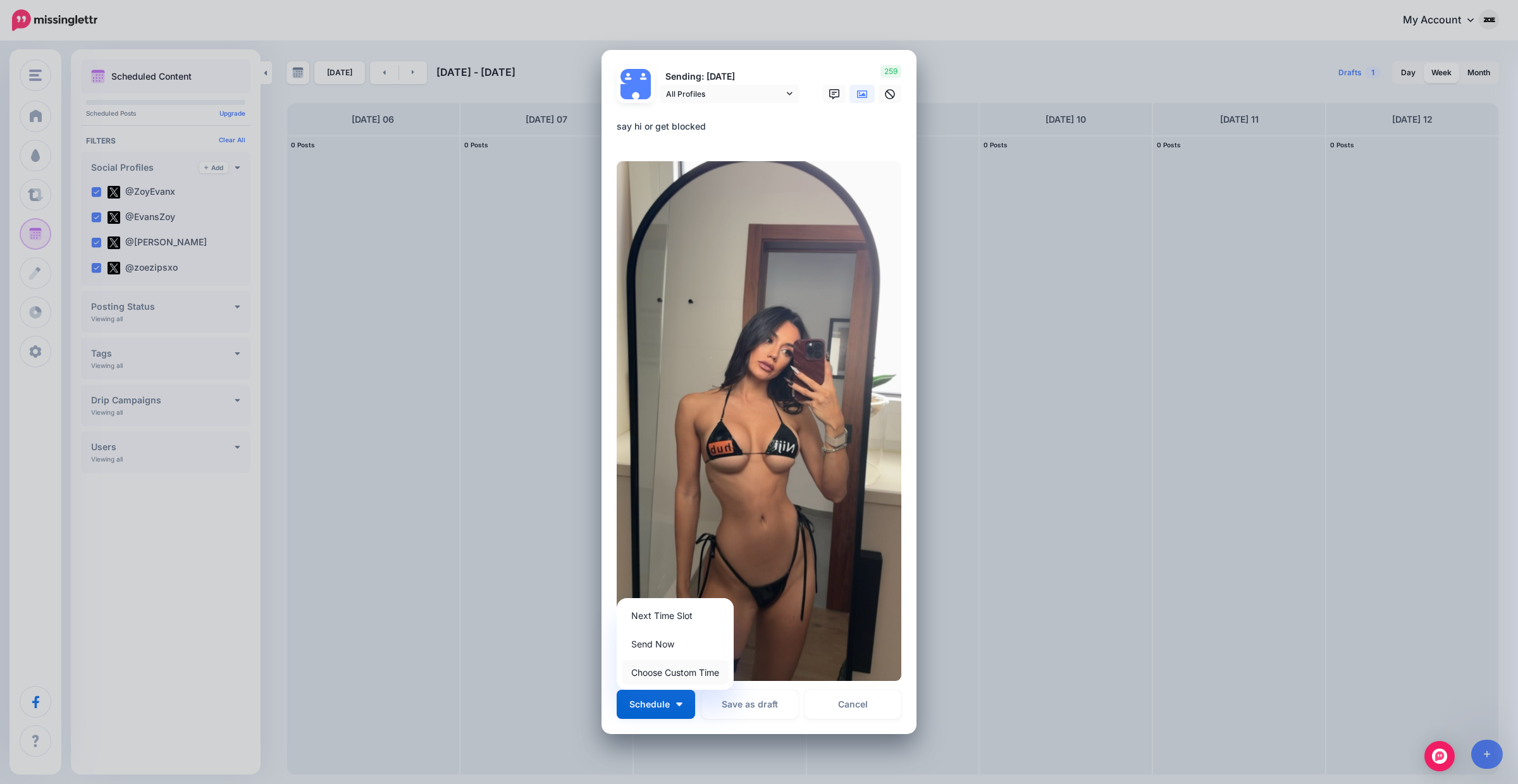
click at [663, 679] on link "Choose Custom Time" at bounding box center [675, 672] width 107 height 24
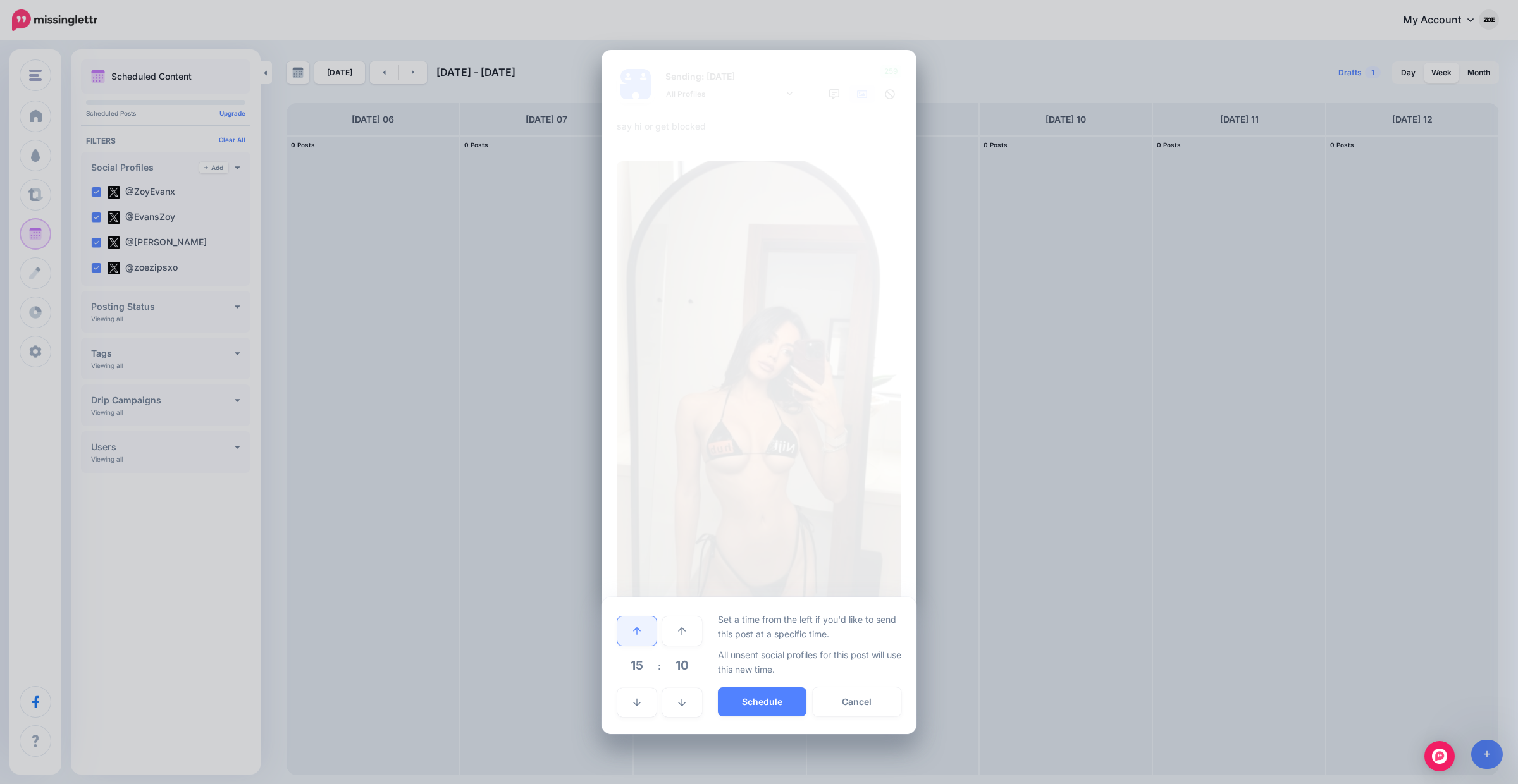
click at [632, 620] on link at bounding box center [637, 631] width 39 height 29
click at [758, 704] on button "Schedule" at bounding box center [763, 702] width 89 height 29
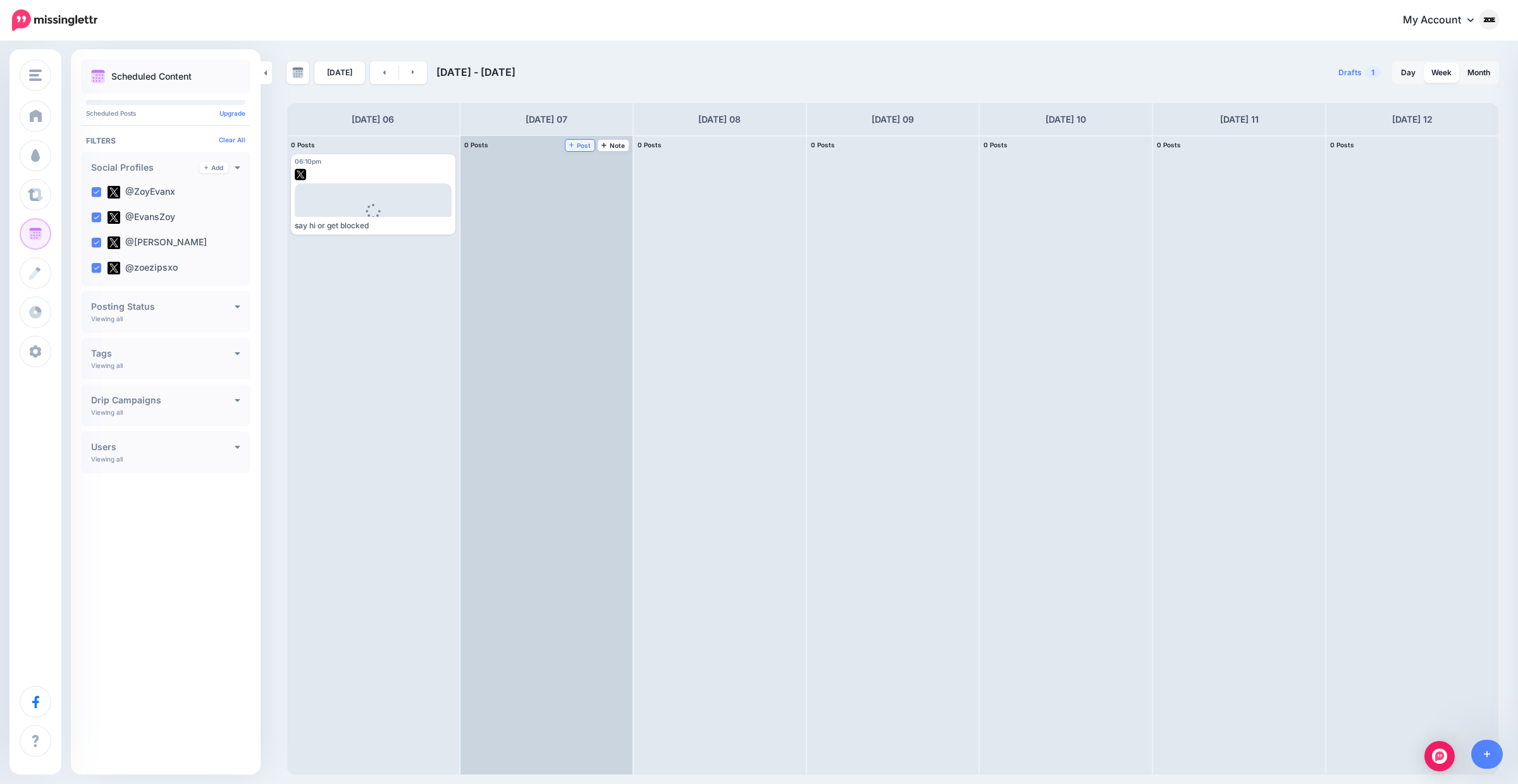
click at [574, 147] on icon at bounding box center [572, 144] width 5 height 7
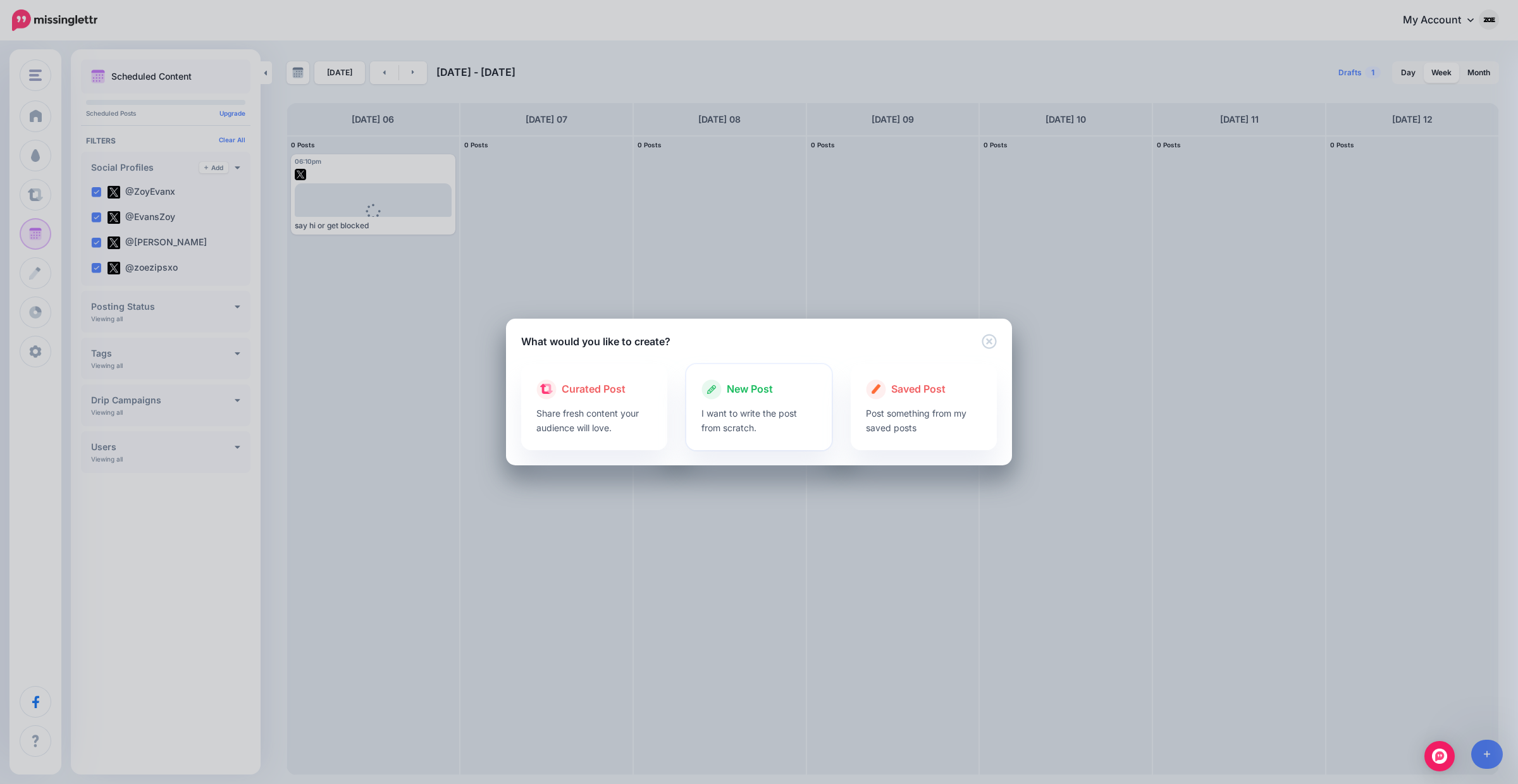
click at [793, 403] on div at bounding box center [759, 403] width 116 height 7
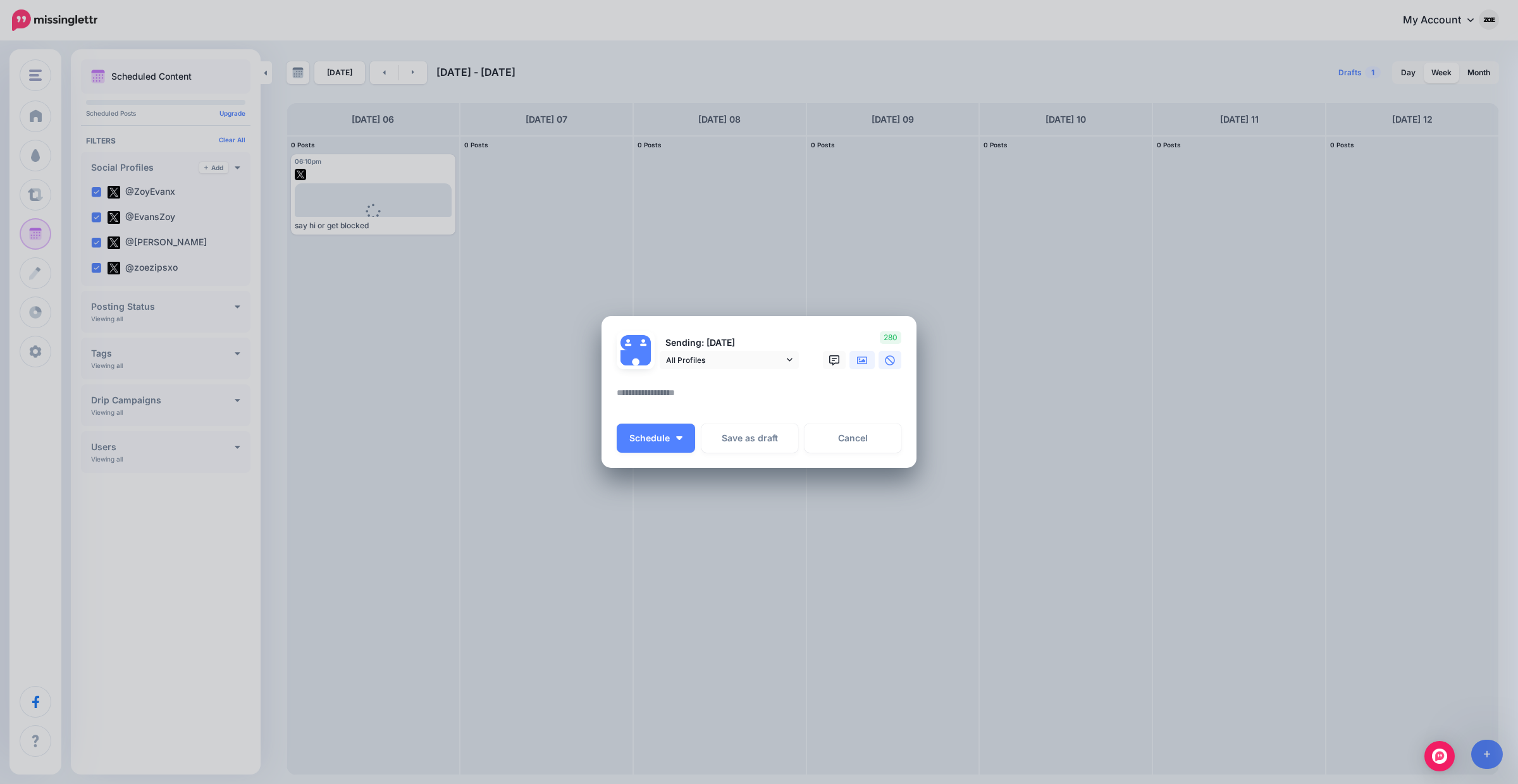
click at [868, 358] on link at bounding box center [862, 360] width 25 height 19
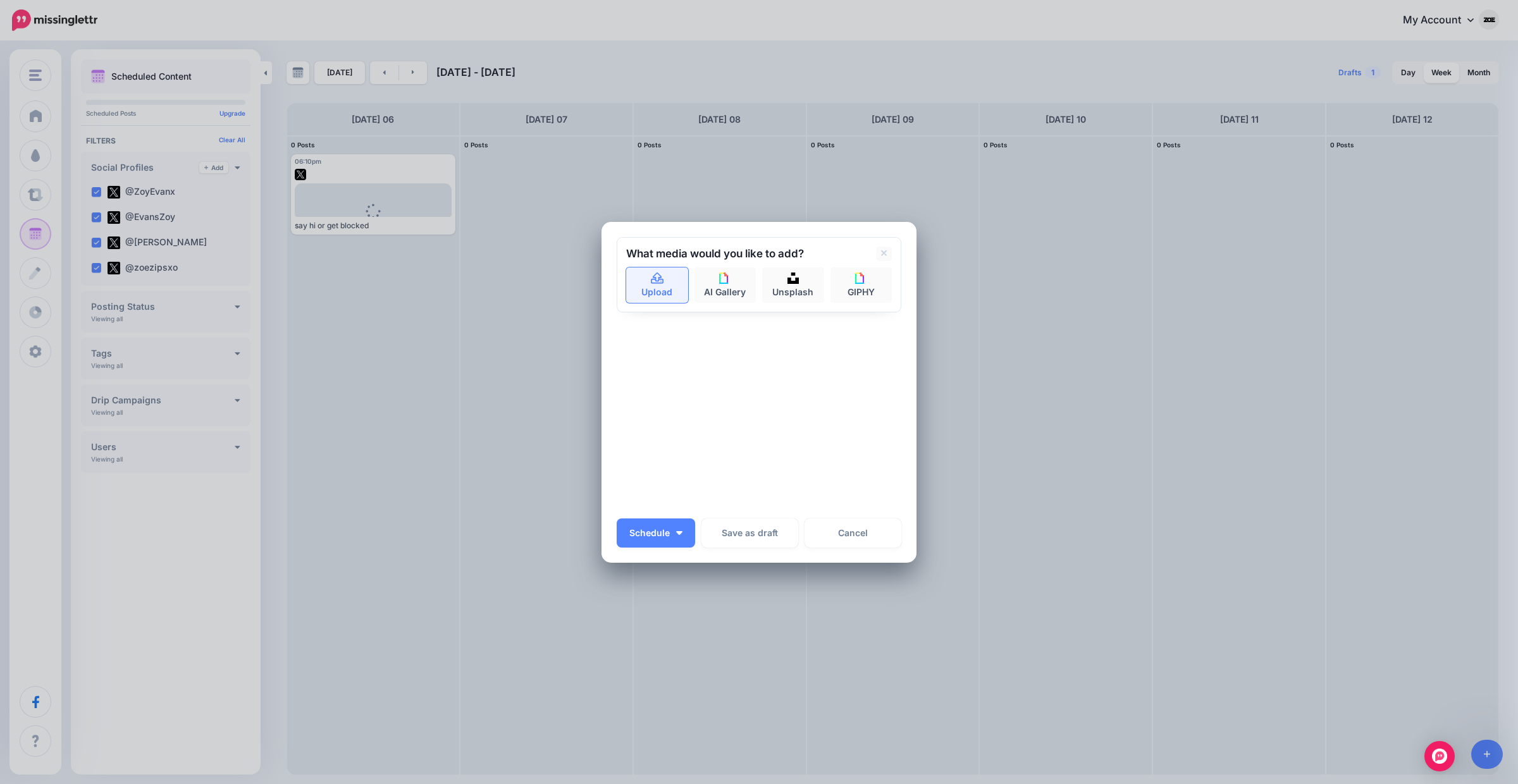
click at [675, 285] on link "Upload" at bounding box center [658, 285] width 62 height 36
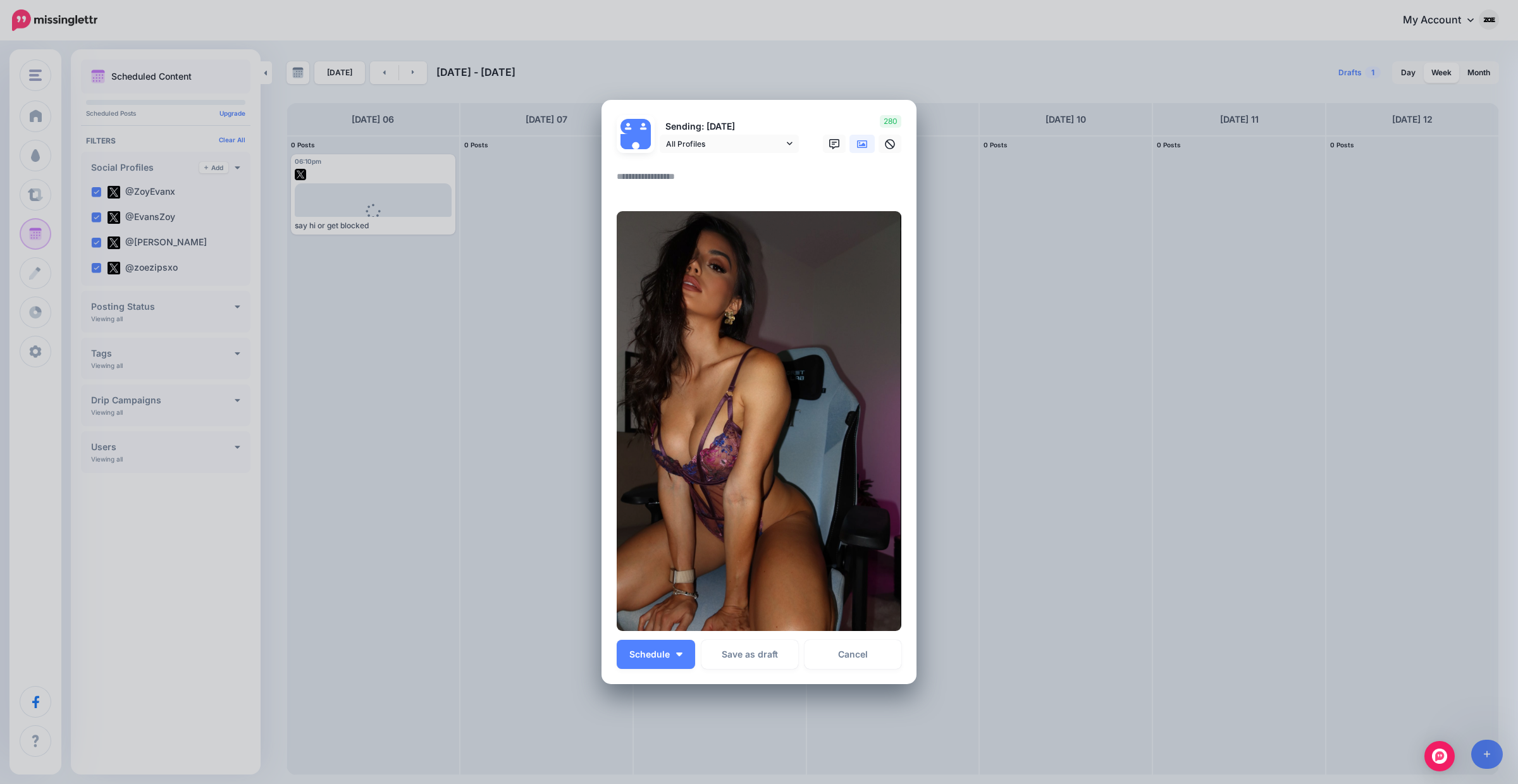
click at [665, 174] on textarea at bounding box center [762, 181] width 291 height 24
paste textarea "**********"
type textarea "**********"
click at [668, 662] on button "Schedule" at bounding box center [656, 654] width 78 height 29
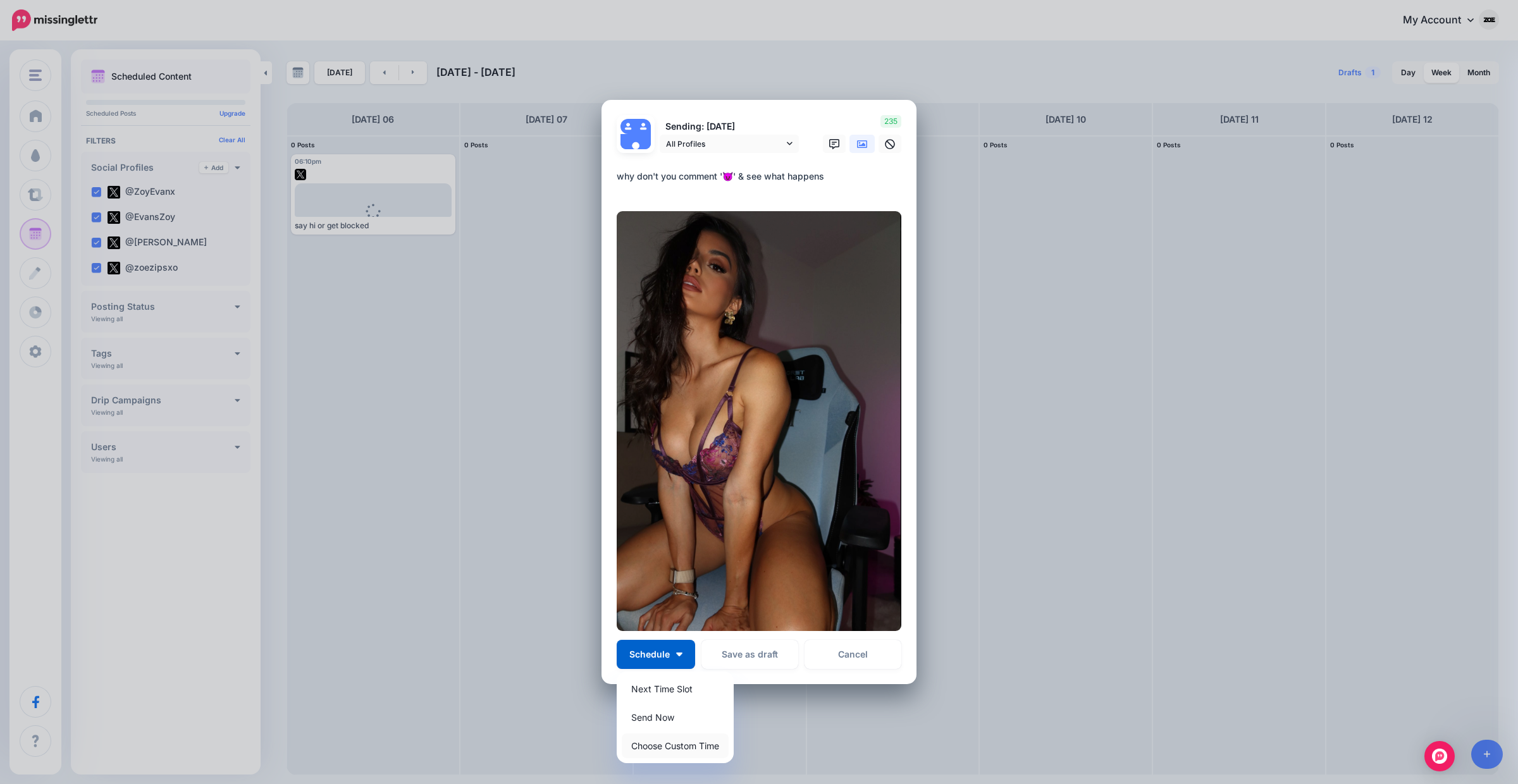
click at [683, 743] on link "Choose Custom Time" at bounding box center [675, 746] width 107 height 24
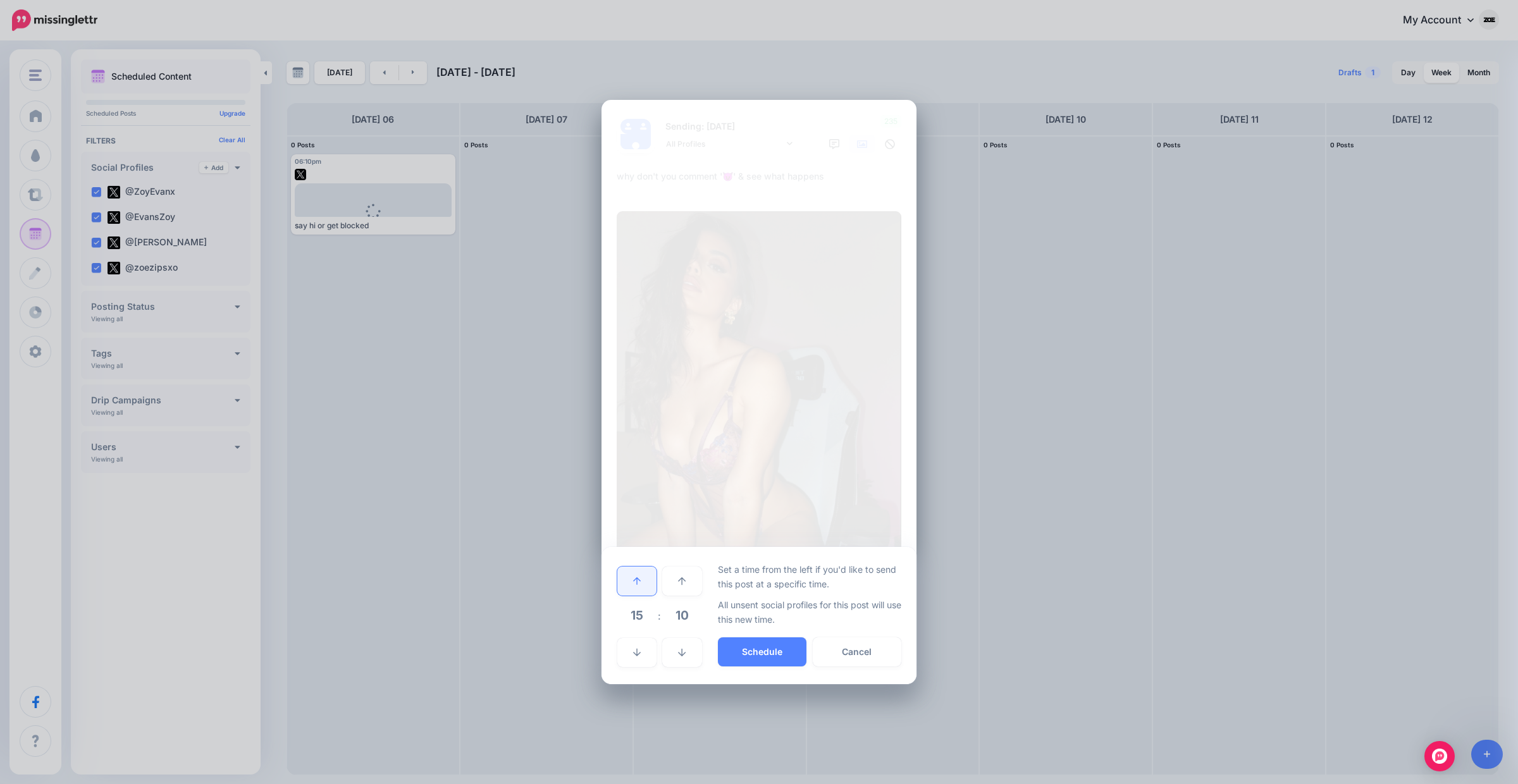
click at [643, 589] on link at bounding box center [637, 581] width 39 height 29
click at [749, 642] on button "Schedule" at bounding box center [763, 651] width 89 height 29
